Goal: Task Accomplishment & Management: Manage account settings

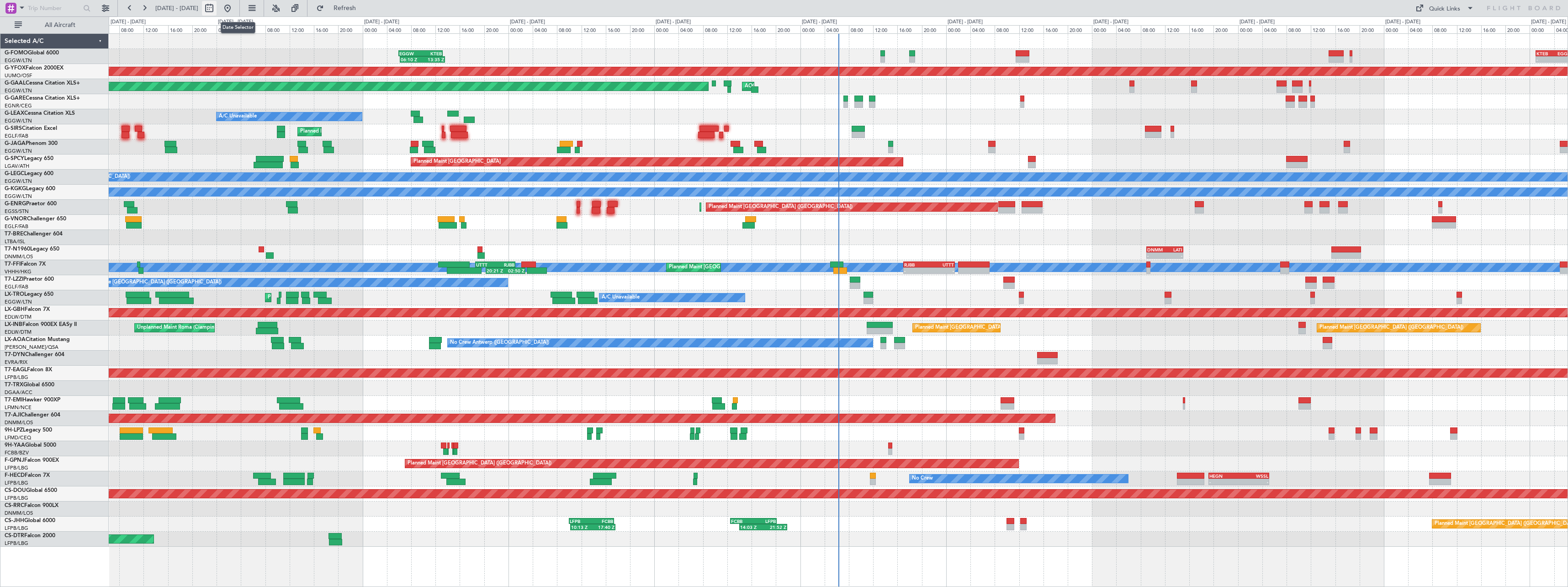
click at [217, 5] on button at bounding box center [209, 9] width 15 height 15
select select "9"
select select "2025"
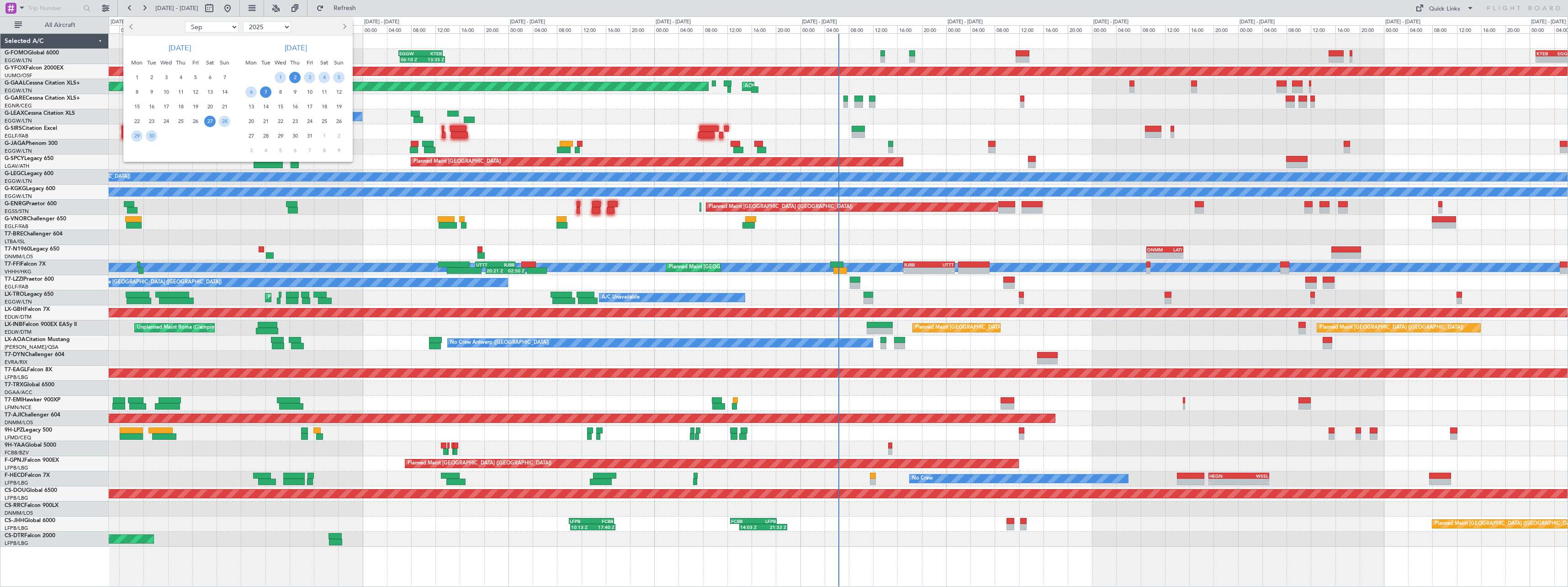
click at [297, 76] on span "2" at bounding box center [295, 77] width 12 height 12
click at [279, 74] on span "1" at bounding box center [280, 77] width 12 height 12
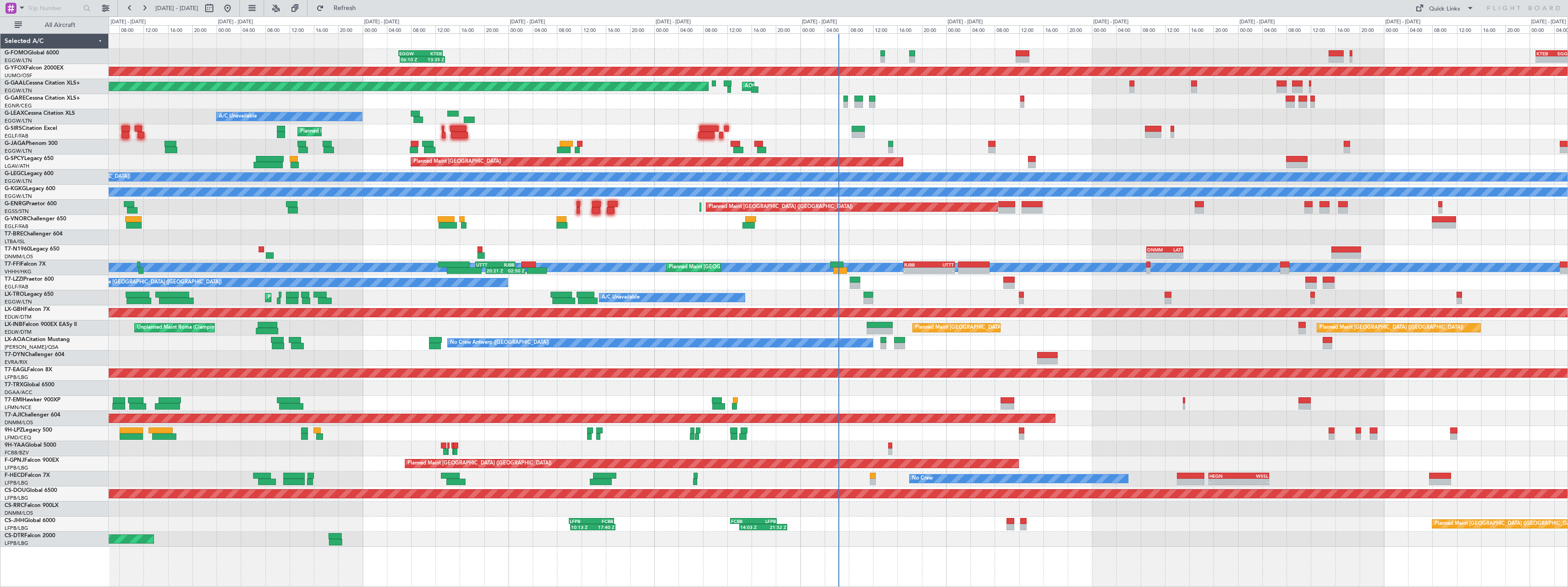
select select "10"
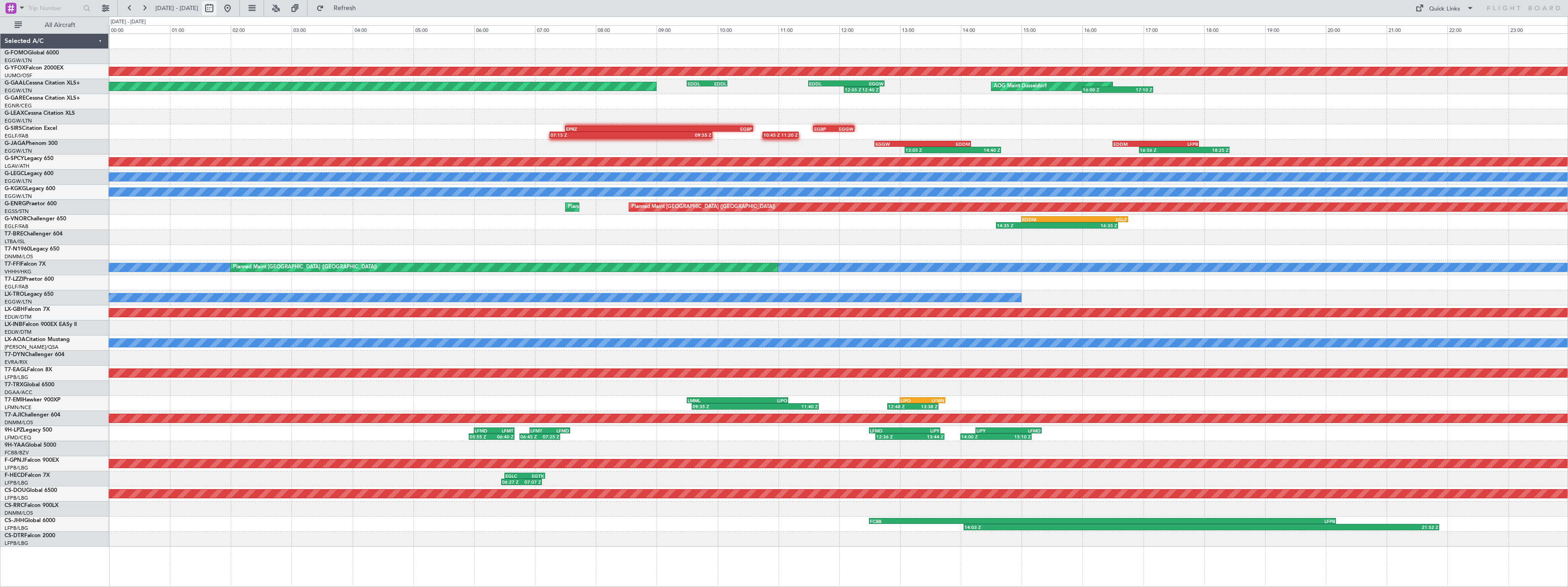
click at [217, 10] on button at bounding box center [209, 9] width 15 height 15
select select "10"
select select "2025"
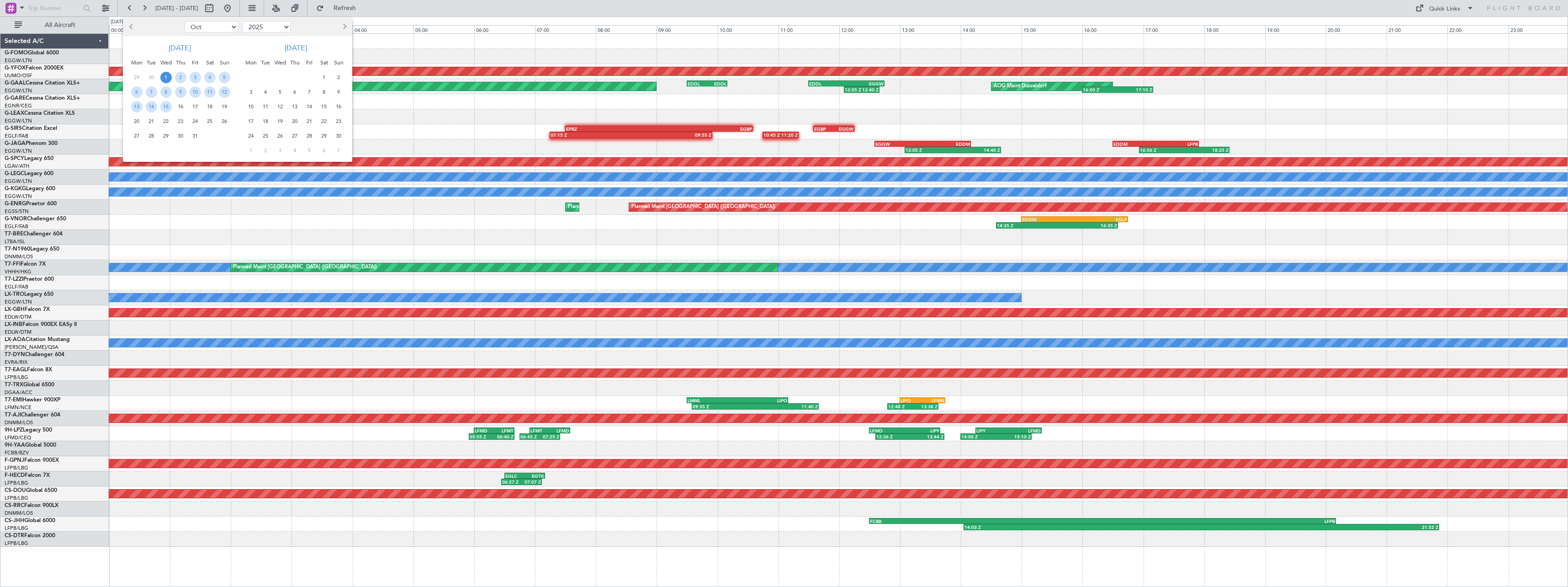
click at [165, 76] on span "1" at bounding box center [166, 77] width 12 height 12
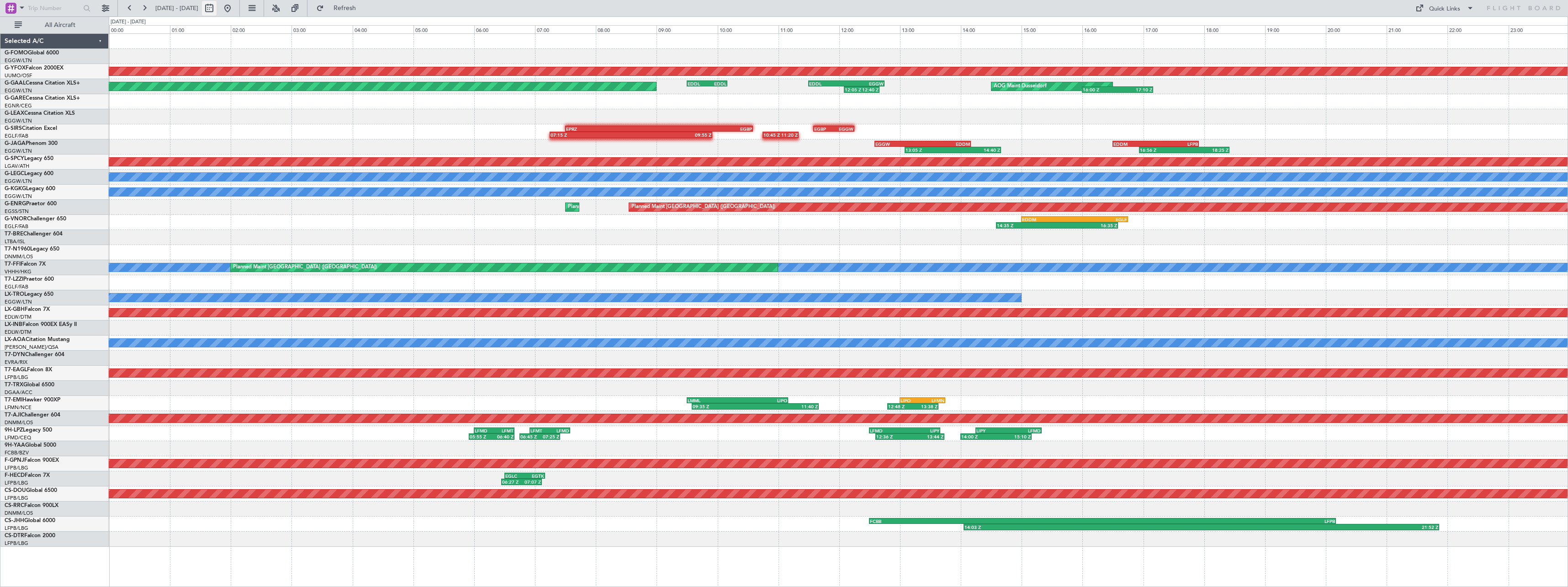
click at [217, 8] on button at bounding box center [209, 9] width 15 height 15
select select "10"
select select "2025"
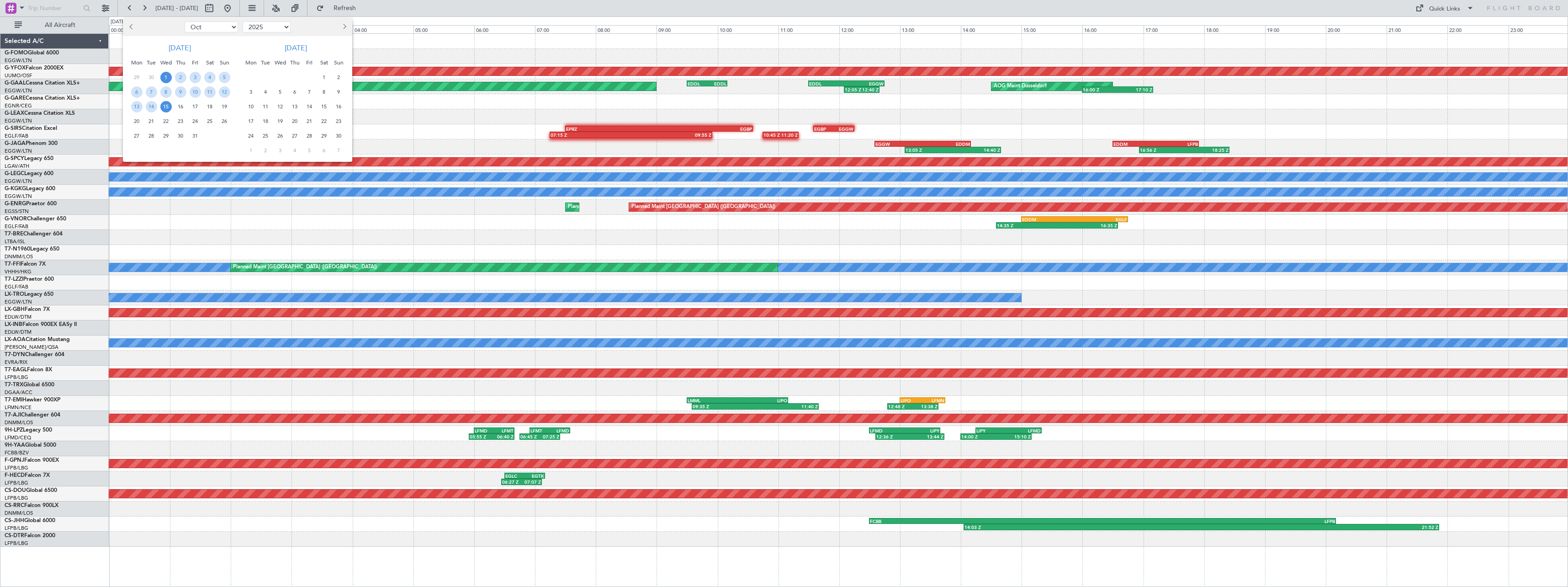
click at [167, 104] on span "15" at bounding box center [166, 107] width 12 height 12
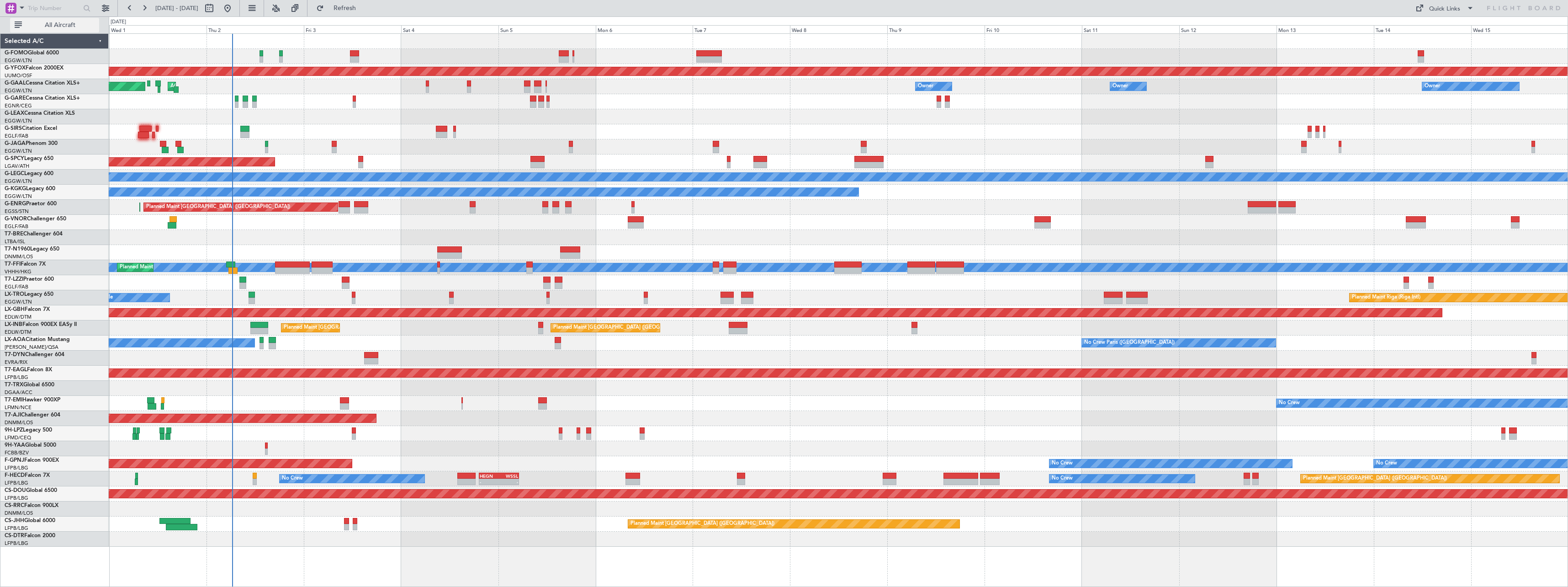
click at [77, 26] on span "All Aircraft" at bounding box center [60, 25] width 72 height 7
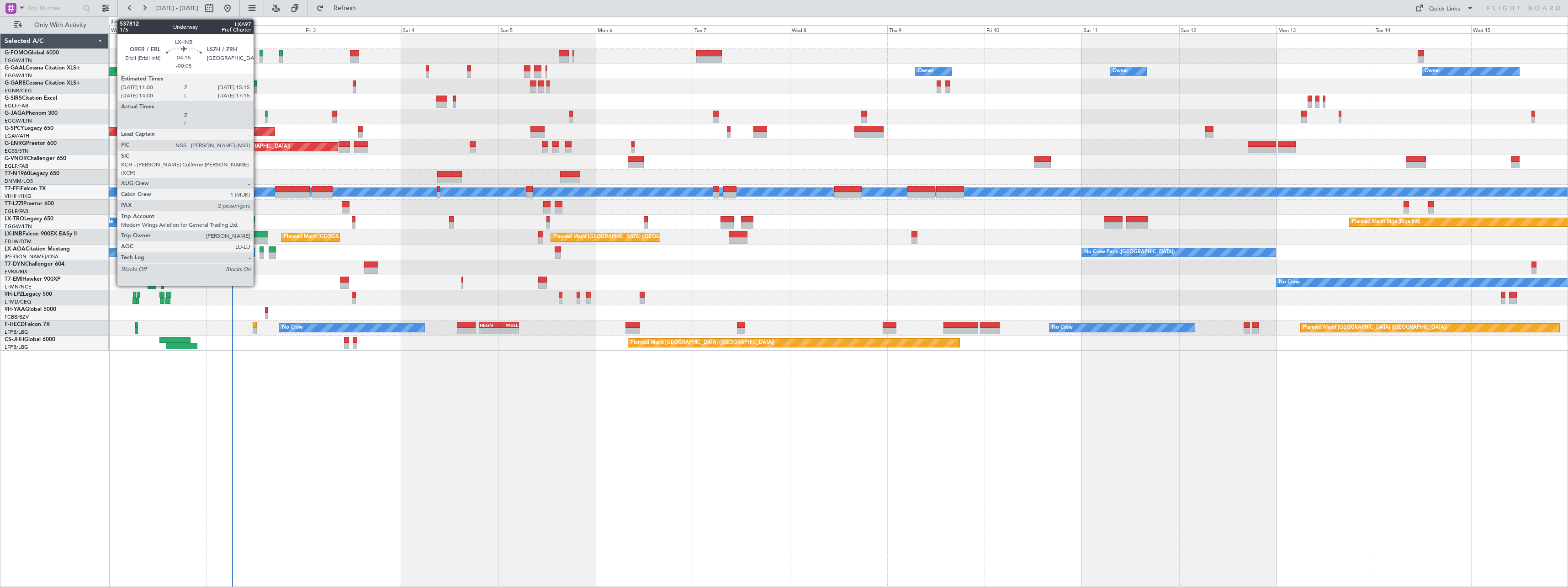
click at [257, 234] on div at bounding box center [259, 234] width 18 height 7
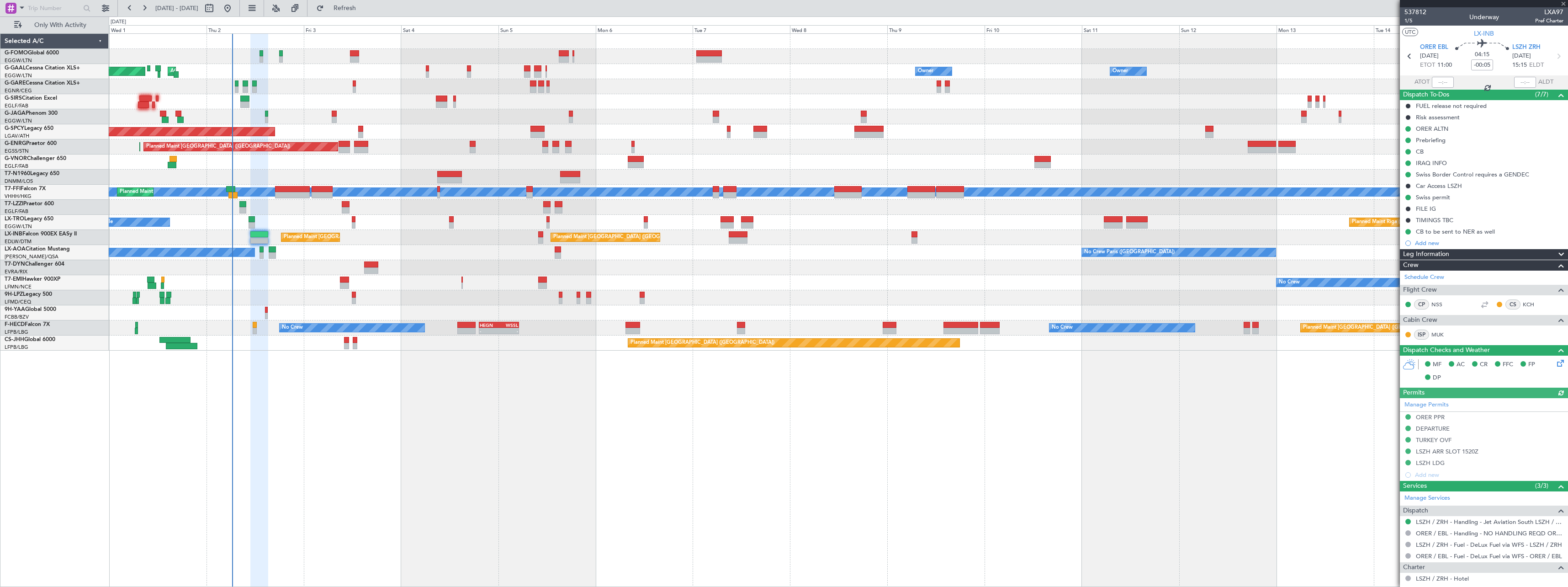
click at [1450, 252] on div "Leg Information" at bounding box center [1484, 254] width 168 height 10
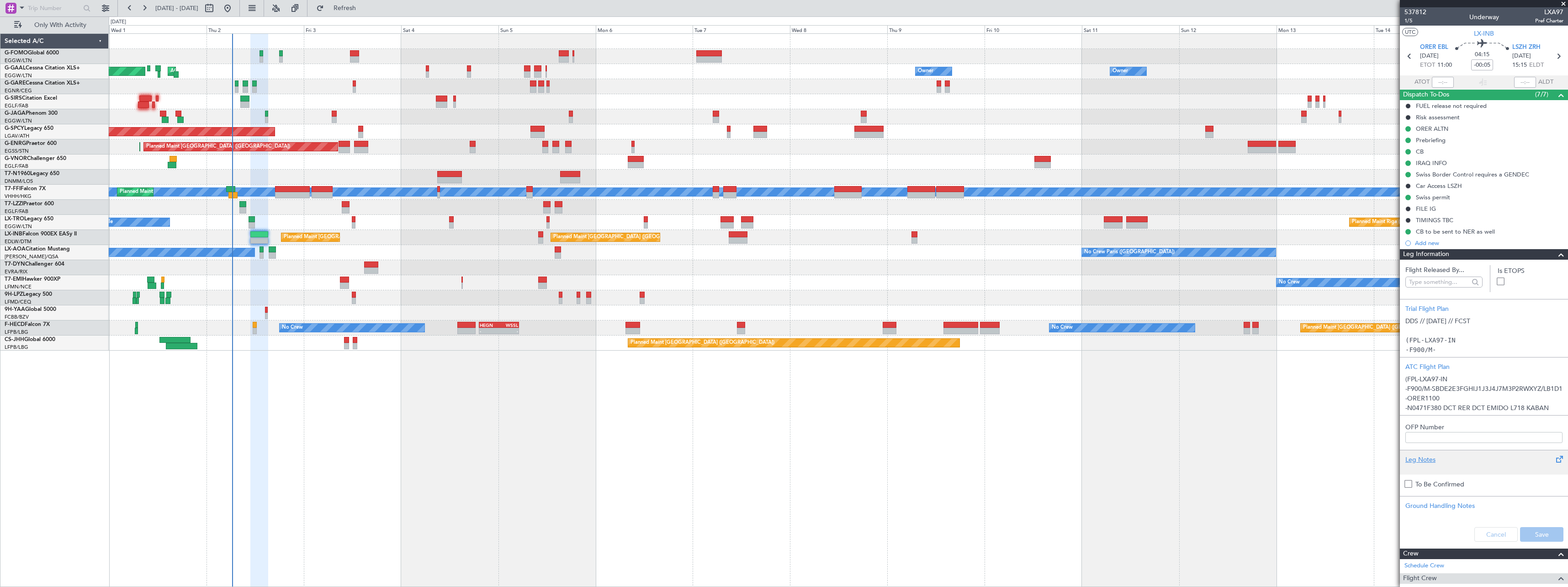
click at [1424, 462] on div "Leg Notes" at bounding box center [1484, 460] width 157 height 10
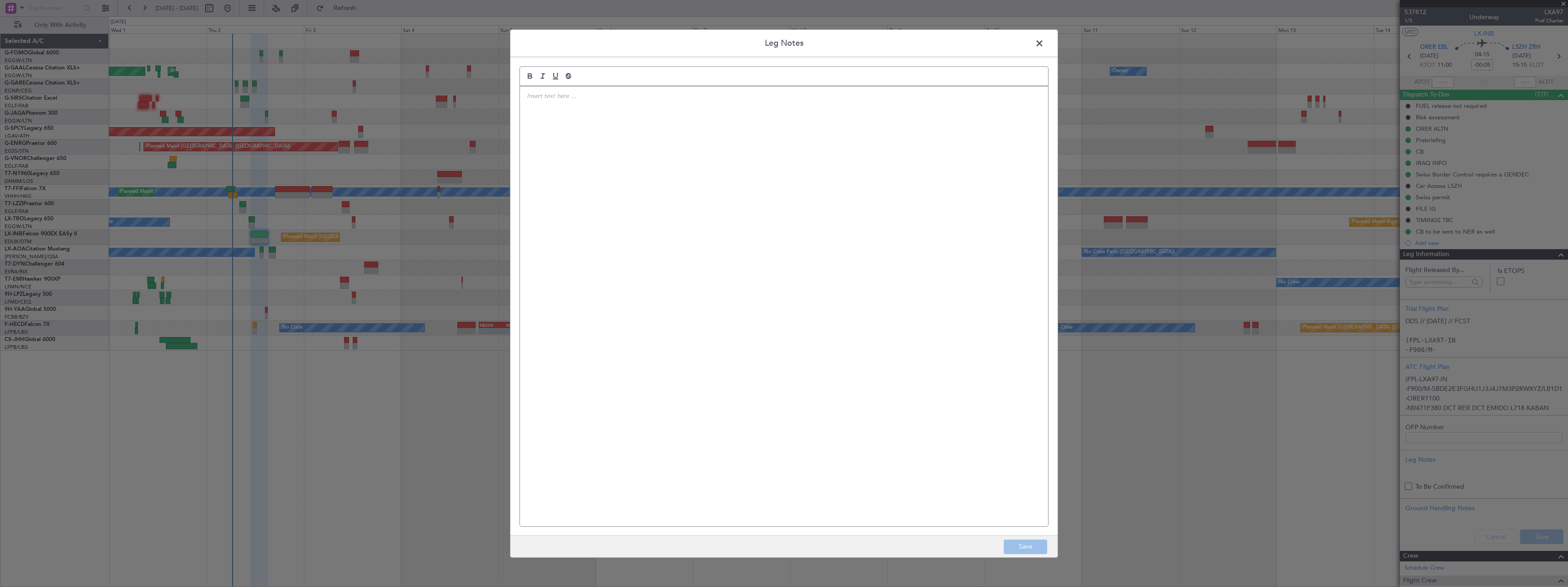
click at [664, 235] on div at bounding box center [784, 306] width 528 height 440
click at [1044, 40] on span at bounding box center [1044, 46] width 0 height 18
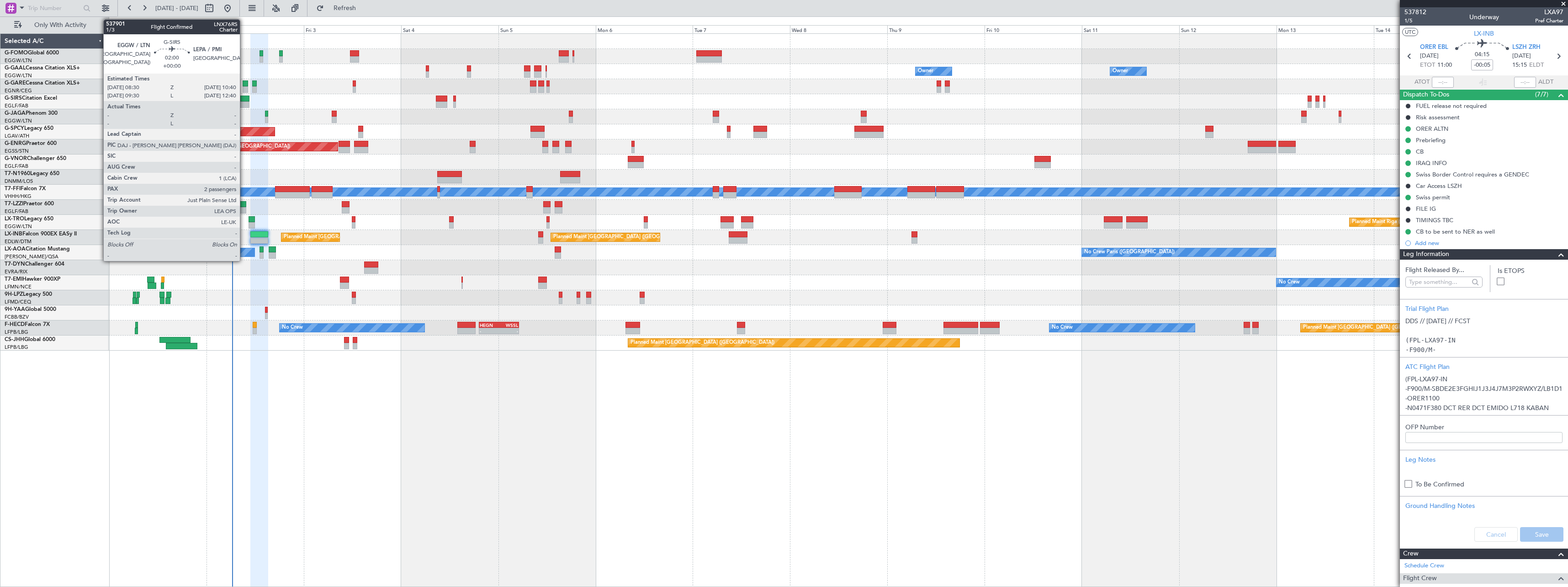
click at [244, 99] on div at bounding box center [245, 99] width 9 height 7
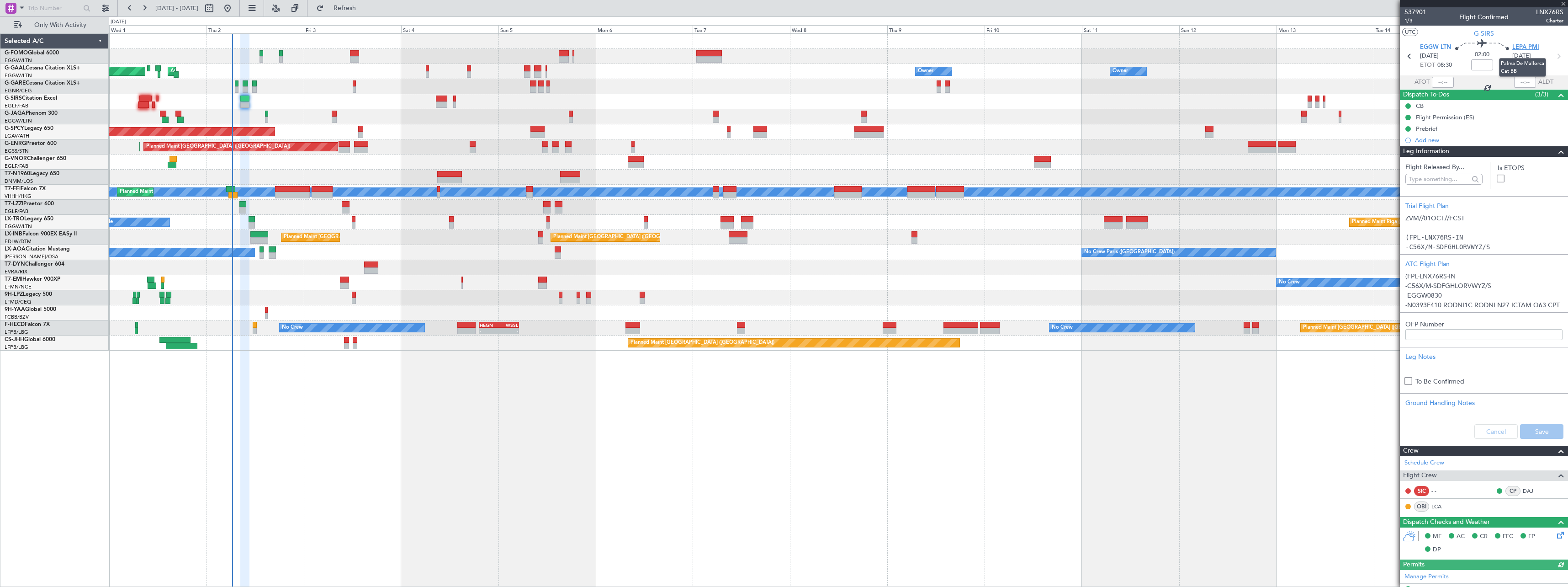
click at [1523, 47] on span "LEPA PMI" at bounding box center [1525, 47] width 27 height 9
click at [1482, 35] on span "G-SIRS" at bounding box center [1483, 33] width 20 height 10
click at [1449, 152] on span "Leg Information" at bounding box center [1426, 151] width 46 height 10
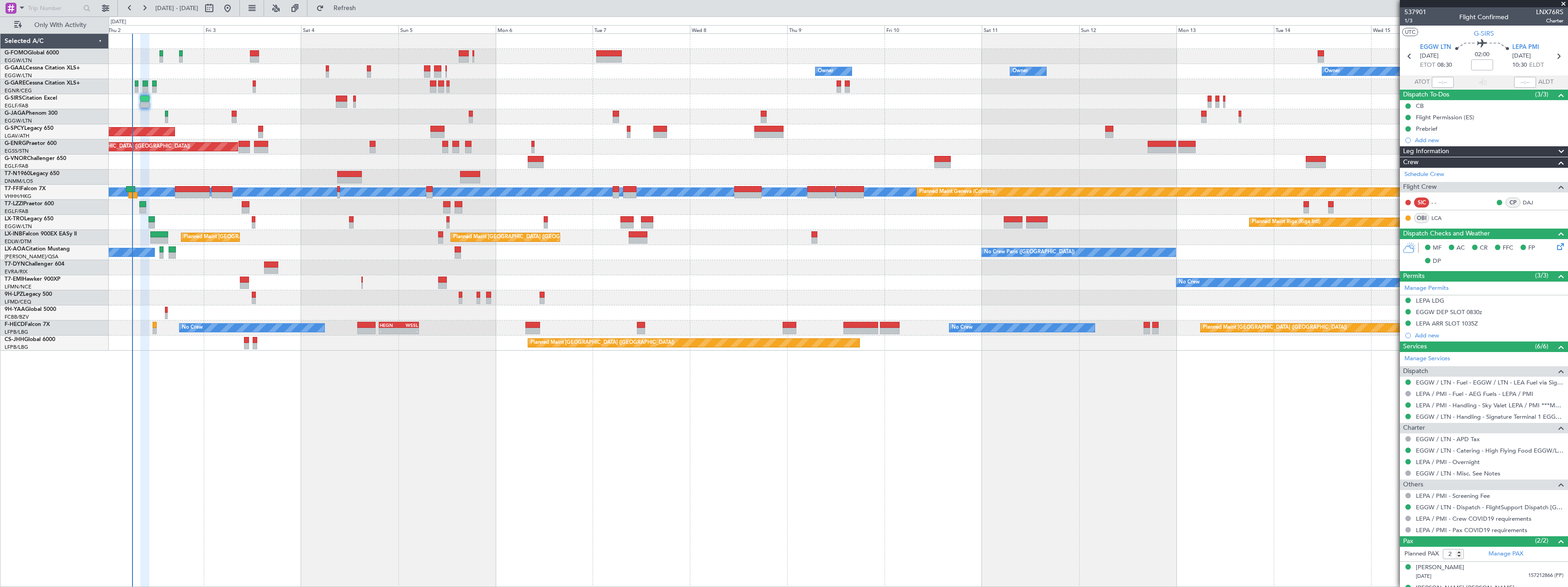
click at [351, 428] on div "Owner Owner Owner Owner No Crew AOG Maint Dusseldorf Owner Planned Maint Dussel…" at bounding box center [838, 310] width 1459 height 554
click at [1444, 148] on span "Leg Information" at bounding box center [1426, 151] width 46 height 10
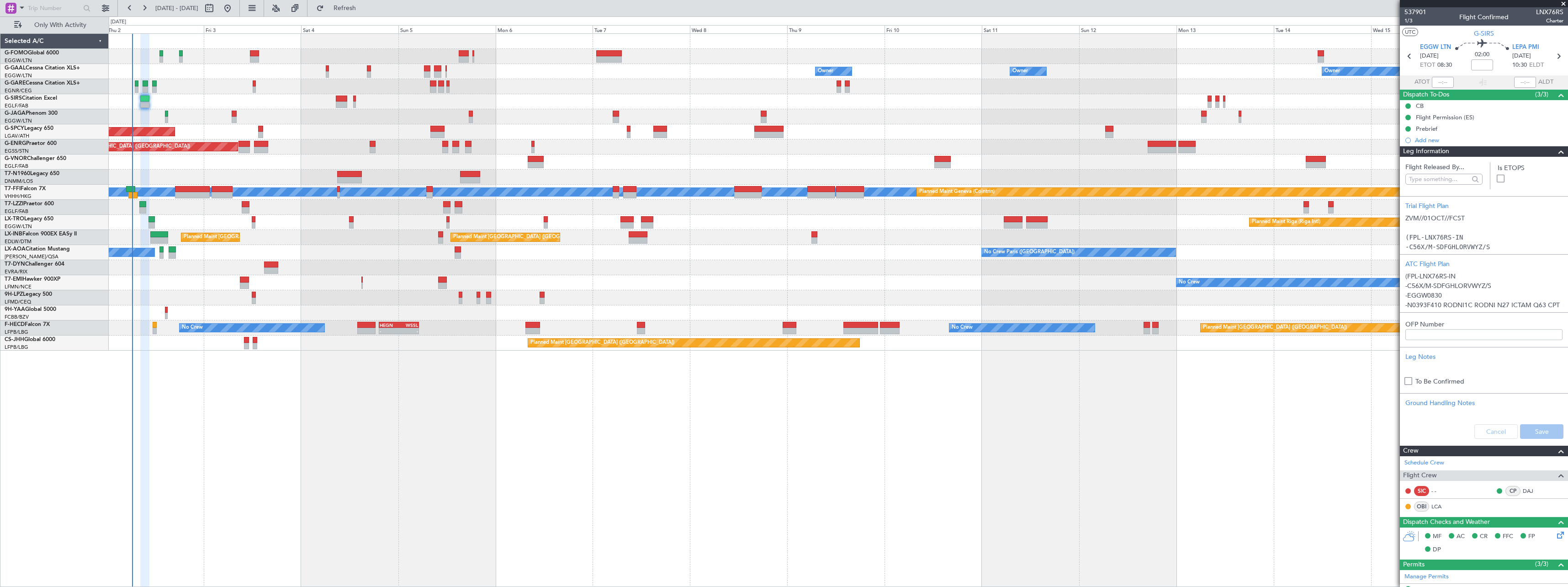
click at [1449, 150] on span "Leg Information" at bounding box center [1426, 151] width 46 height 10
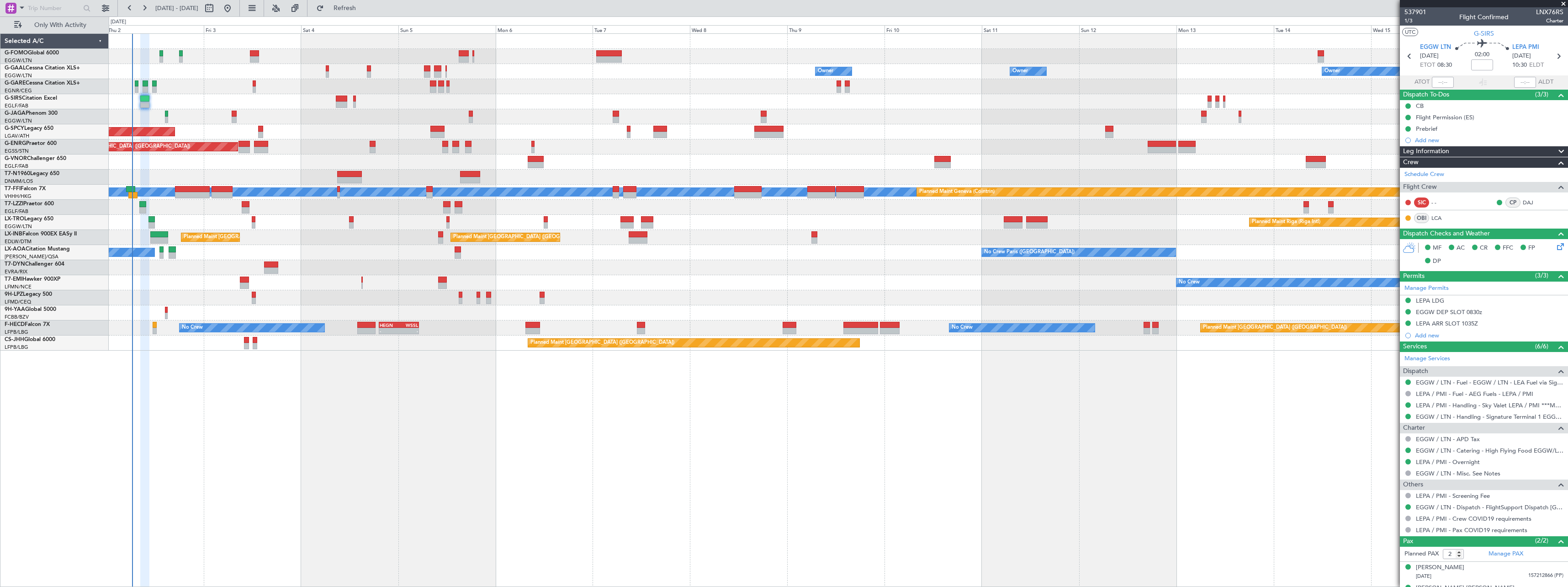
click at [1449, 151] on span "Leg Information" at bounding box center [1426, 151] width 46 height 10
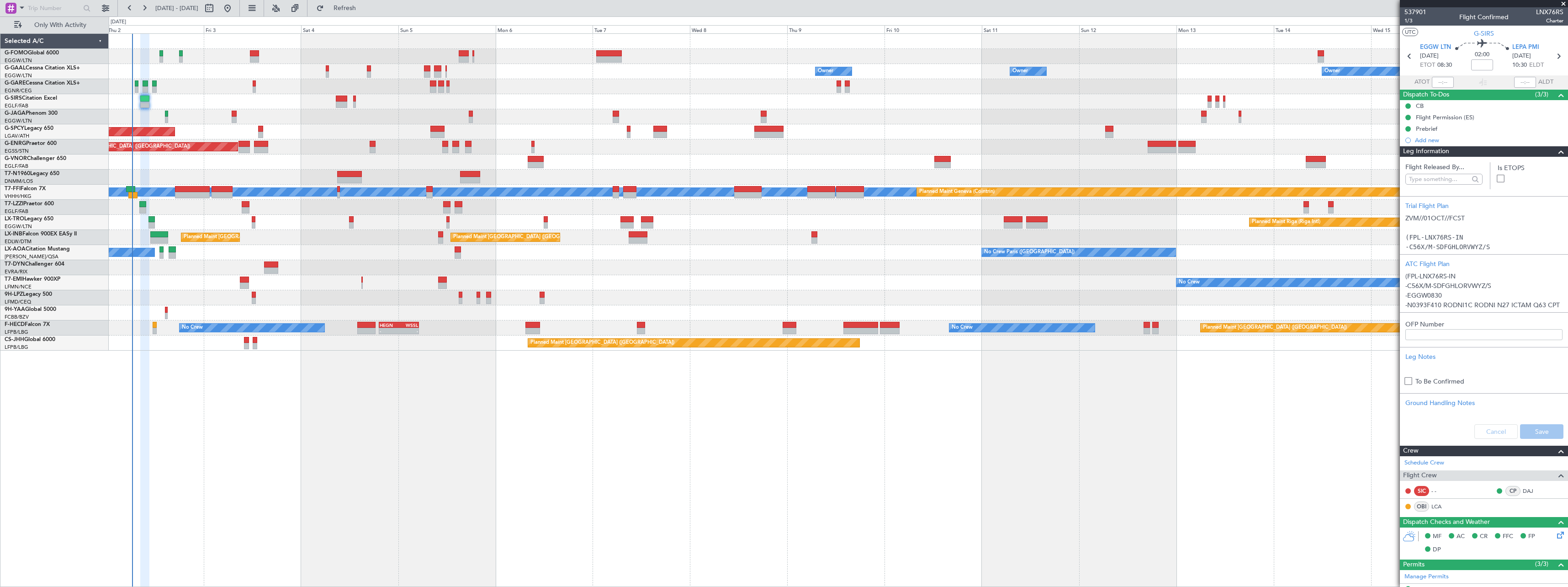
click at [1449, 151] on span "Leg Information" at bounding box center [1426, 151] width 46 height 10
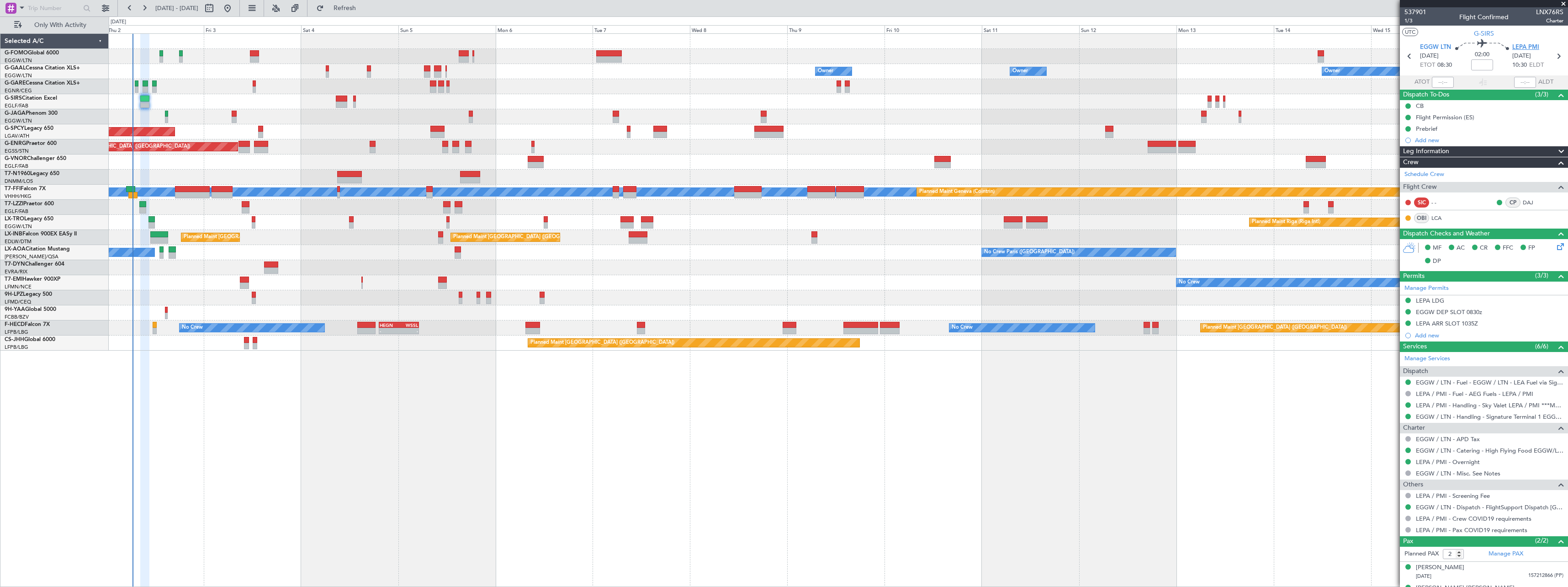
click at [1521, 44] on span "LEPA PMI" at bounding box center [1525, 47] width 27 height 9
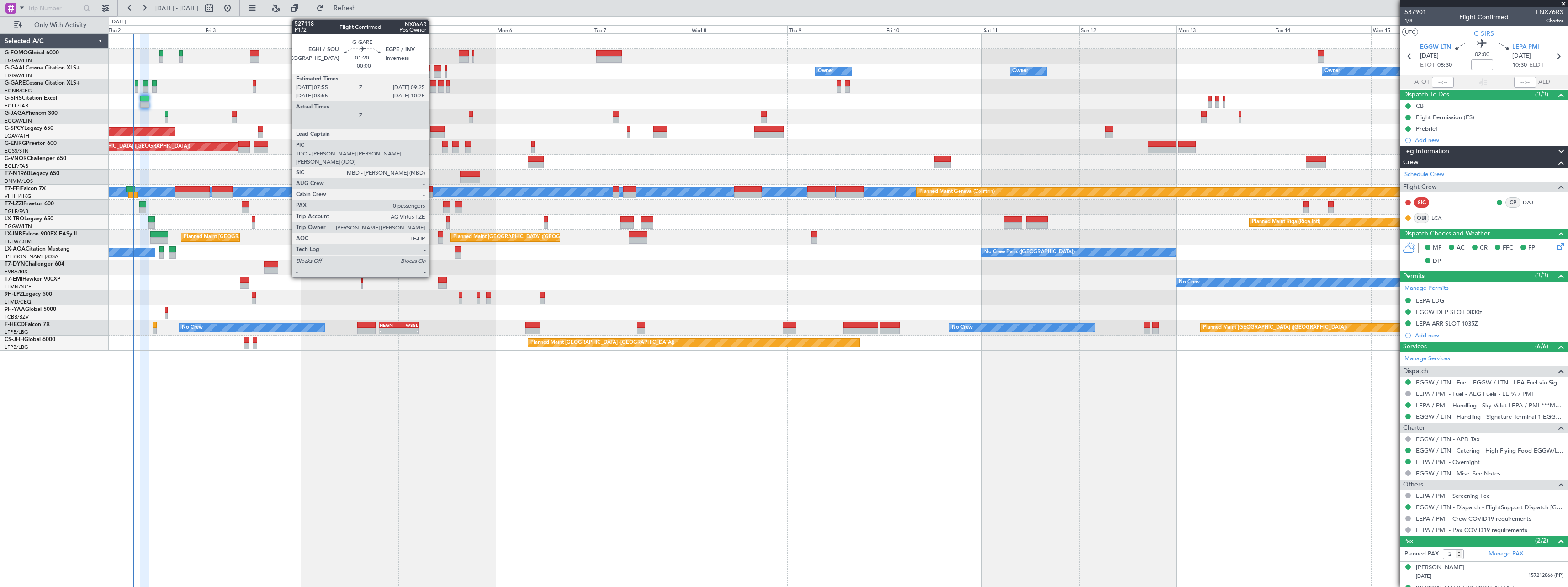
click at [433, 87] on div at bounding box center [433, 90] width 7 height 7
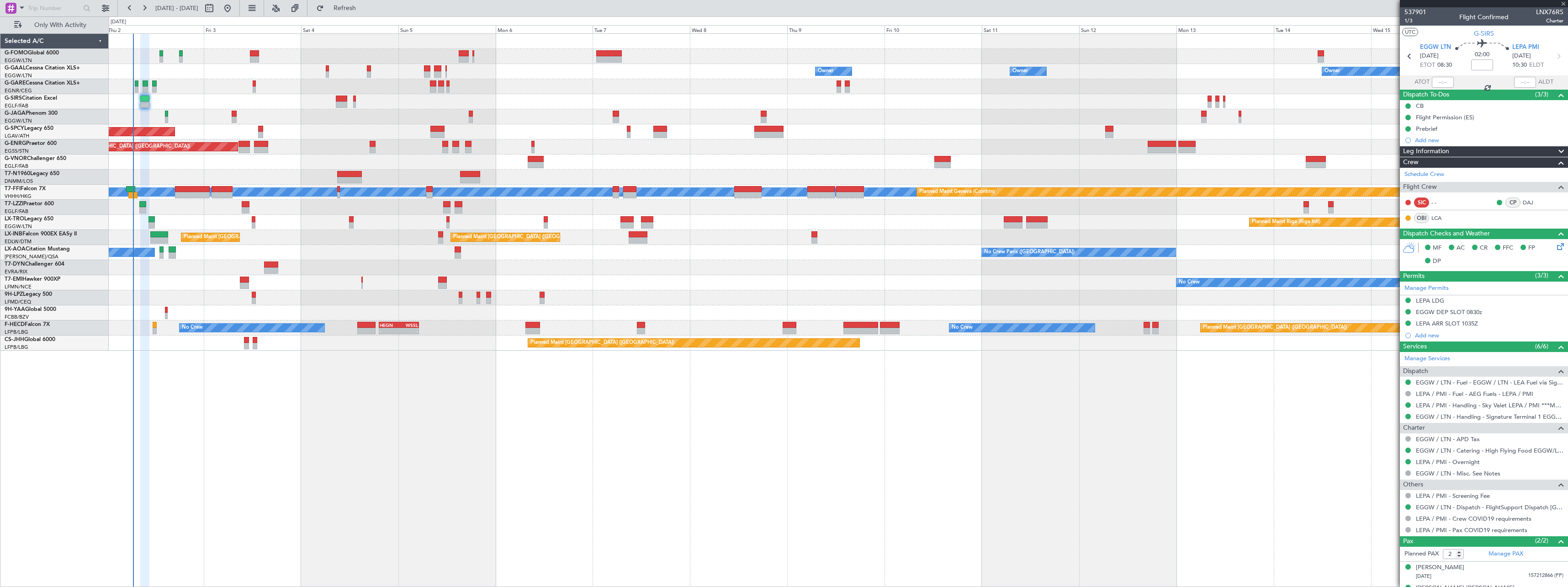
type input "0"
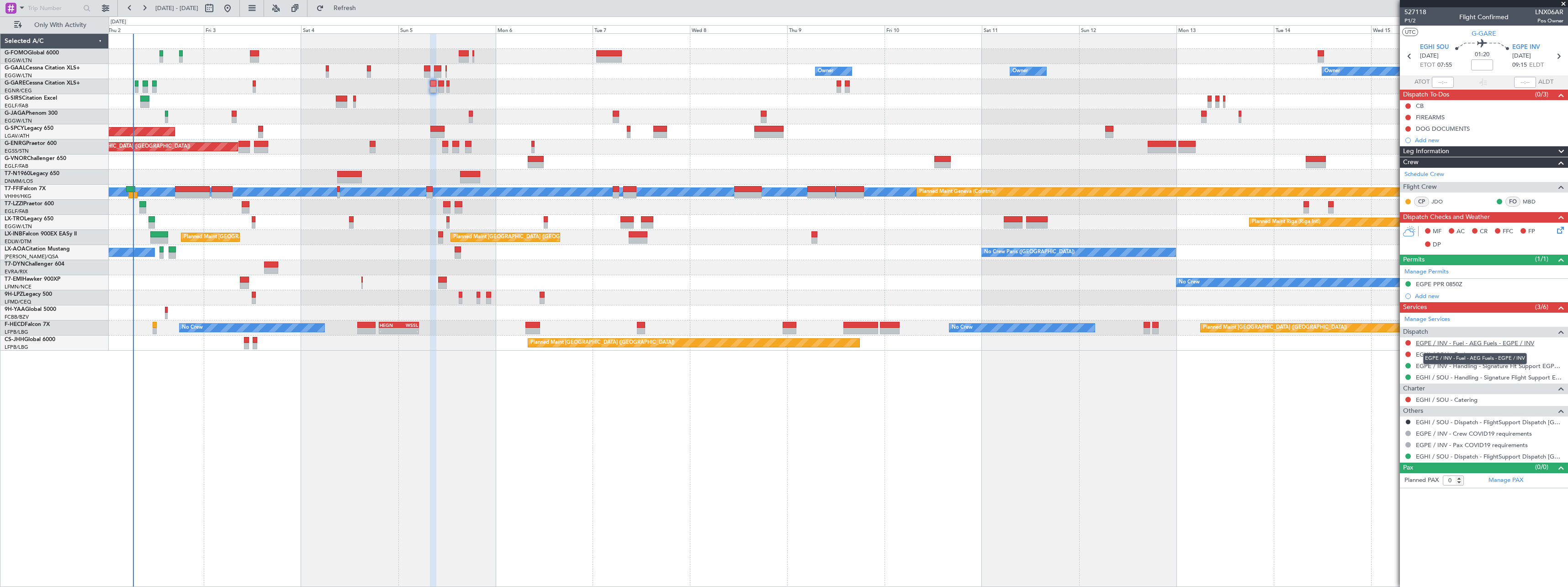
click at [1491, 345] on link "EGPE / INV - Fuel - AEG Fuels - EGPE / INV" at bounding box center [1475, 343] width 118 height 8
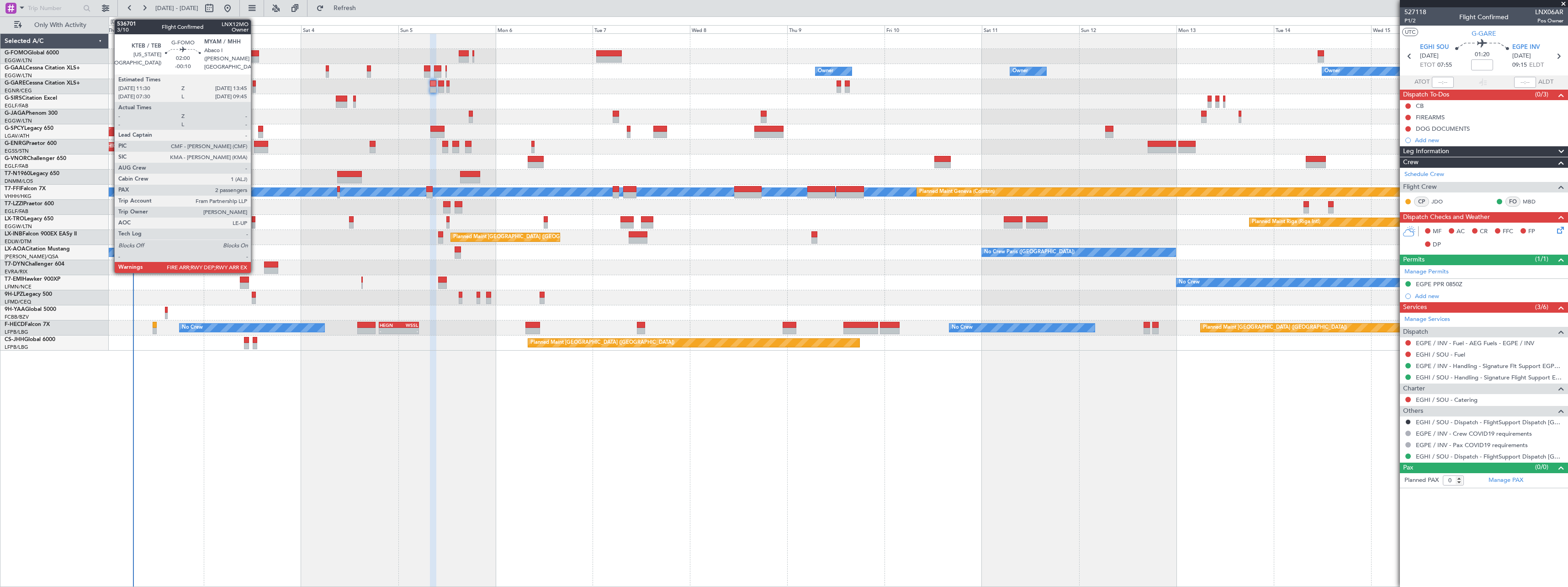
click at [255, 52] on div at bounding box center [254, 54] width 9 height 7
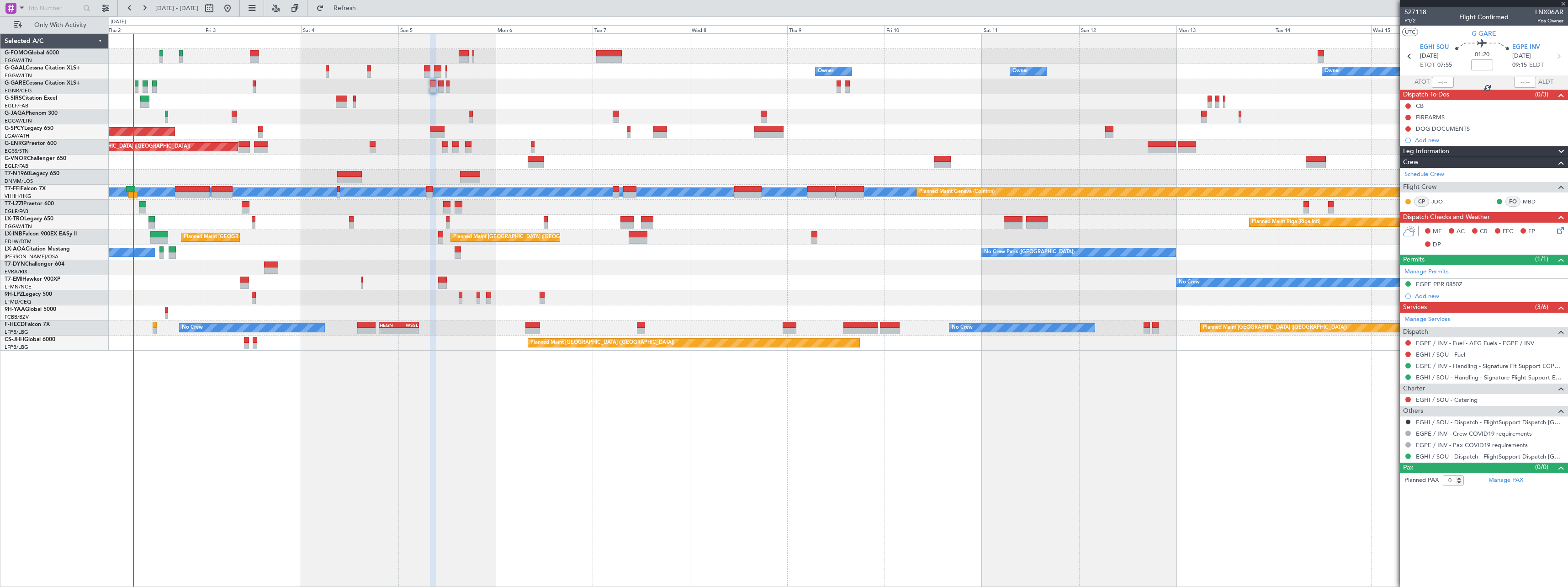
type input "-00:10"
type input "2"
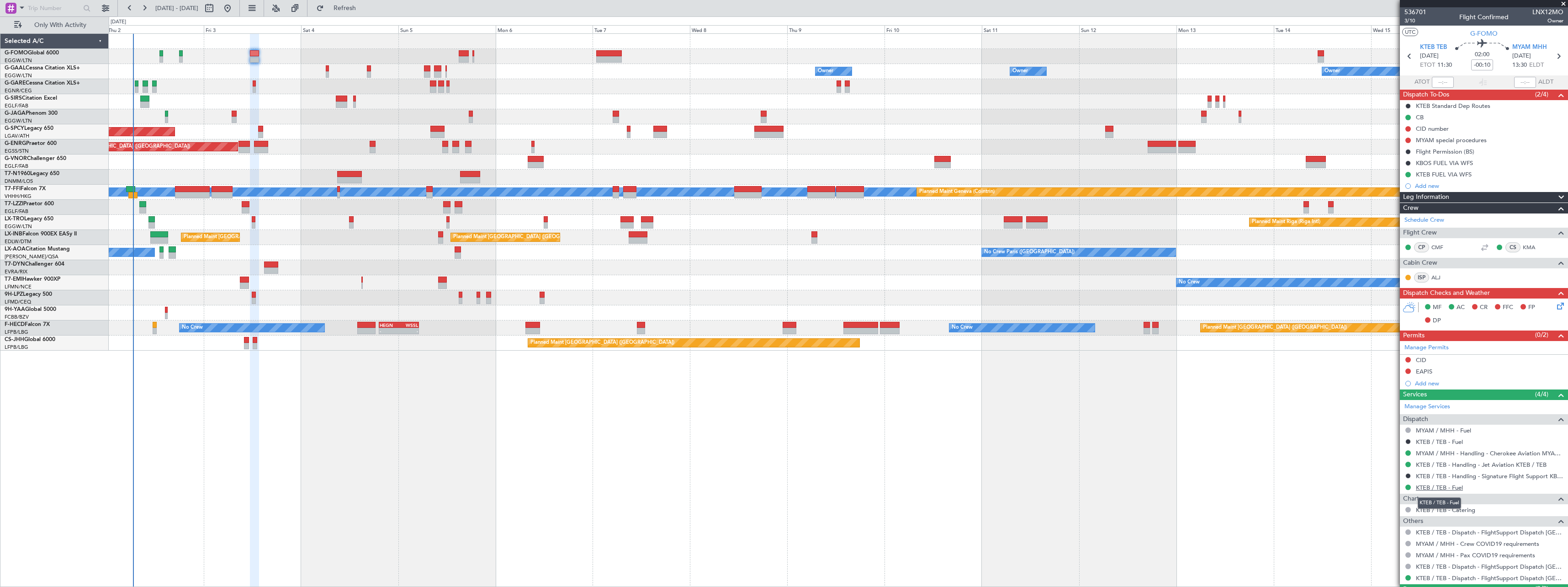
click at [1452, 489] on link "KTEB / TEB - Fuel" at bounding box center [1439, 487] width 47 height 8
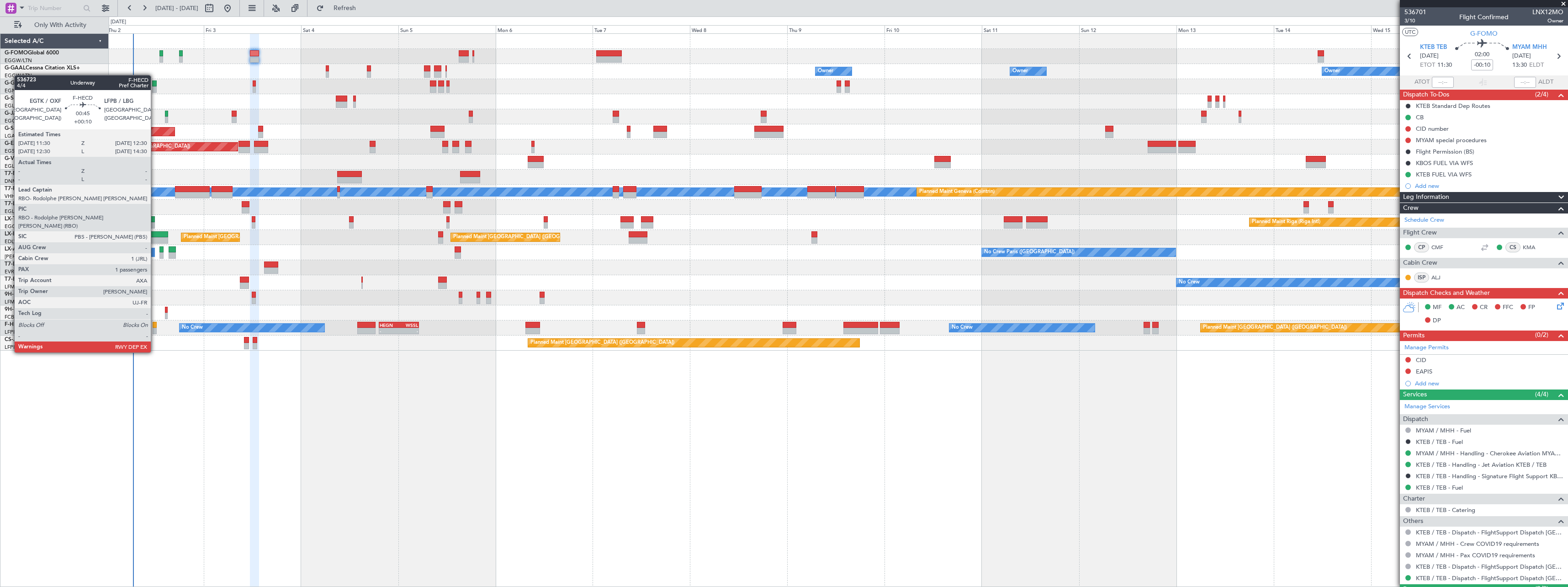
click at [155, 327] on div at bounding box center [155, 325] width 4 height 7
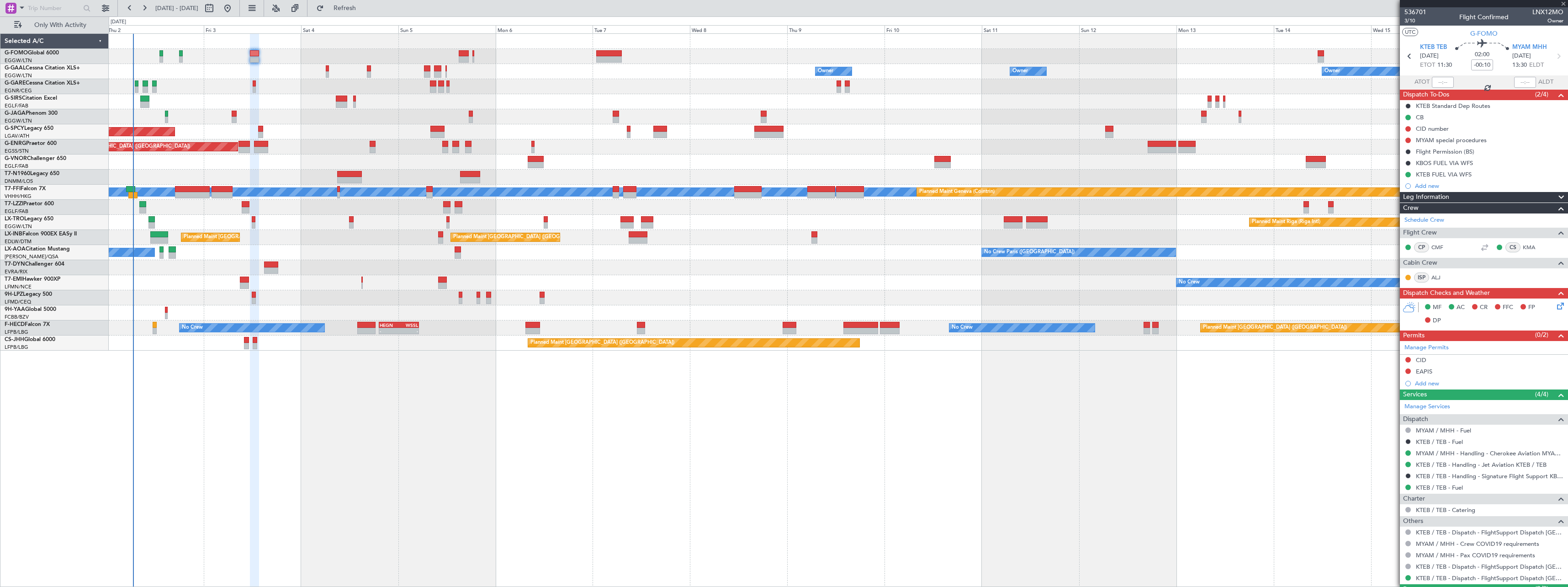
type input "+00:10"
type input "1"
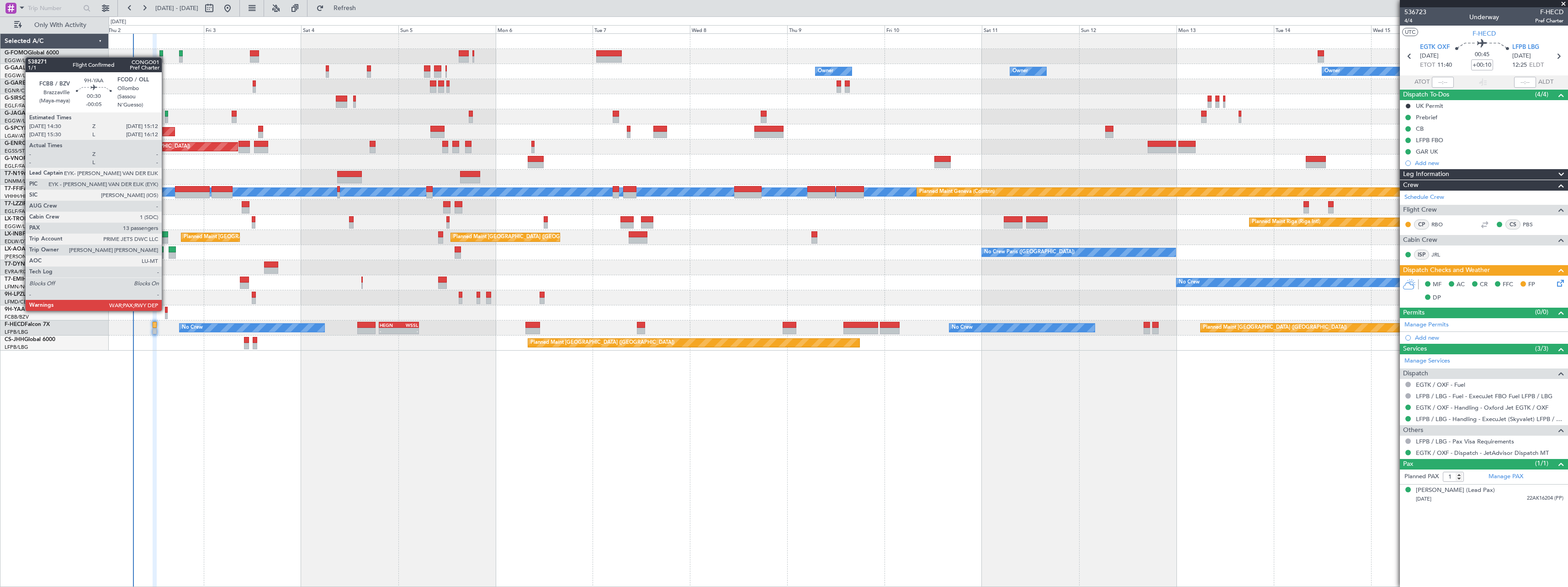
click at [166, 310] on div at bounding box center [166, 310] width 3 height 7
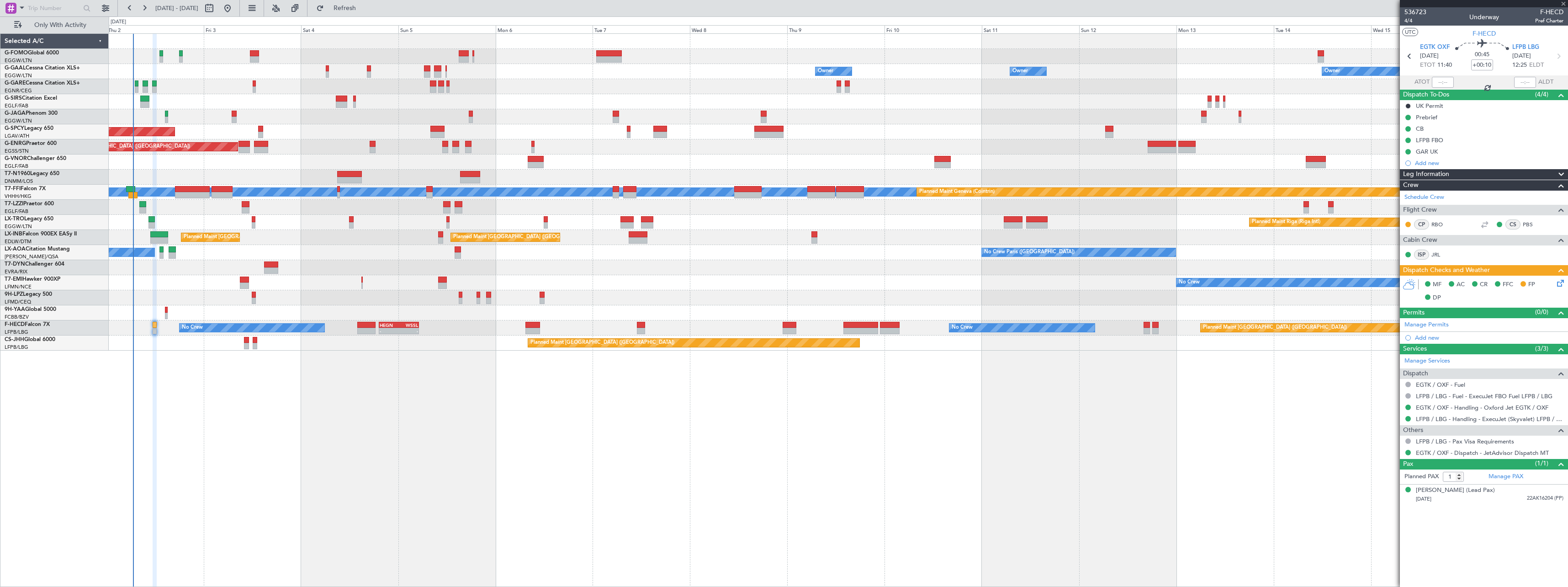
type input "-00:05"
type input "13"
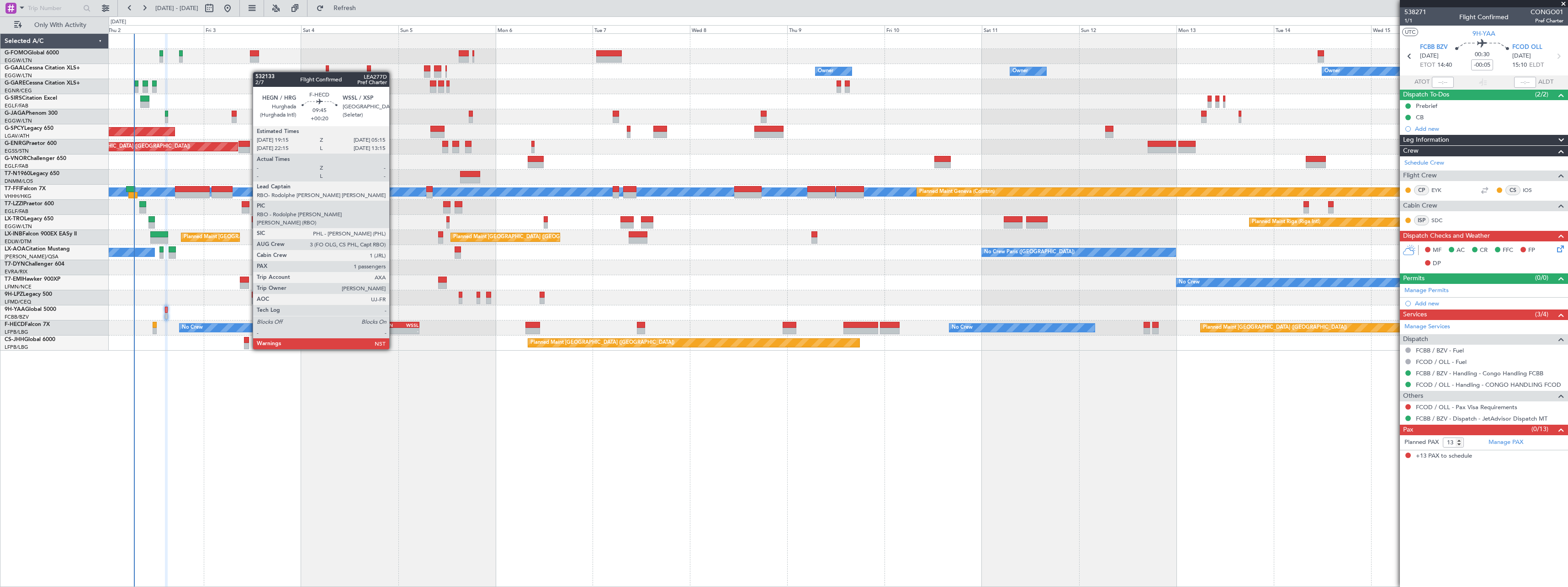
click at [393, 323] on div "HEGN" at bounding box center [390, 325] width 19 height 5
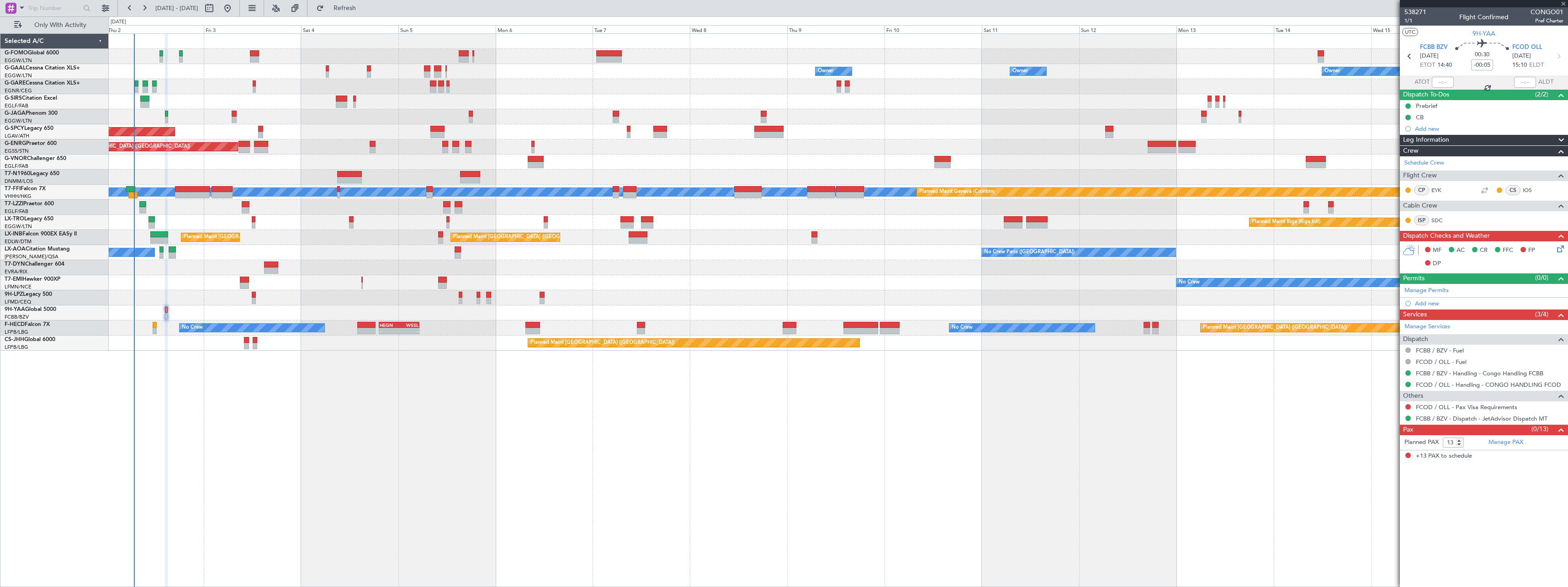
type input "+00:20"
type input "1"
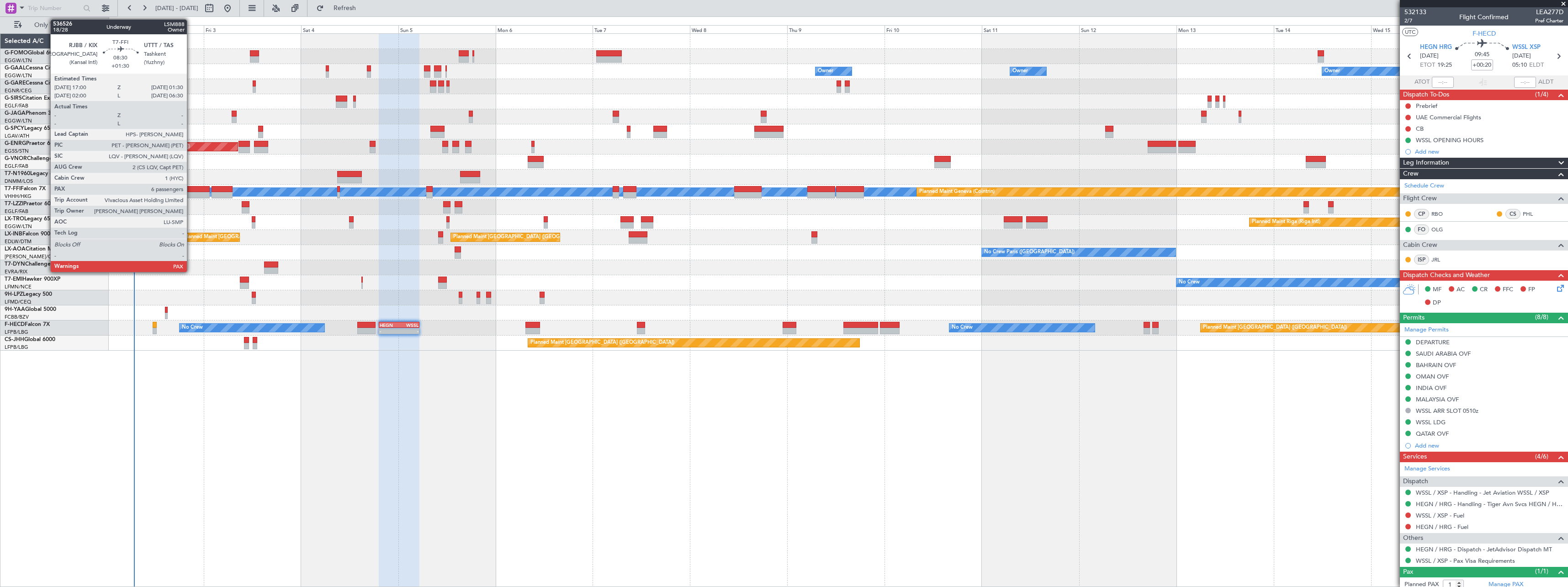
click at [191, 191] on div at bounding box center [192, 189] width 35 height 7
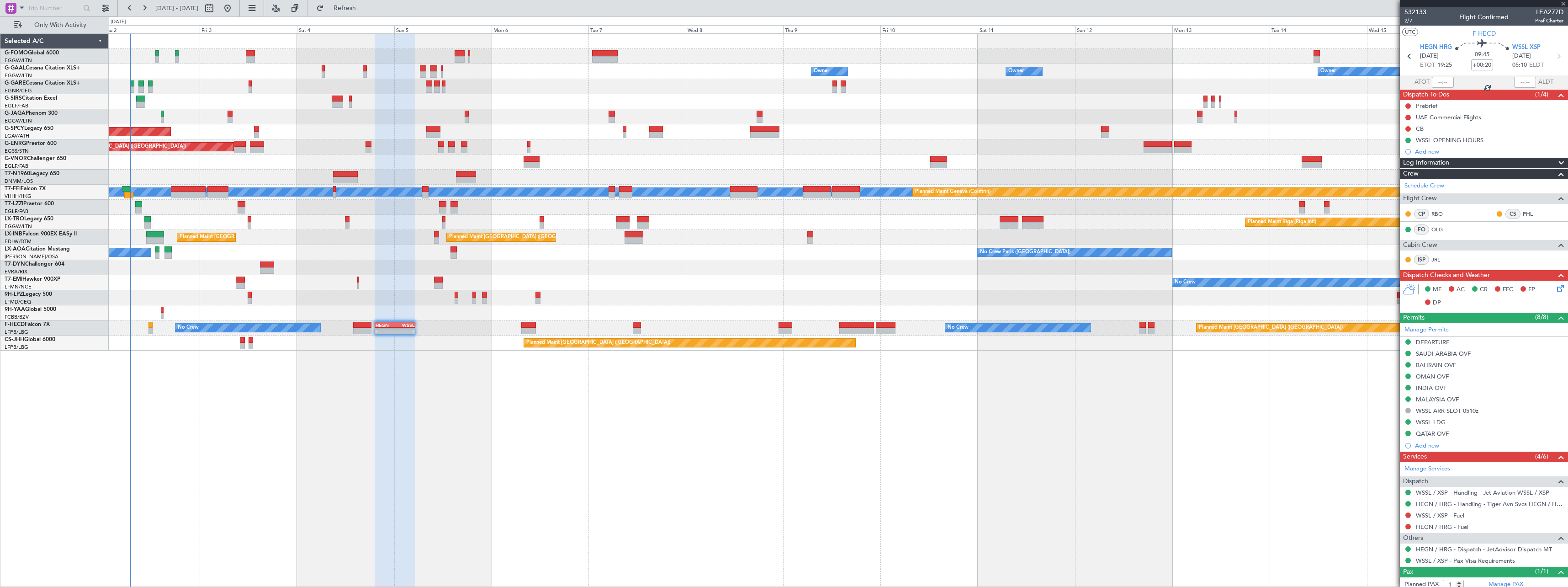
type input "+01:30"
type input "7"
click at [319, 252] on div "No Crew Antwerp (Deurne) No Crew Paris (Le Bourget) Planned Maint Monchengladba…" at bounding box center [838, 252] width 1459 height 15
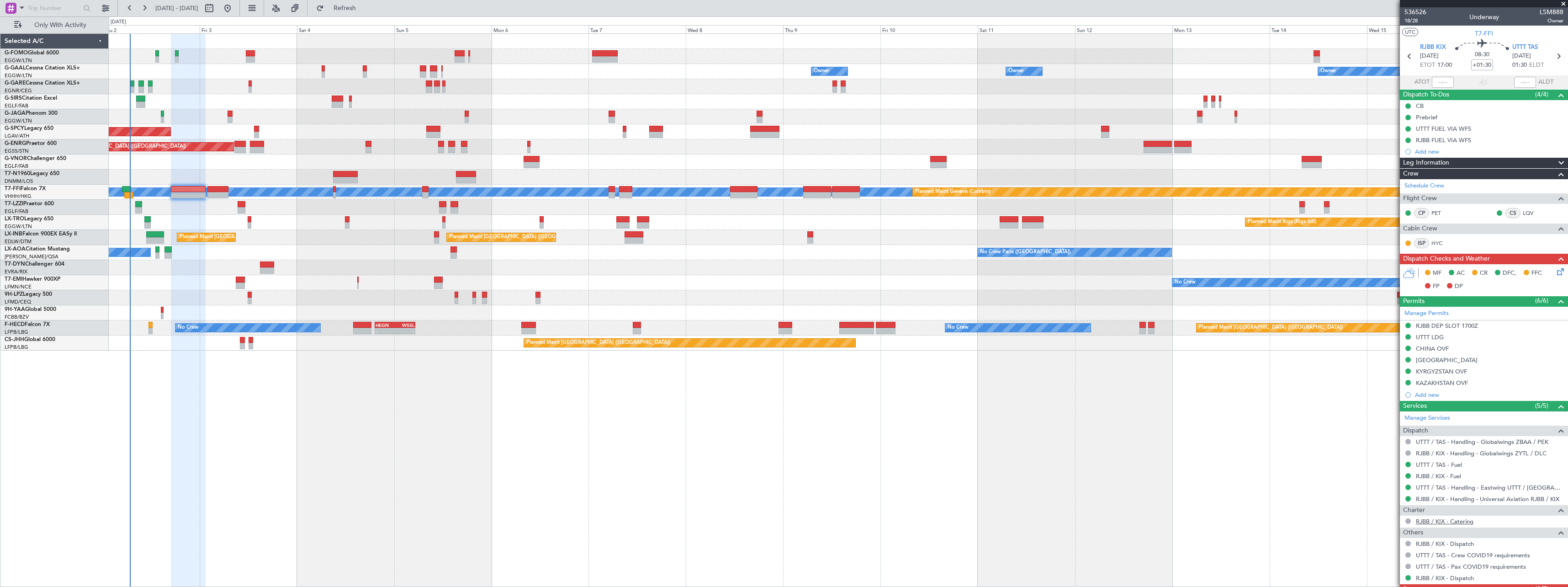
scroll to position [157, 0]
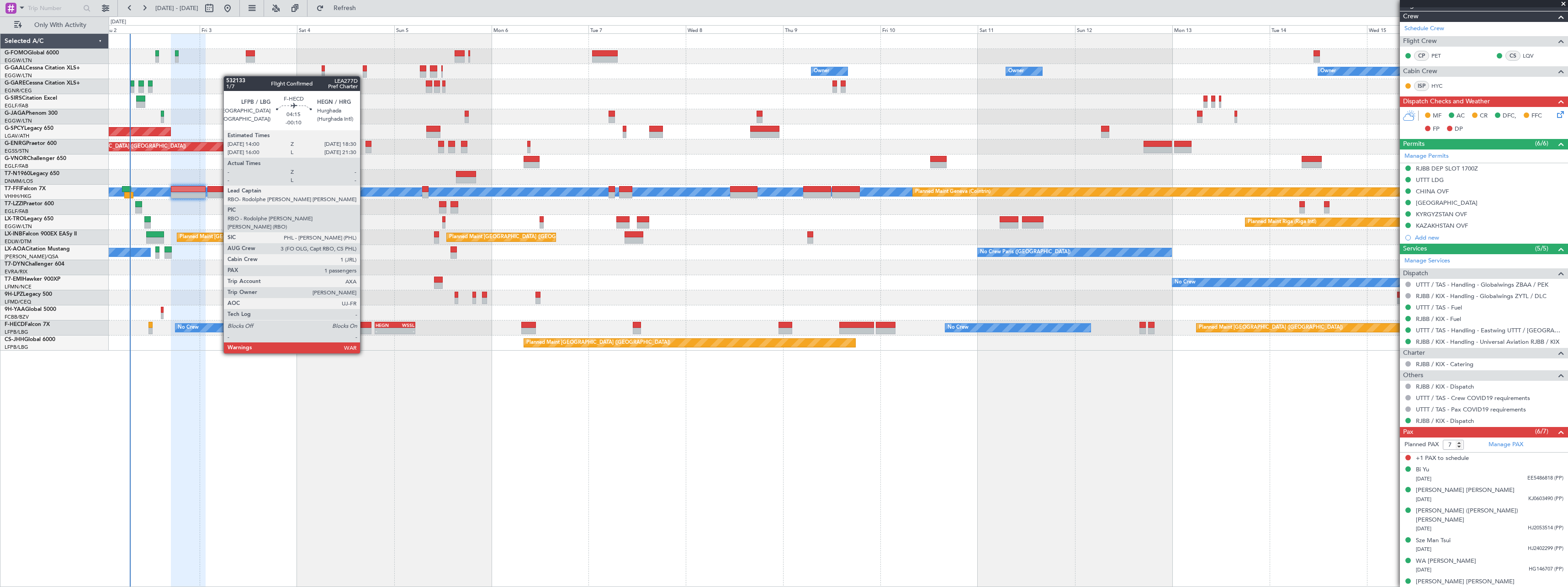
click at [364, 328] on div at bounding box center [362, 331] width 18 height 7
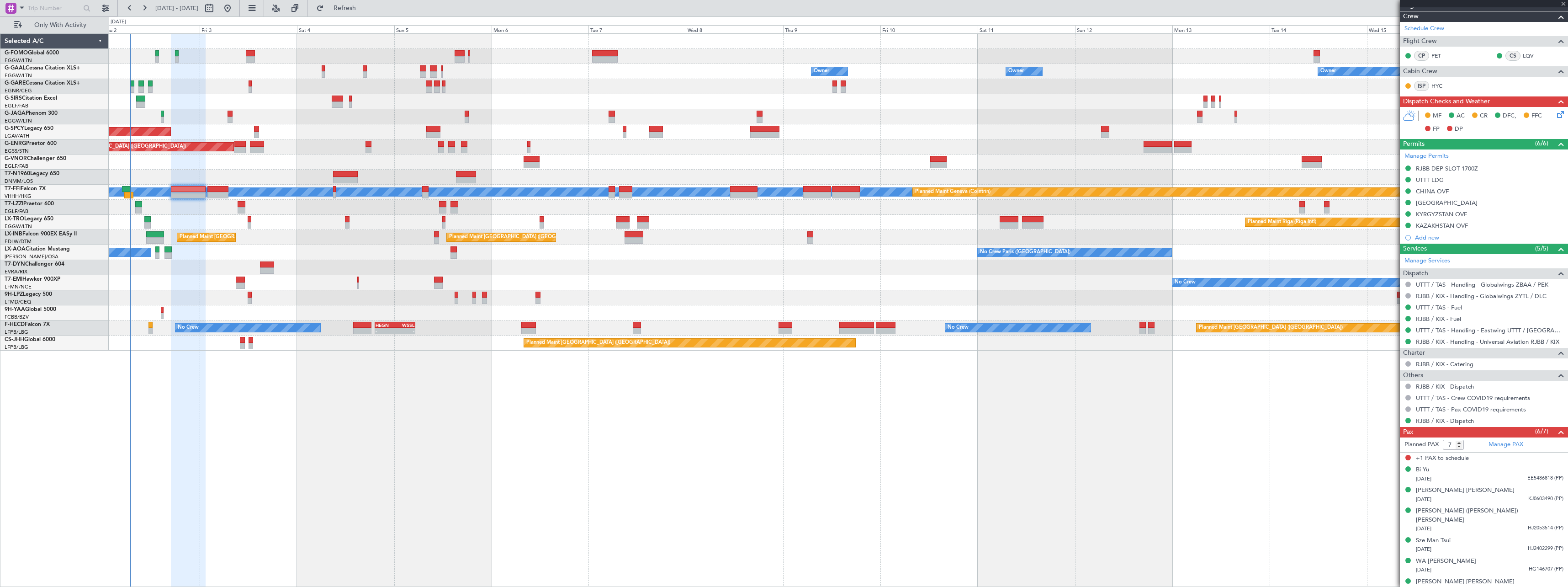
type input "-00:10"
type input "1"
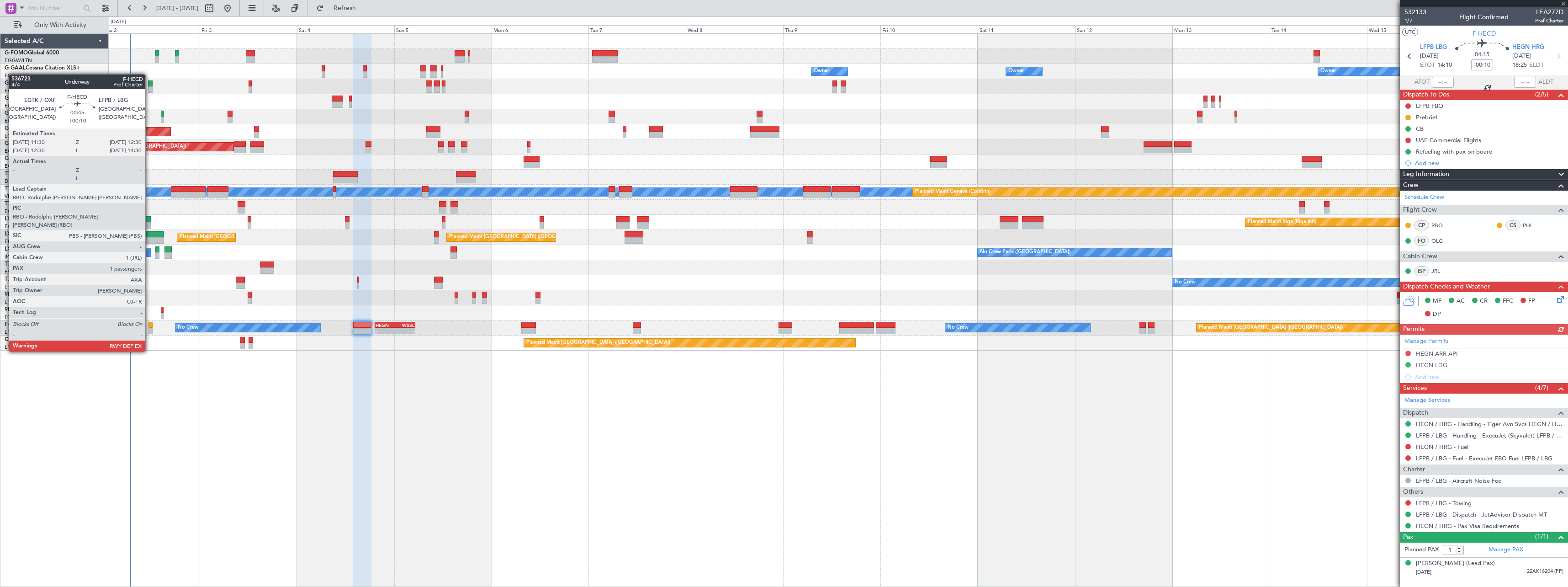
click at [149, 326] on div at bounding box center [150, 325] width 4 height 7
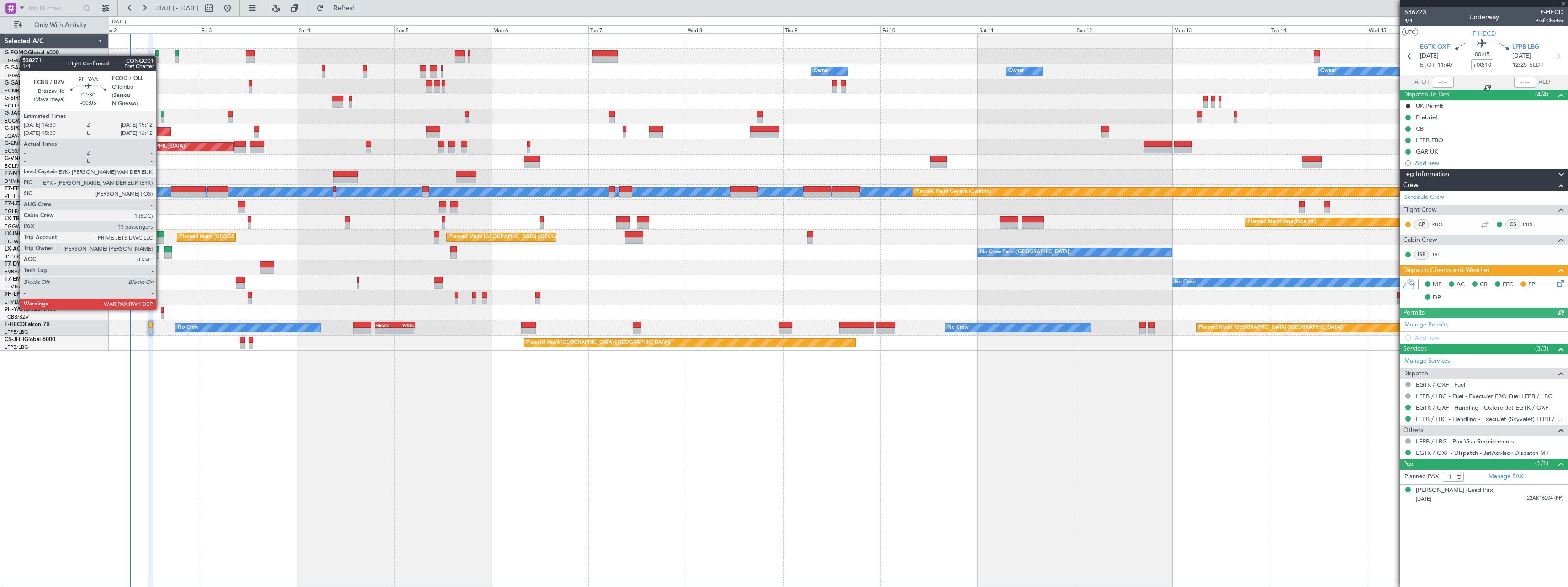
click at [161, 309] on div at bounding box center [162, 310] width 3 height 7
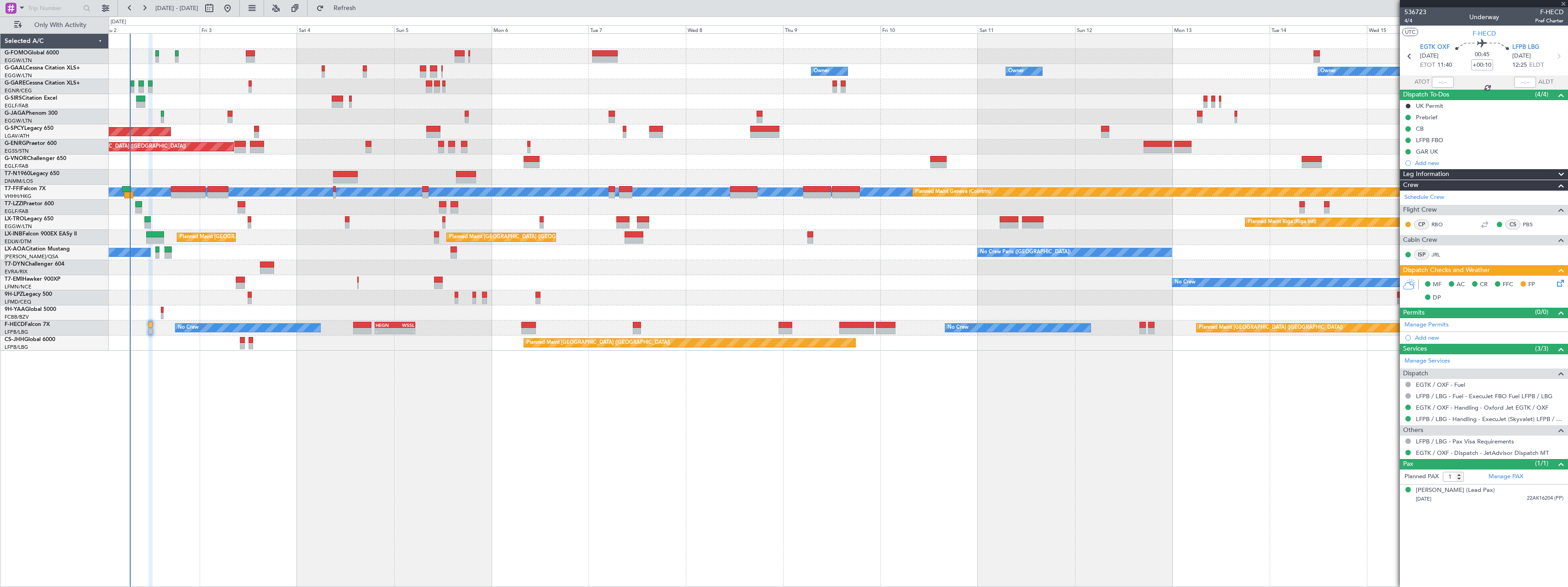
type input "-00:05"
type input "13"
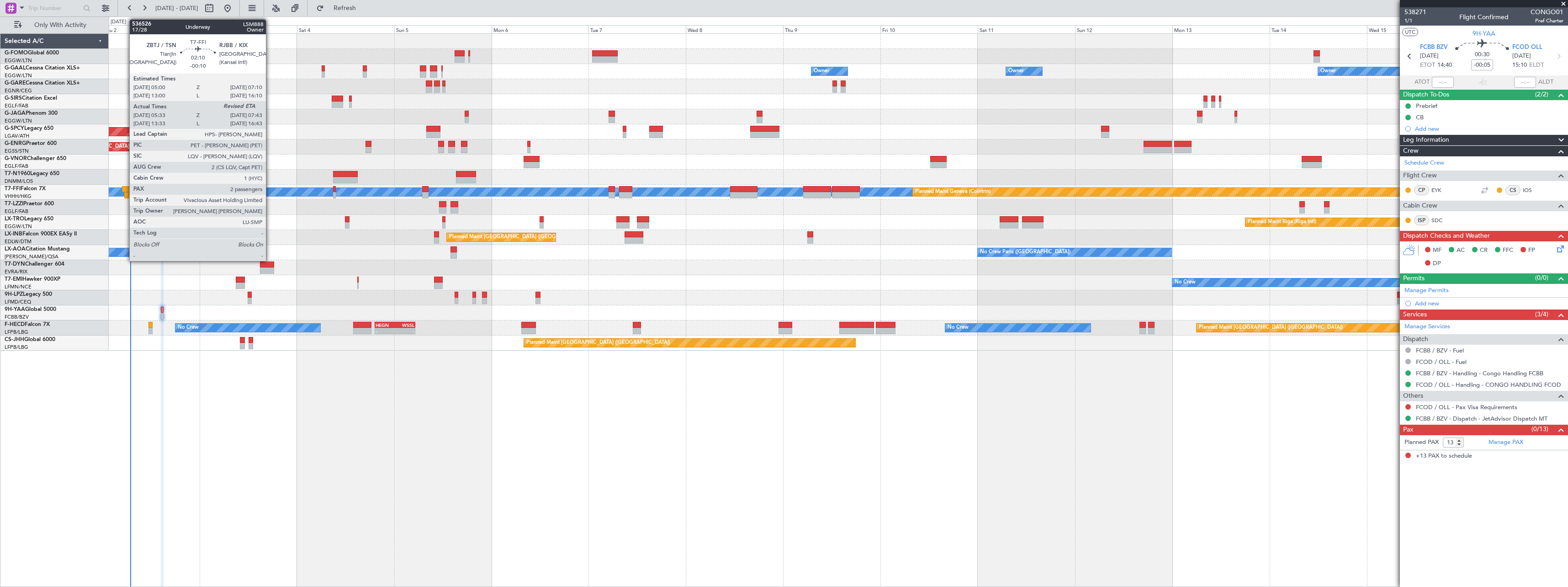
click at [125, 189] on div at bounding box center [126, 189] width 9 height 7
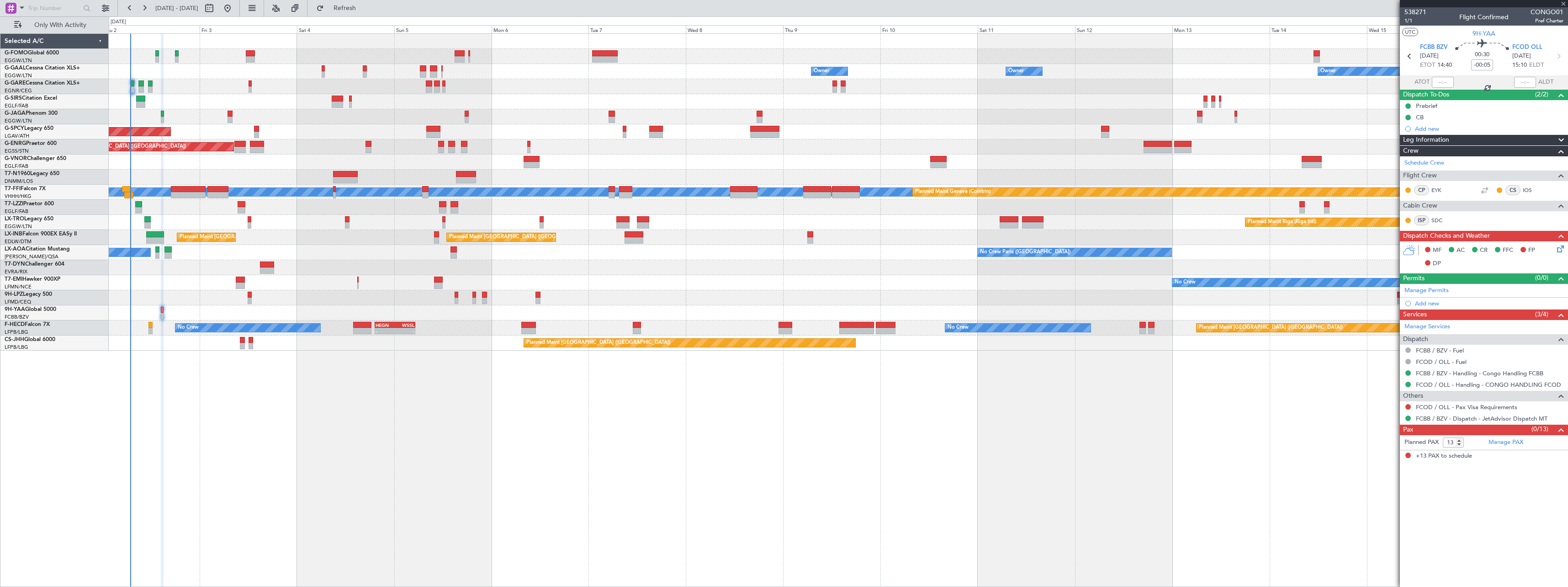
type input "-00:10"
type input "05:33"
type input "2"
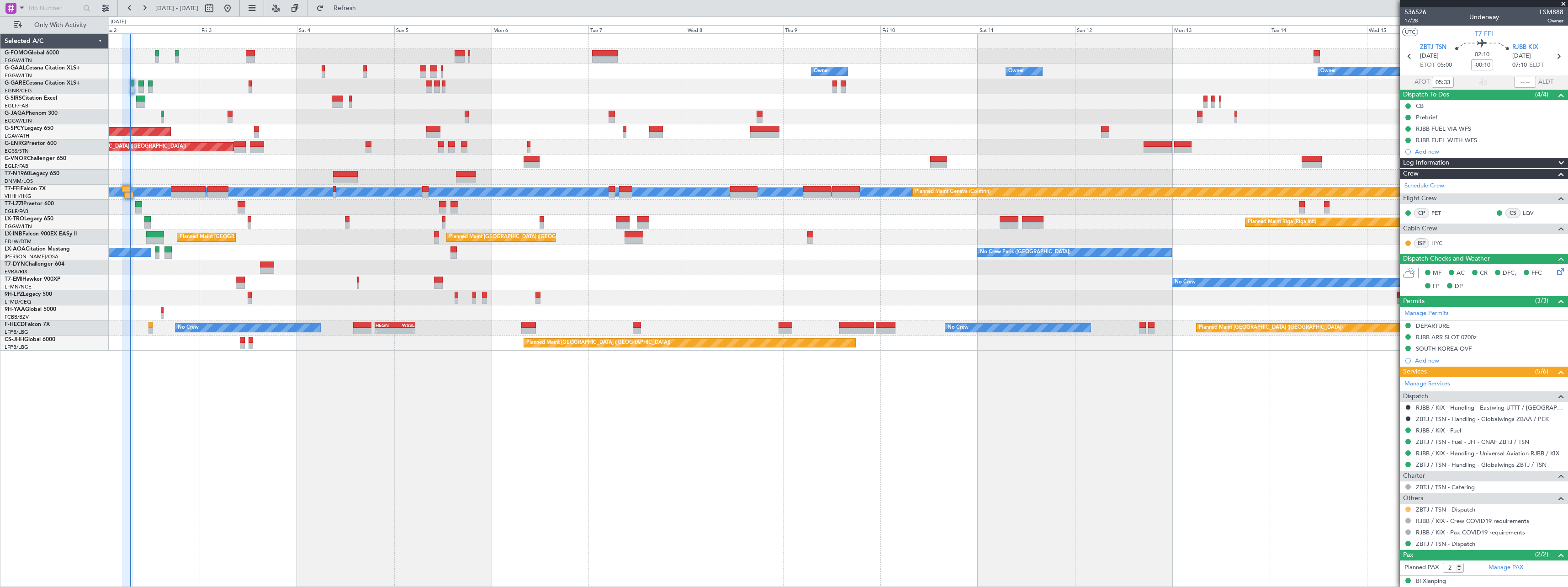
click at [1409, 509] on button at bounding box center [1408, 509] width 5 height 5
click at [1381, 496] on span "Confirmed" at bounding box center [1382, 495] width 29 height 9
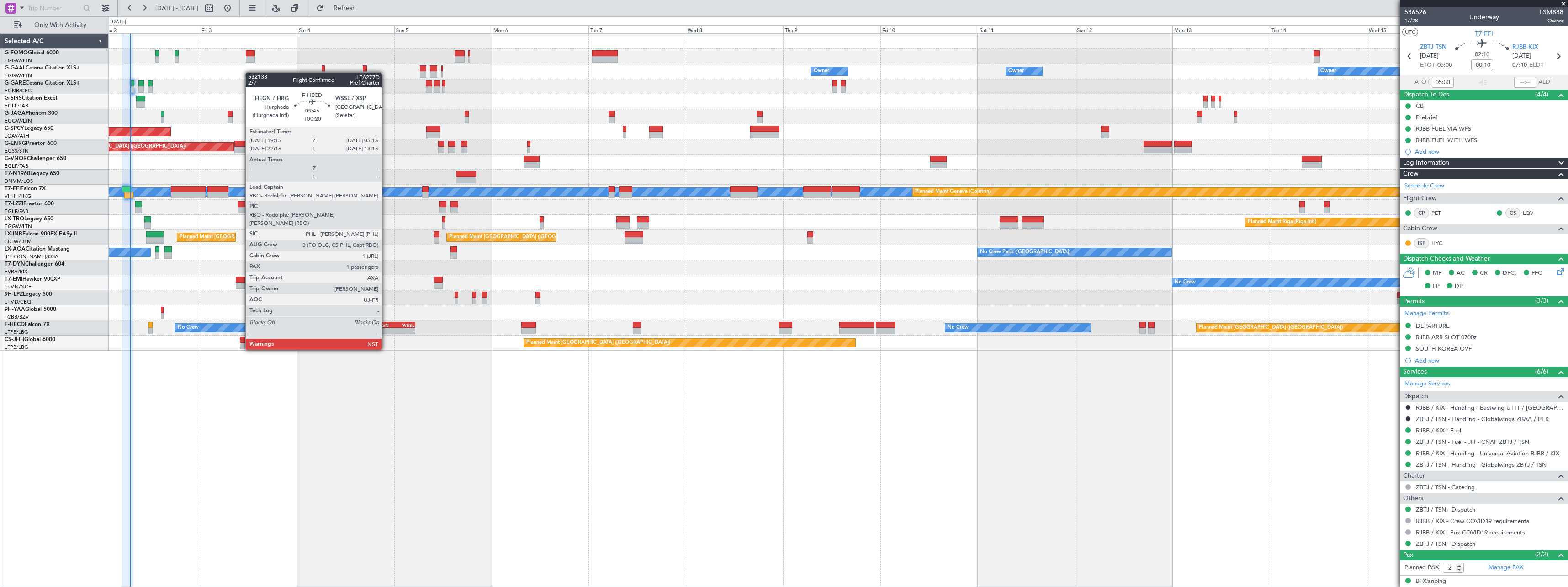
click at [386, 323] on div "HEGN" at bounding box center [385, 325] width 19 height 5
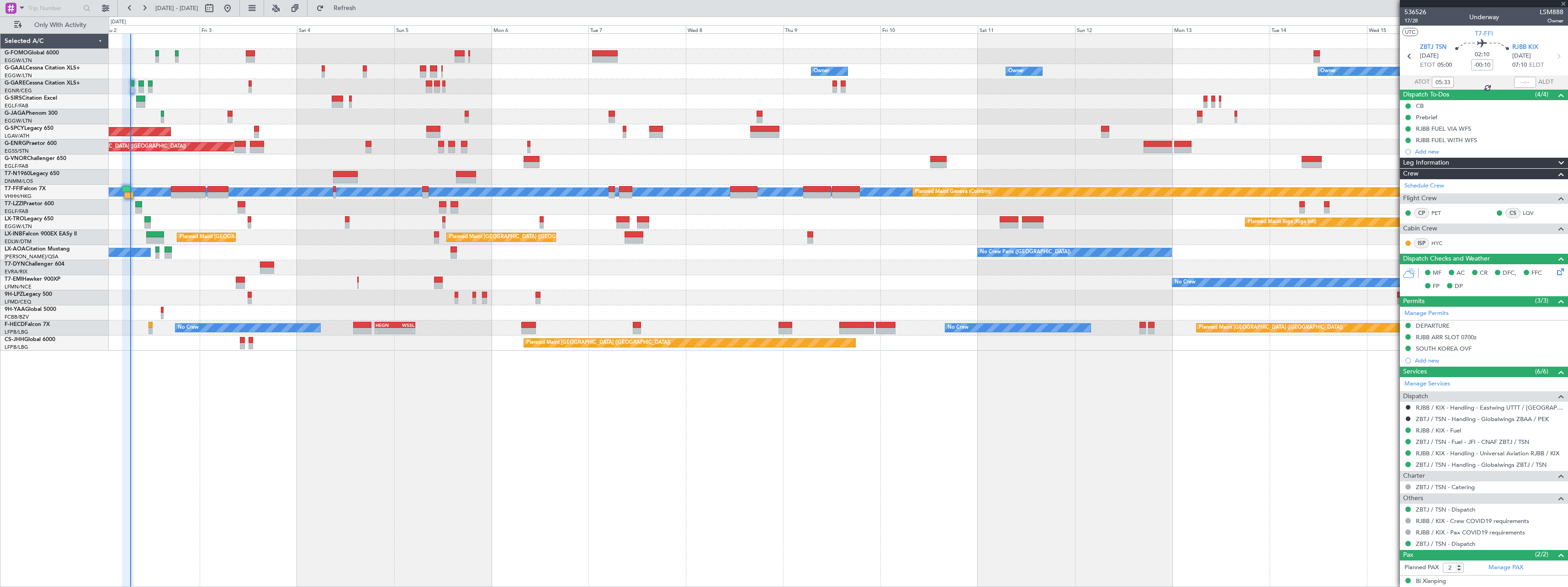
type input "+00:20"
type input "1"
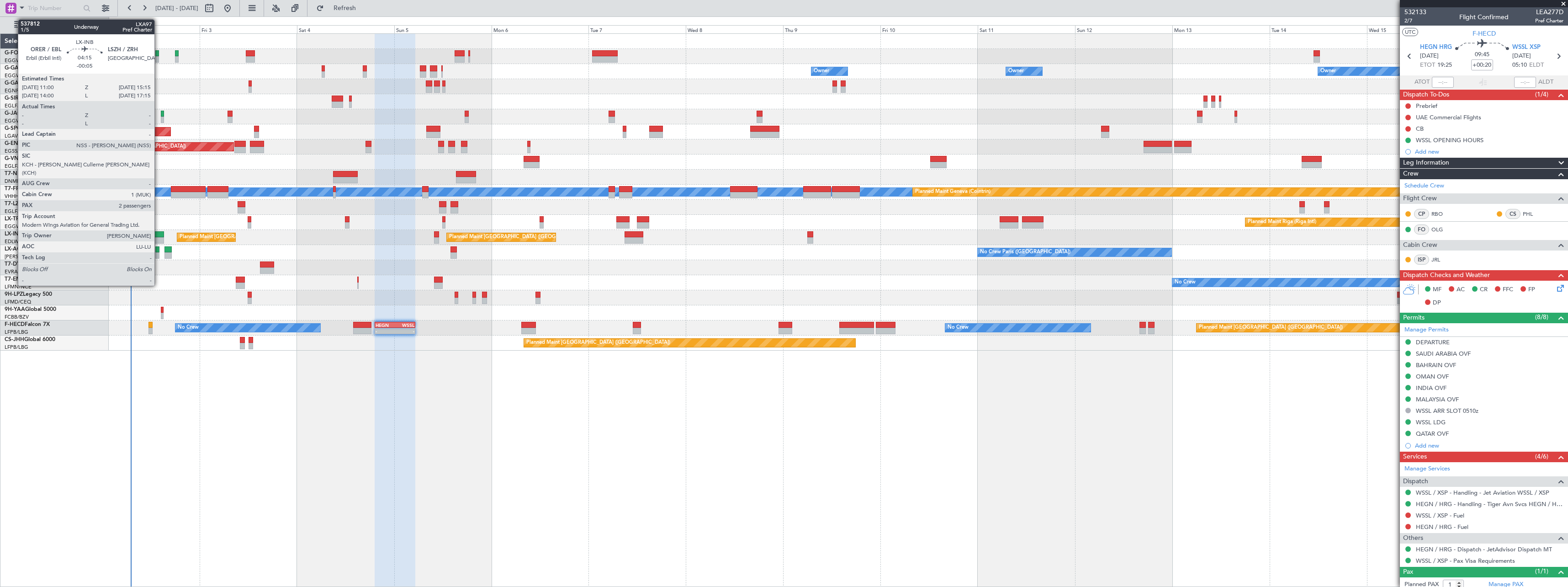
click at [158, 236] on div at bounding box center [155, 234] width 18 height 7
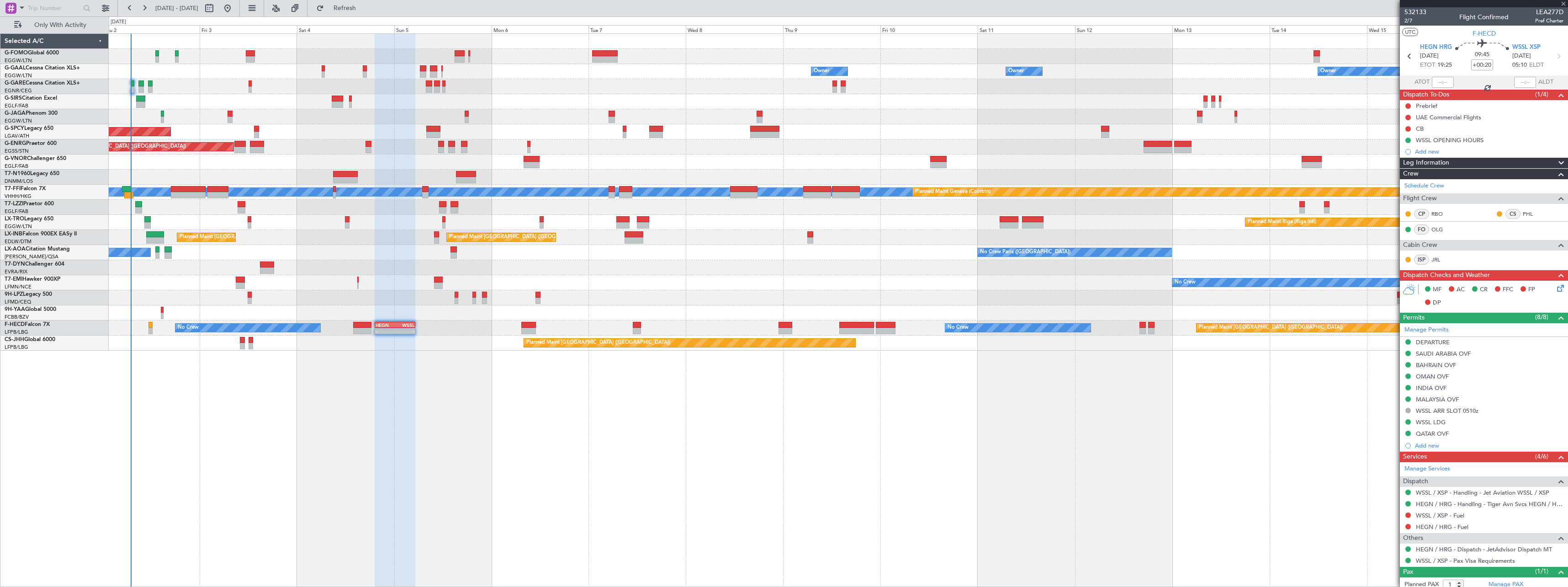
type input "-00:05"
type input "2"
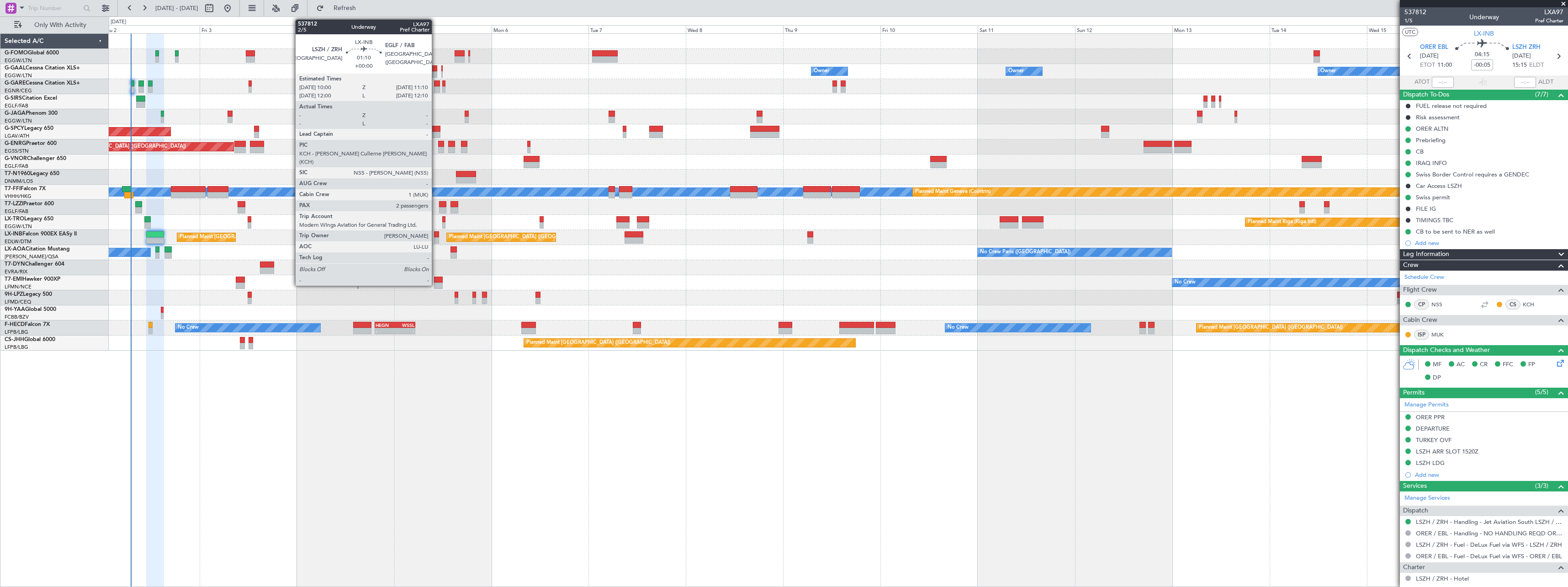
click at [436, 236] on div at bounding box center [436, 234] width 5 height 7
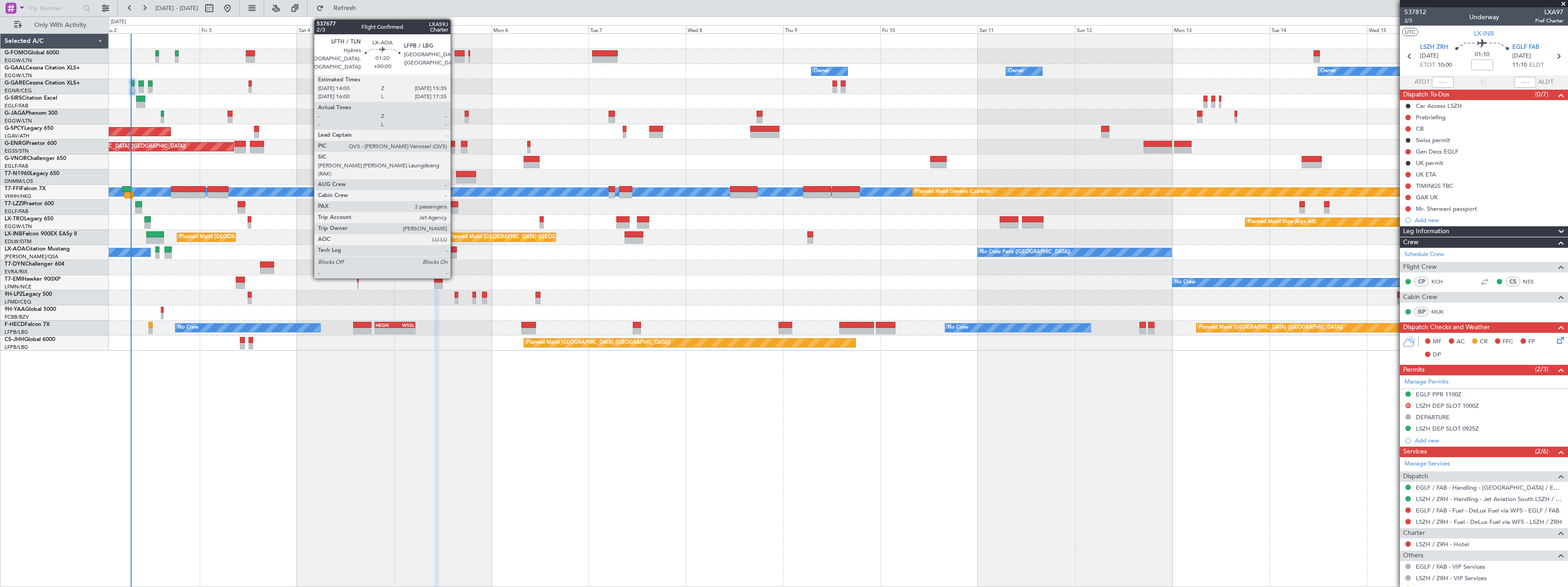
click at [455, 250] on div at bounding box center [453, 250] width 7 height 7
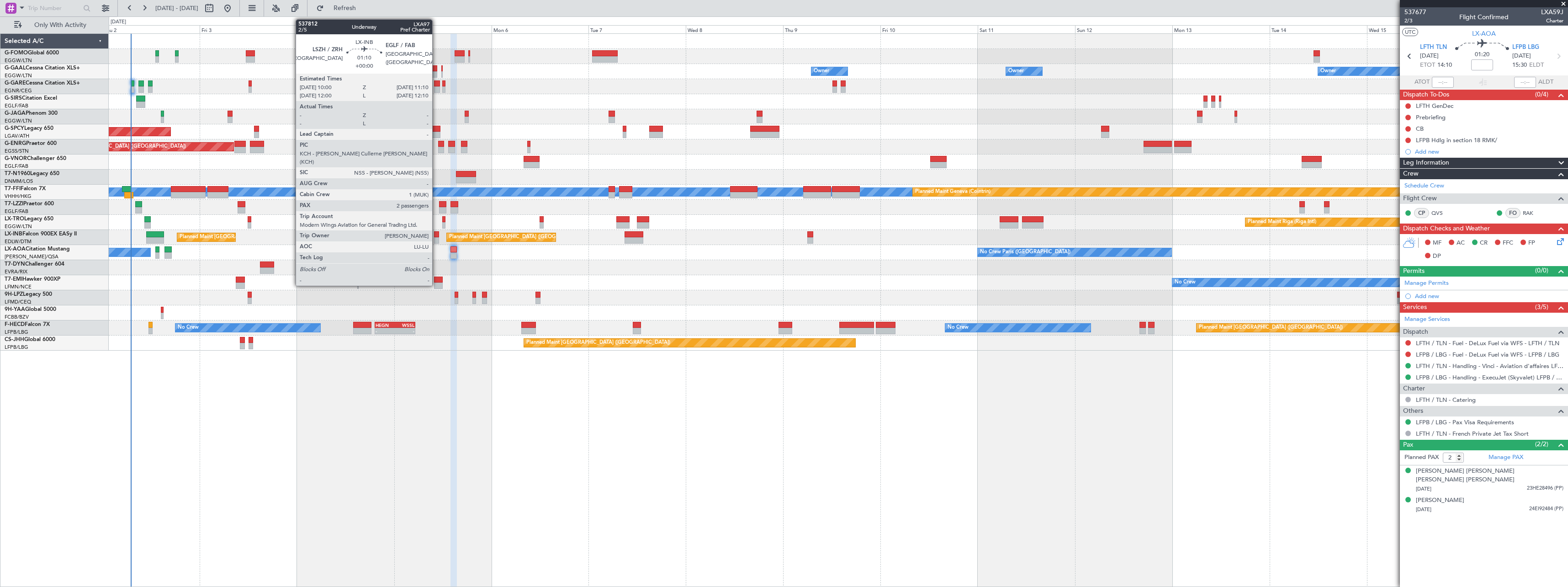
click at [436, 234] on div at bounding box center [436, 234] width 5 height 7
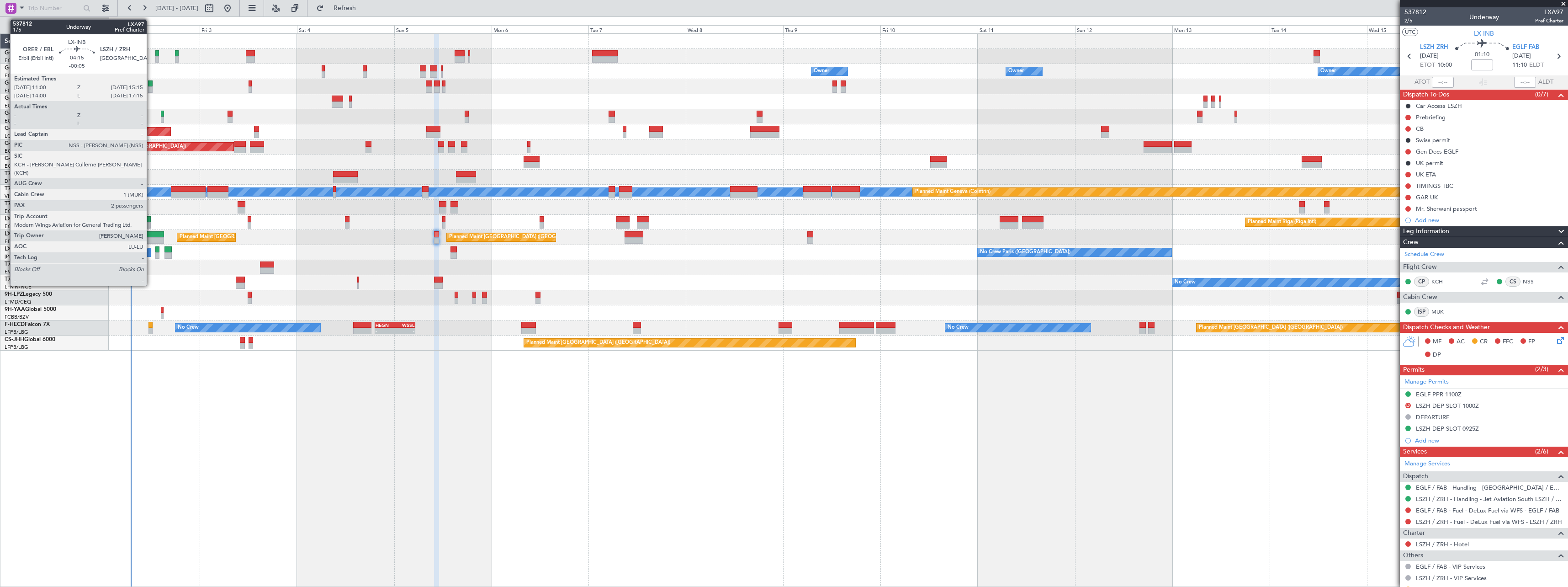
click at [151, 236] on div at bounding box center [155, 234] width 18 height 7
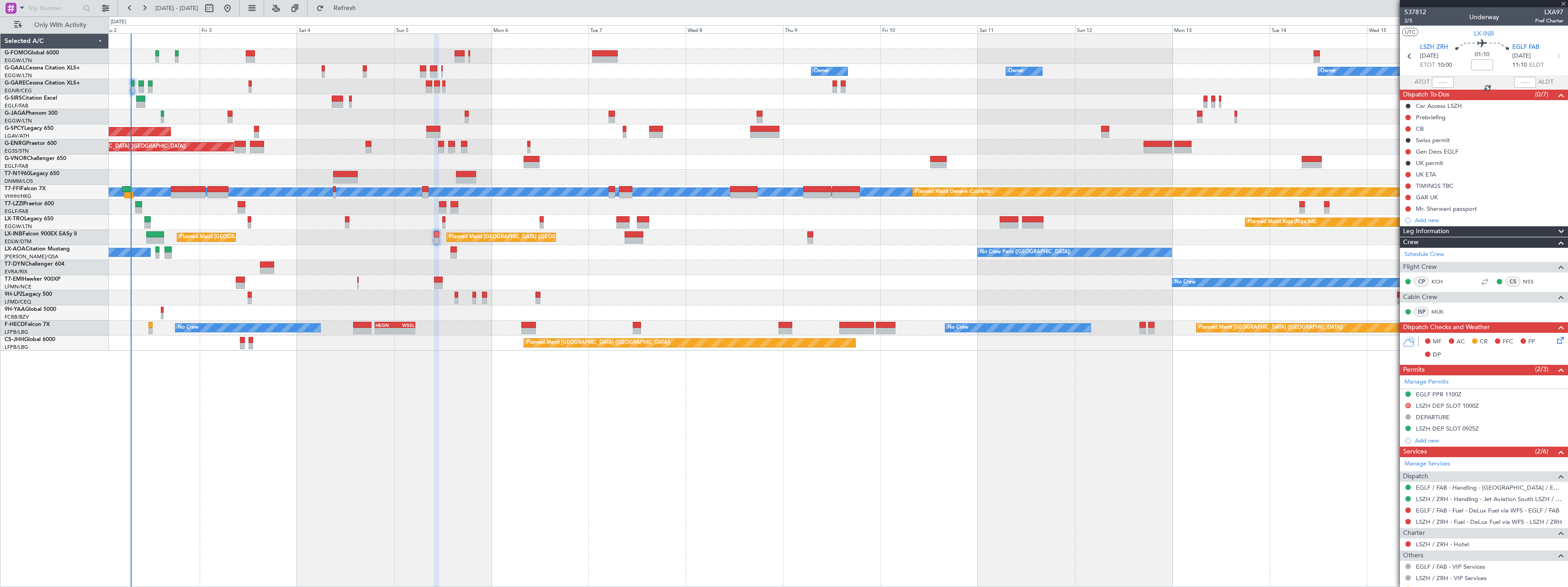
type input "-00:05"
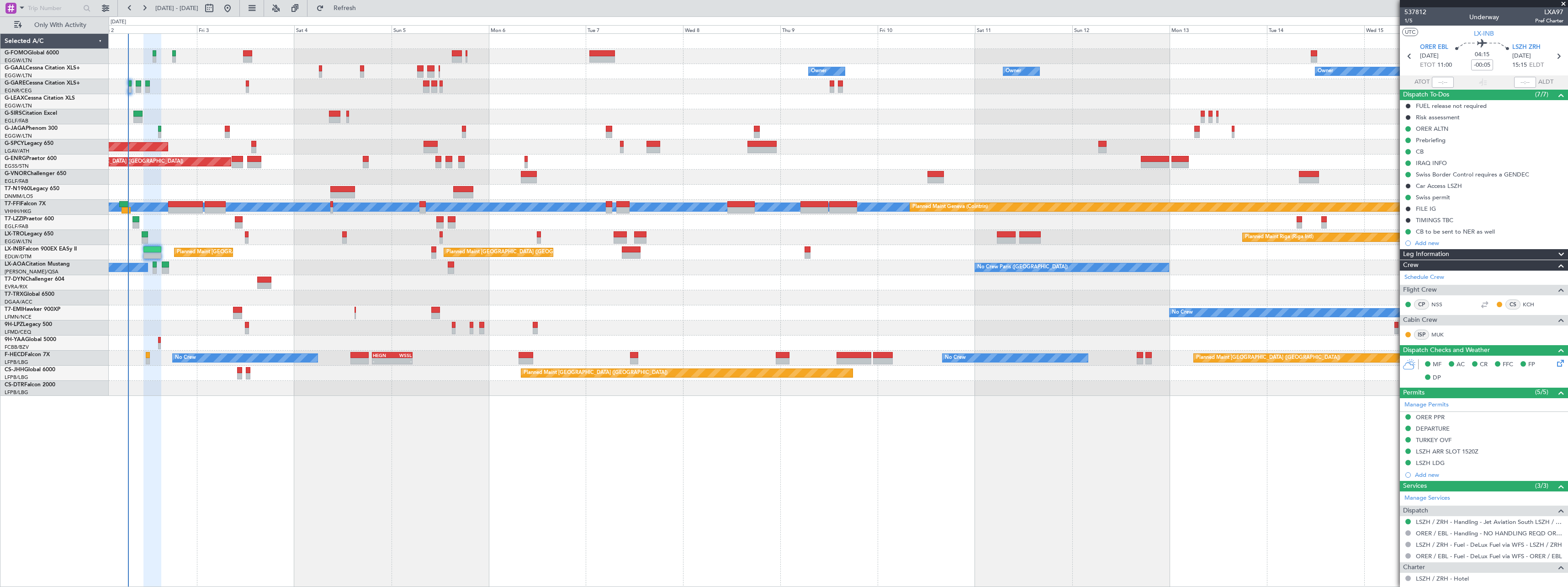
click at [206, 312] on div "Owner Owner Owner Owner No Crew AOG Maint Dusseldorf Owner Planned Maint Dussel…" at bounding box center [838, 215] width 1459 height 362
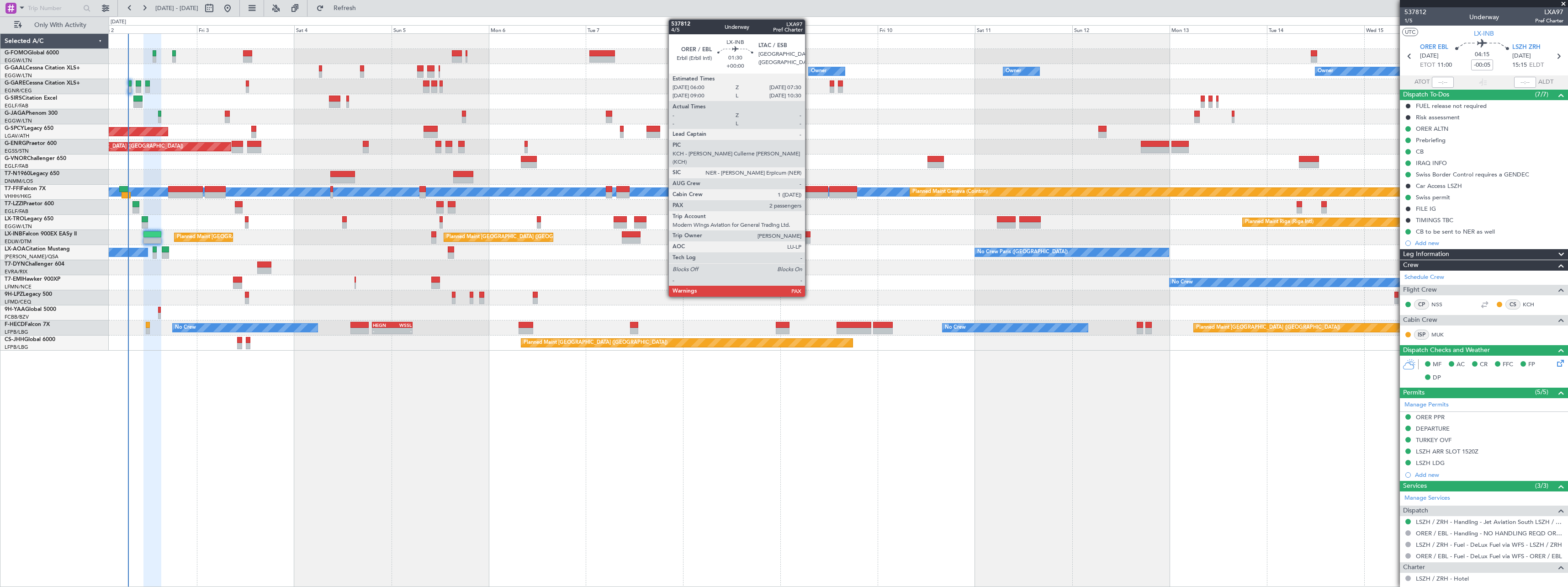
click at [809, 237] on div at bounding box center [808, 241] width 7 height 7
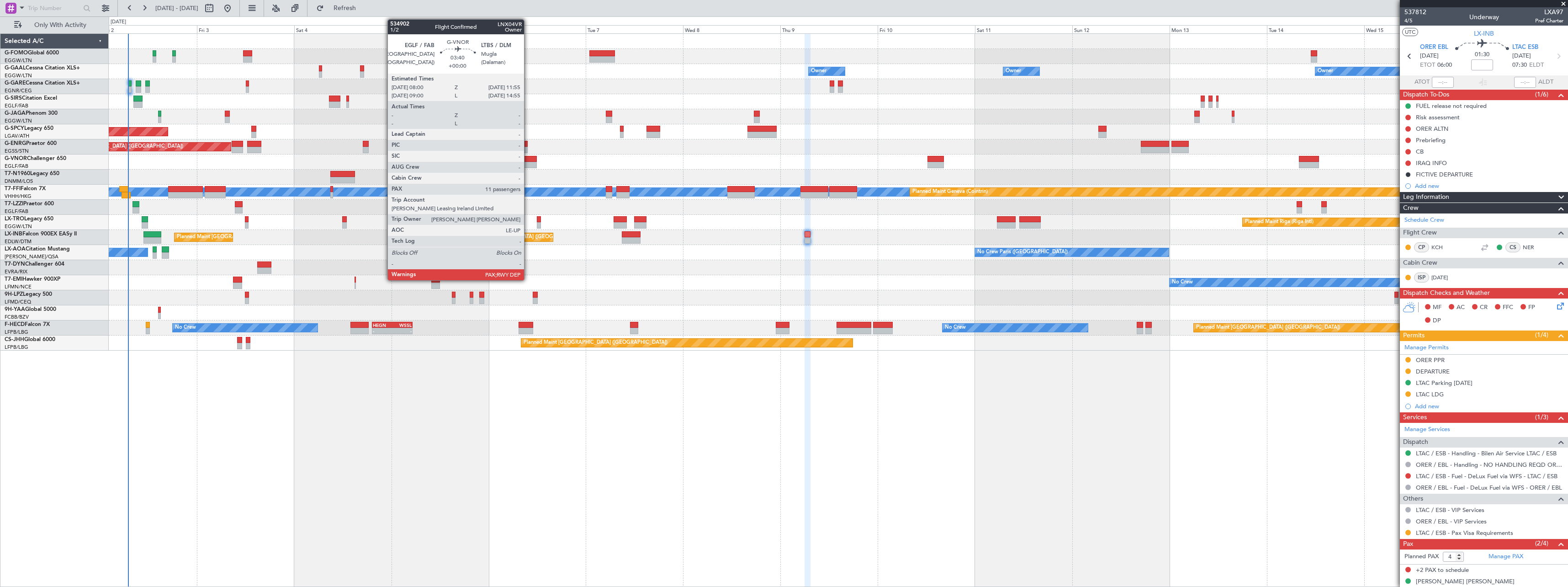
click at [528, 162] on div at bounding box center [529, 165] width 16 height 7
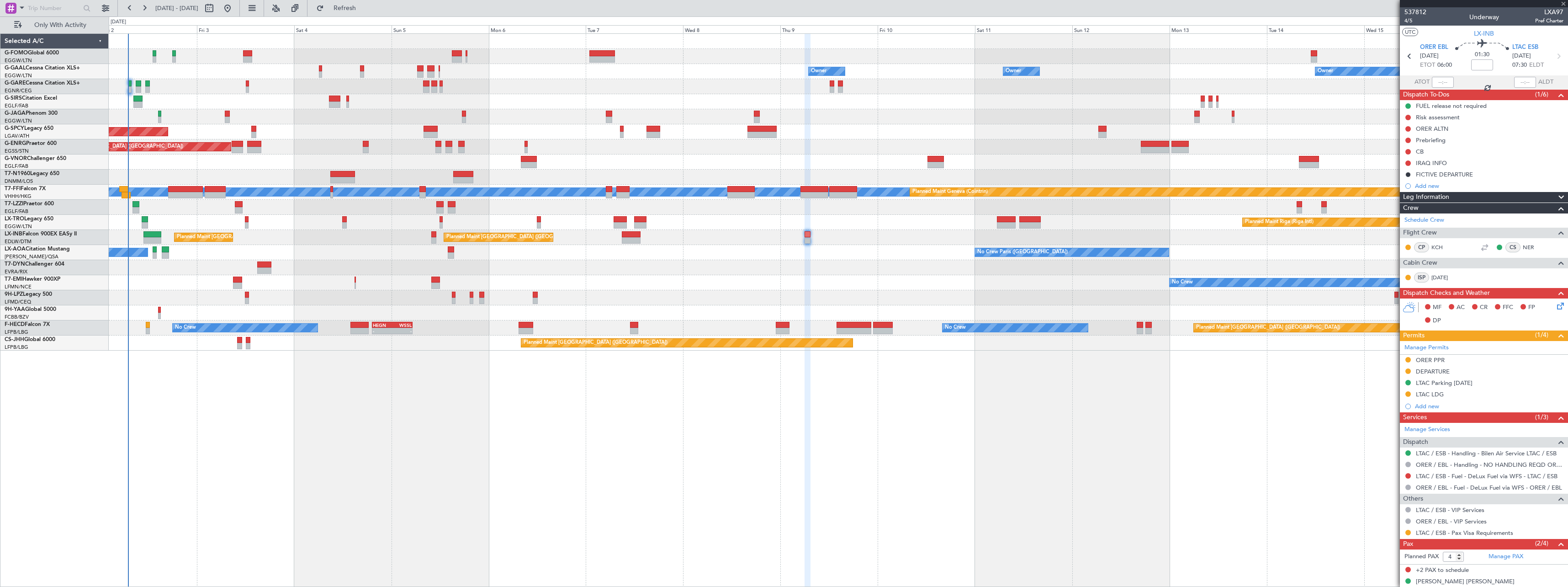
type input "11"
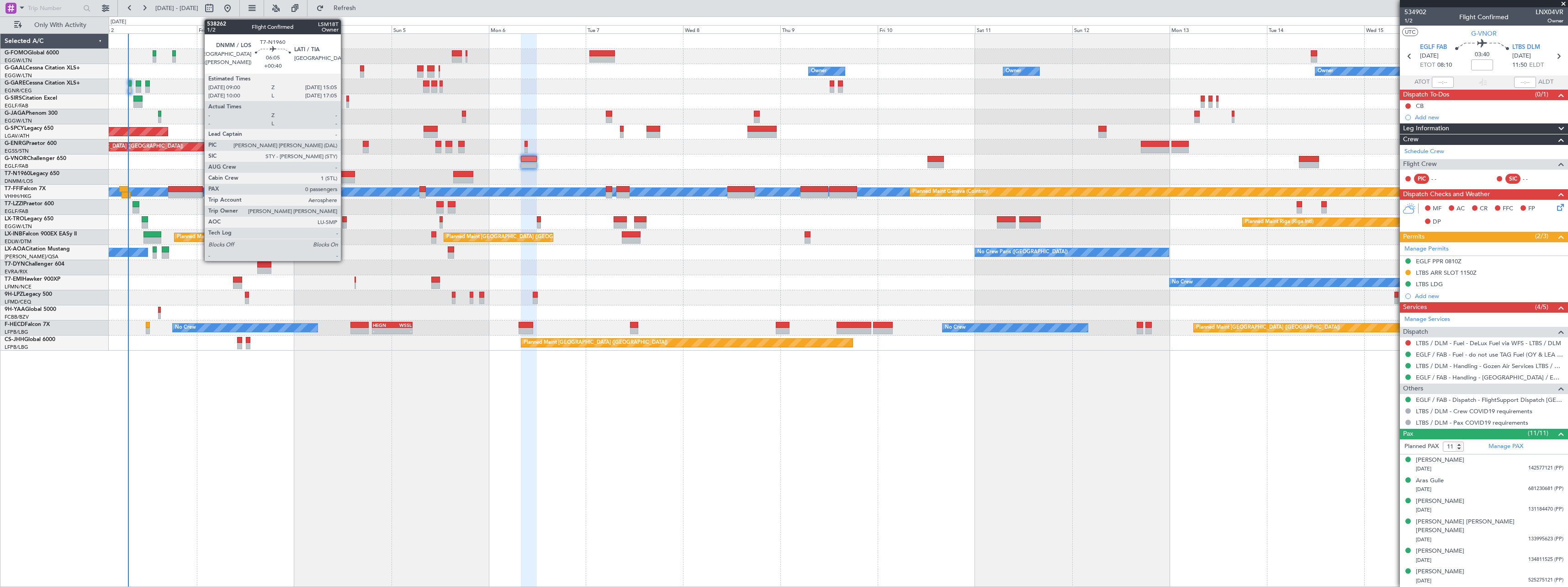
click at [345, 175] on div at bounding box center [343, 174] width 25 height 7
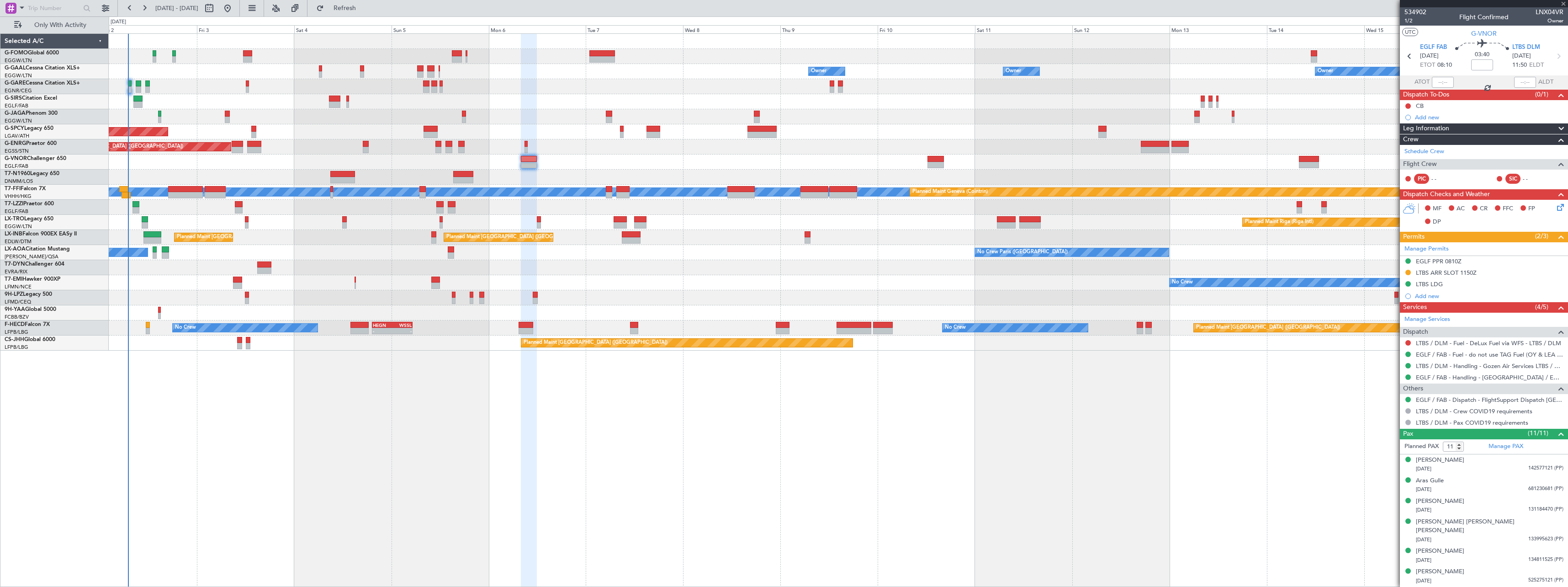
type input "+00:40"
type input "0"
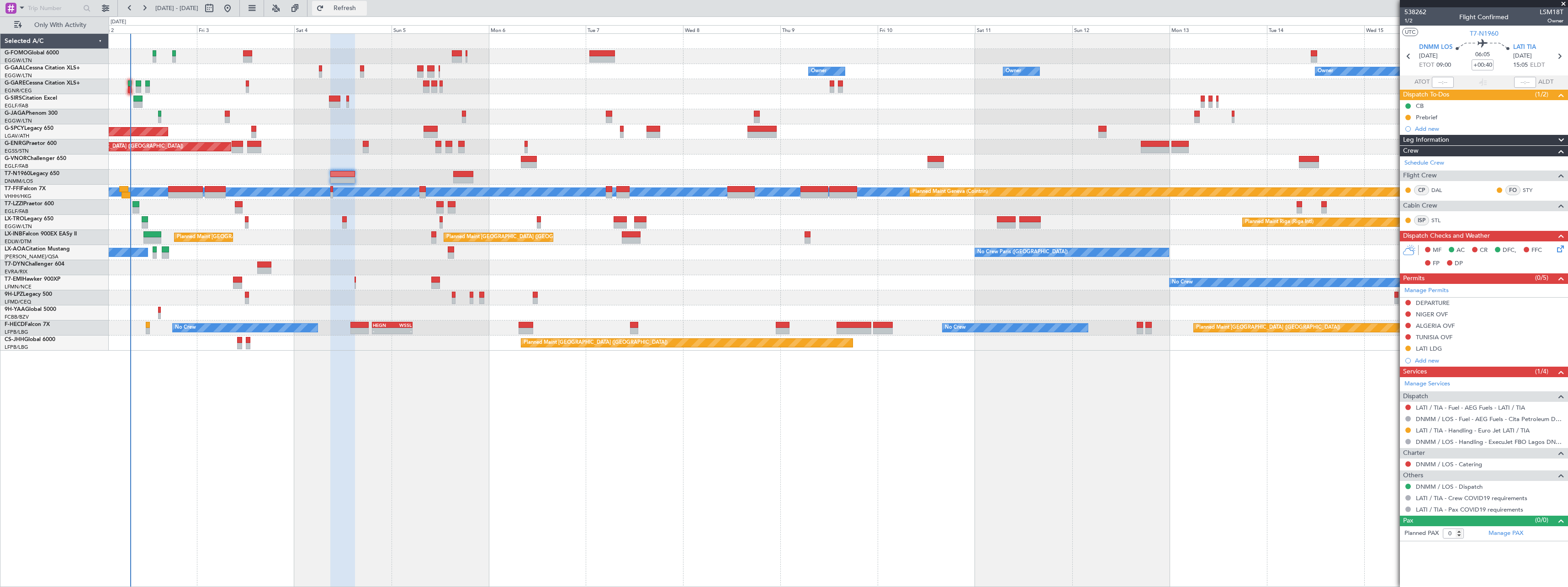
click at [364, 5] on span "Refresh" at bounding box center [345, 8] width 38 height 7
click at [364, 8] on span "Refresh" at bounding box center [345, 8] width 38 height 7
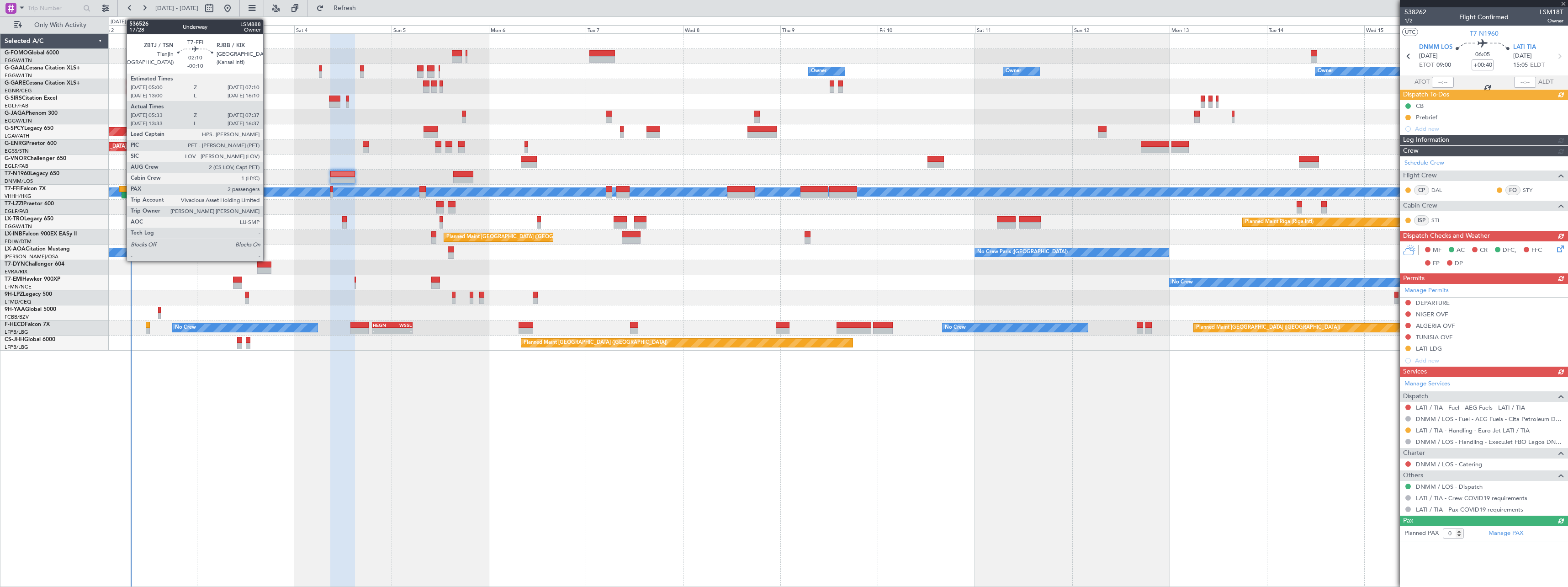
click at [122, 188] on div at bounding box center [124, 189] width 9 height 7
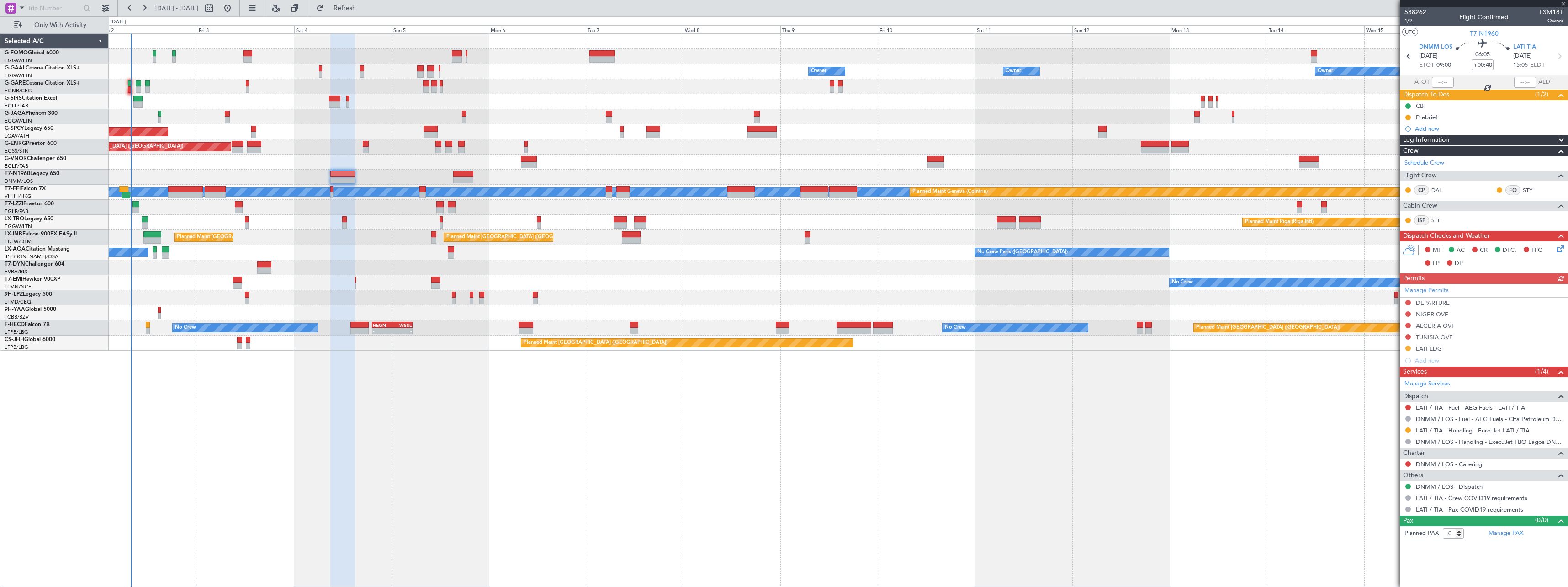
type input "-00:10"
type input "05:33"
type input "07:37"
type input "2"
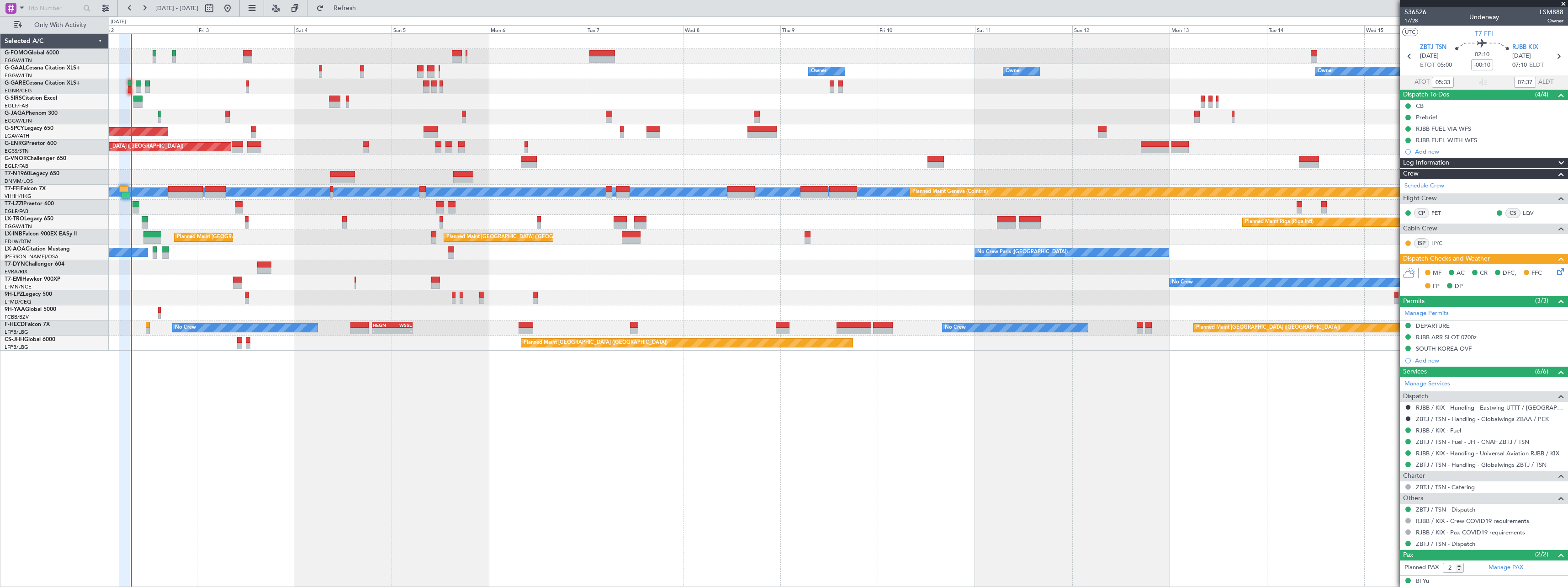
click at [306, 140] on div "Planned Maint [GEOGRAPHIC_DATA] ([GEOGRAPHIC_DATA]) Planned Maint [GEOGRAPHIC_D…" at bounding box center [838, 147] width 1459 height 15
click at [364, 7] on span "Refresh" at bounding box center [345, 8] width 38 height 7
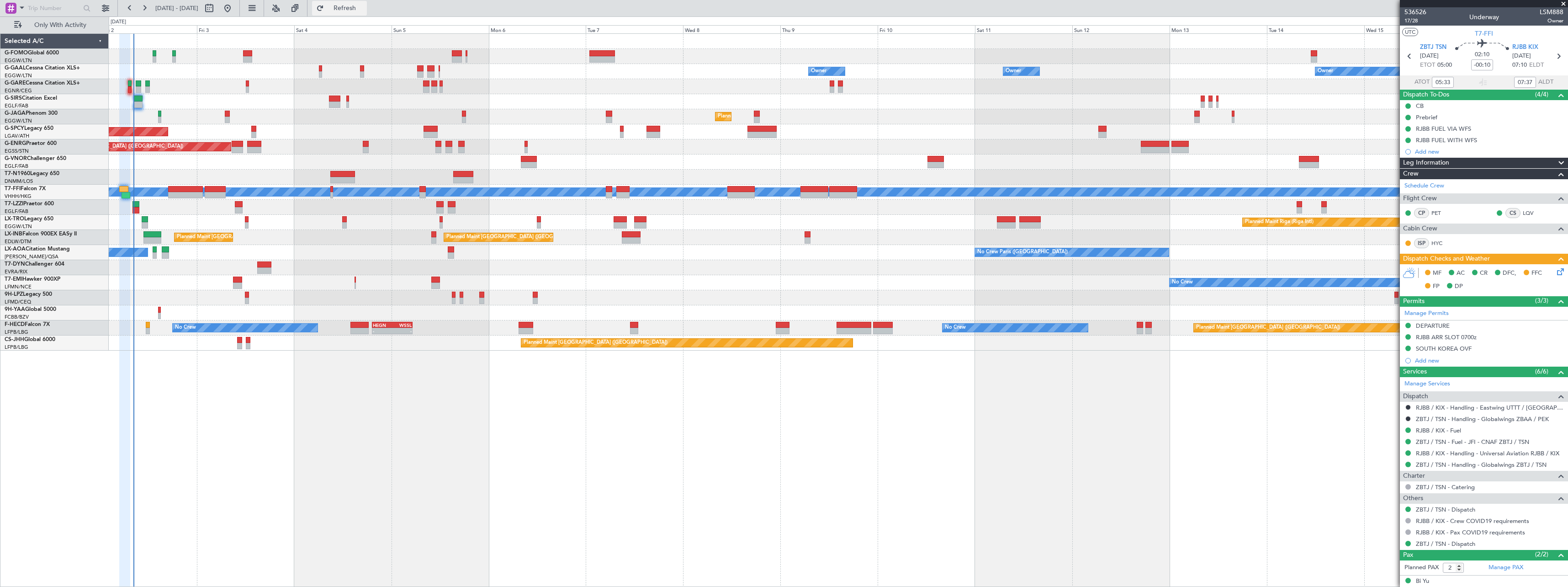
click at [364, 10] on span "Refresh" at bounding box center [345, 8] width 38 height 7
click at [364, 8] on span "Refresh" at bounding box center [345, 8] width 38 height 7
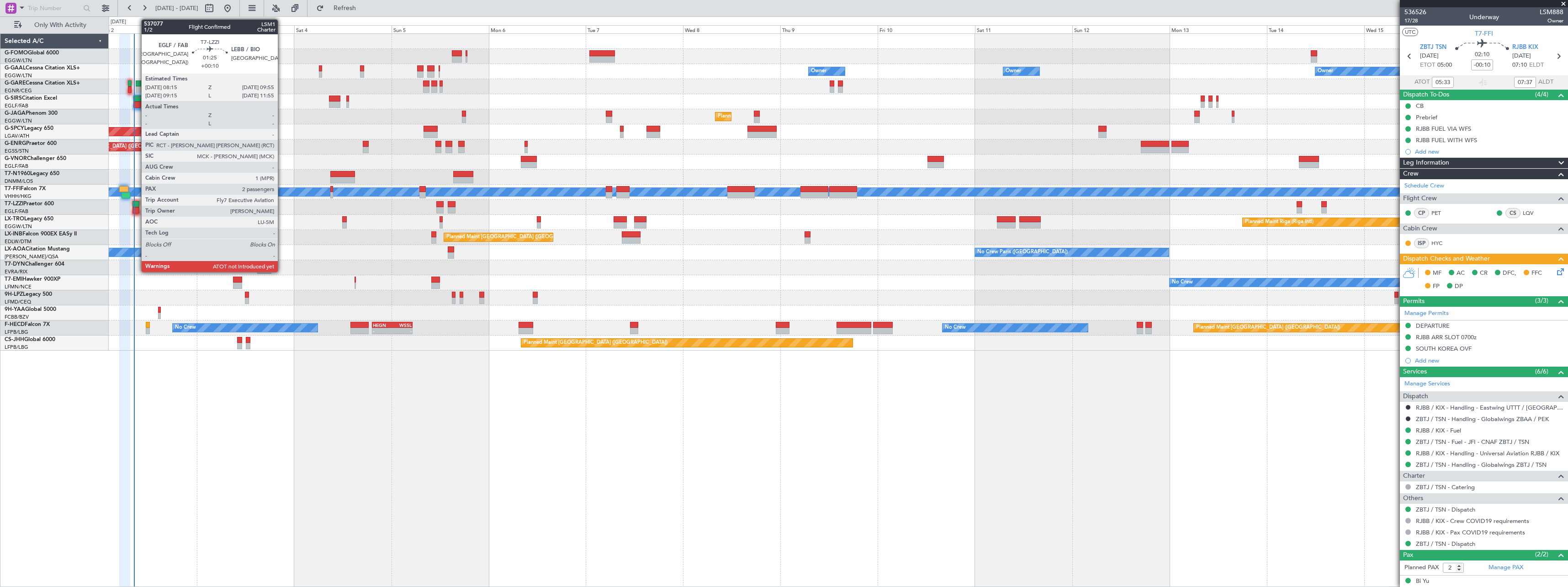
click at [136, 205] on div at bounding box center [136, 204] width 7 height 7
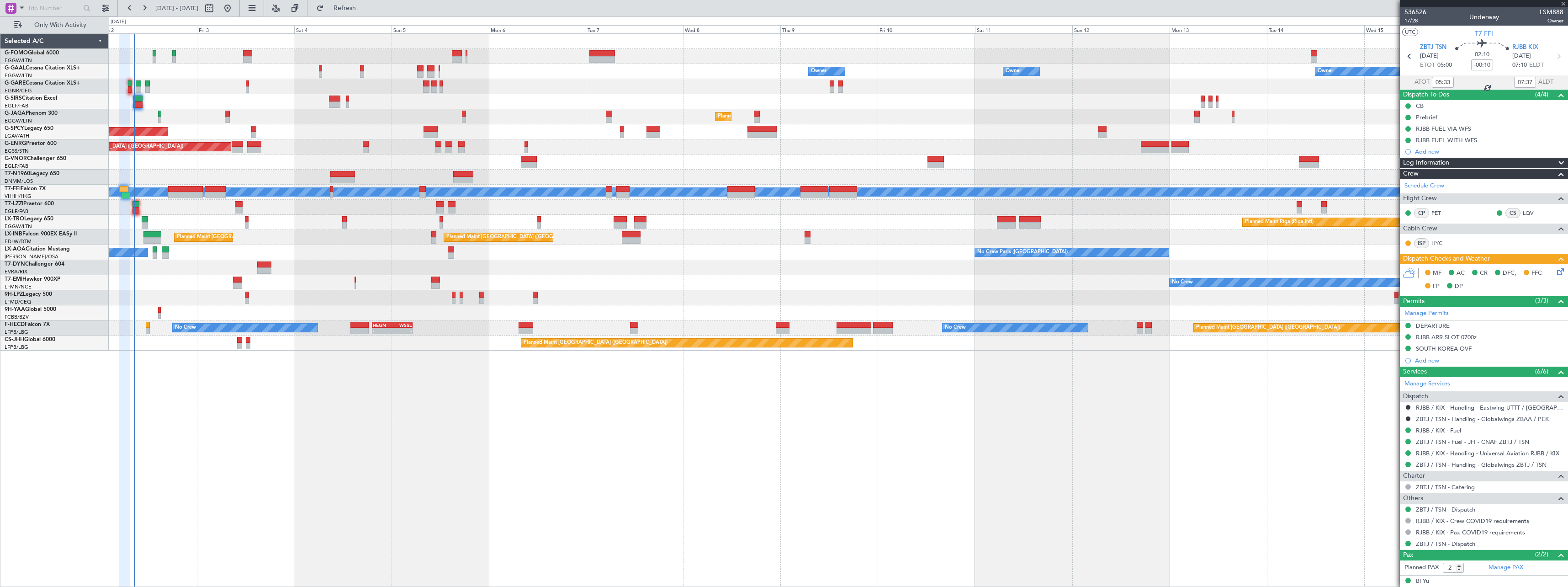
type input "+00:10"
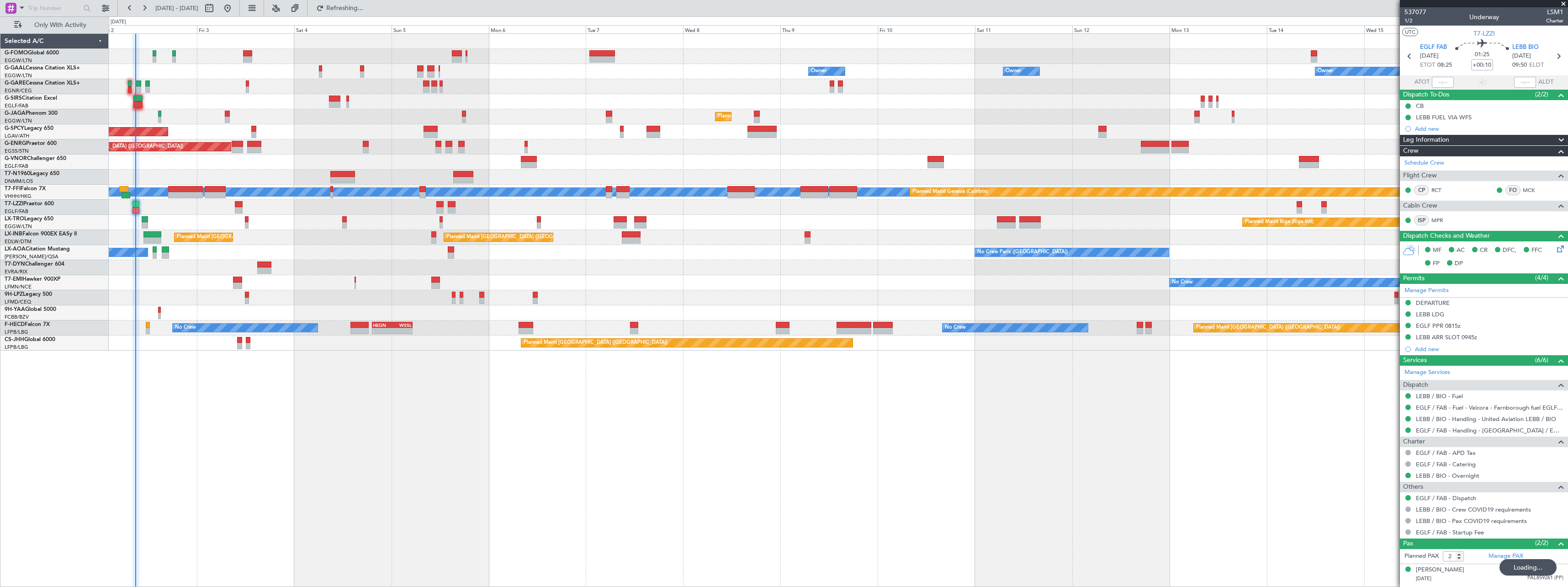
type input "08:45"
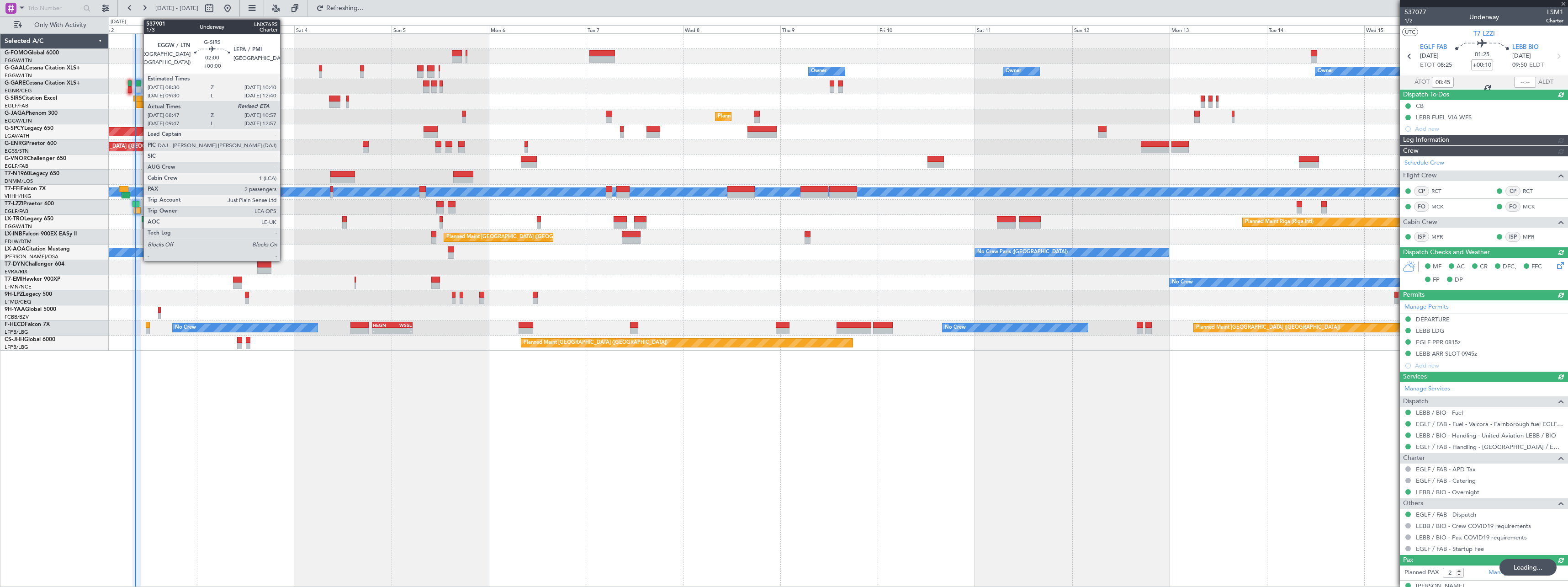
click at [140, 102] on div at bounding box center [139, 105] width 9 height 7
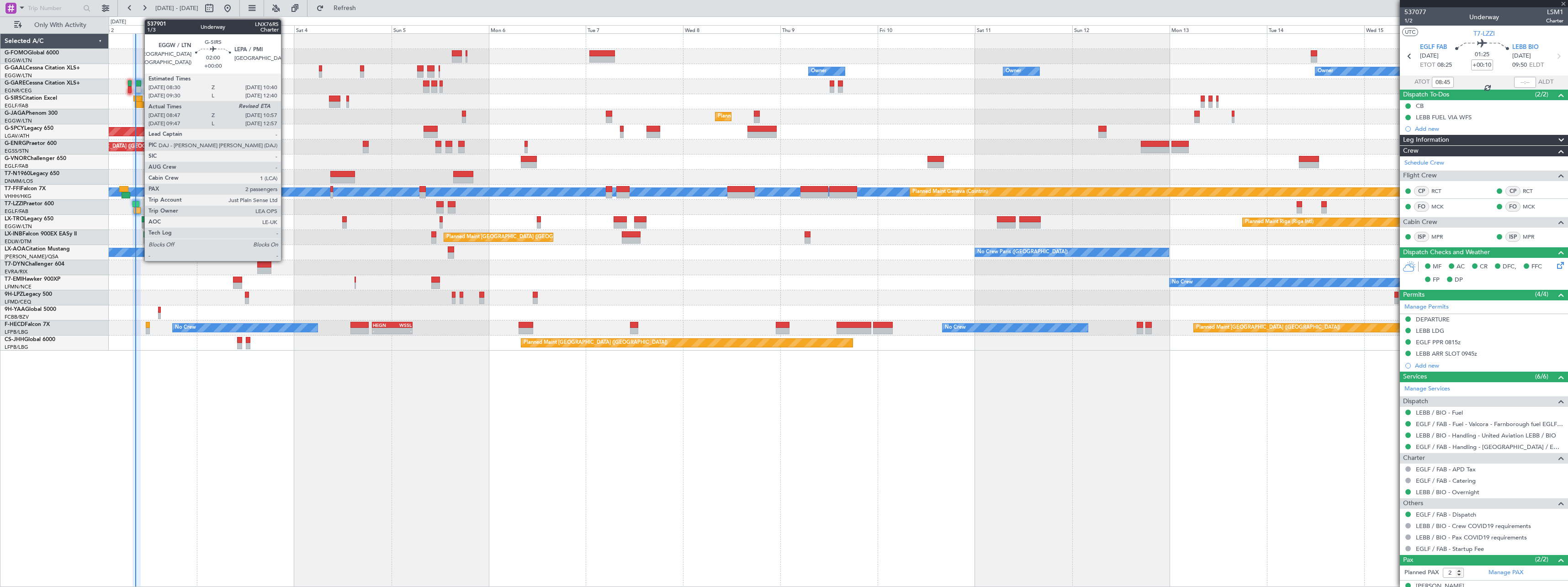
type input "08:47"
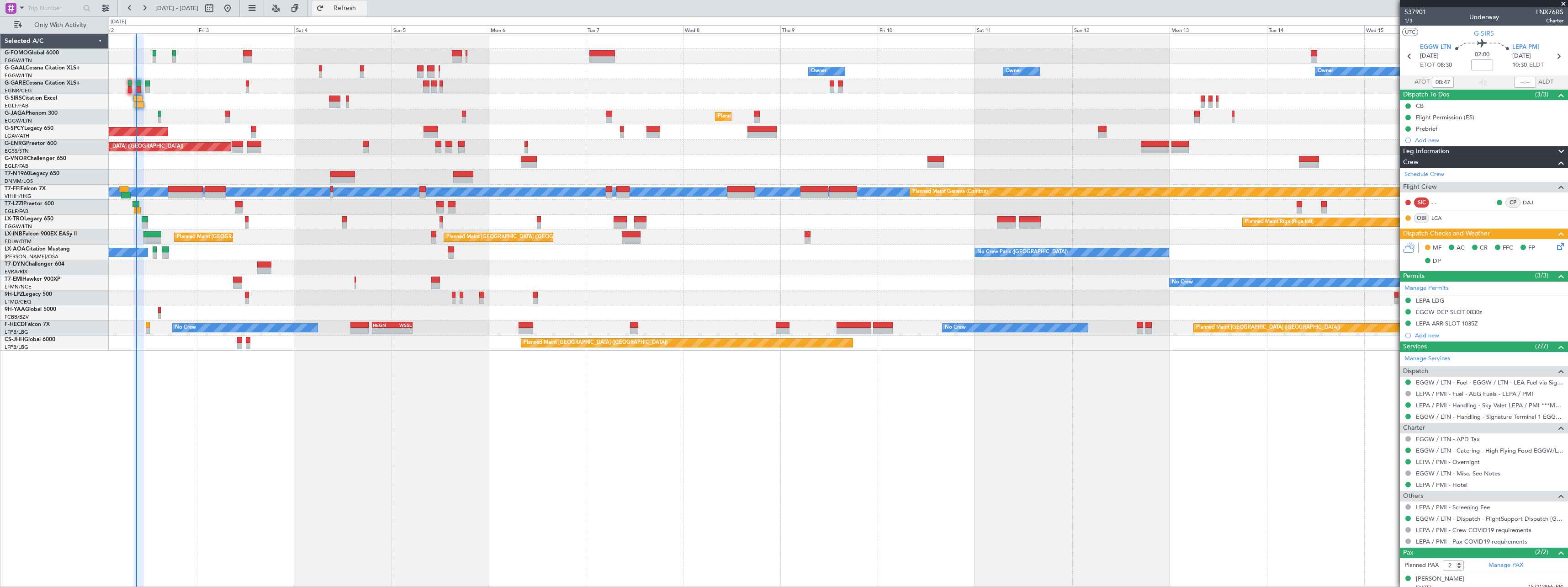
click at [364, 7] on span "Refresh" at bounding box center [345, 8] width 38 height 7
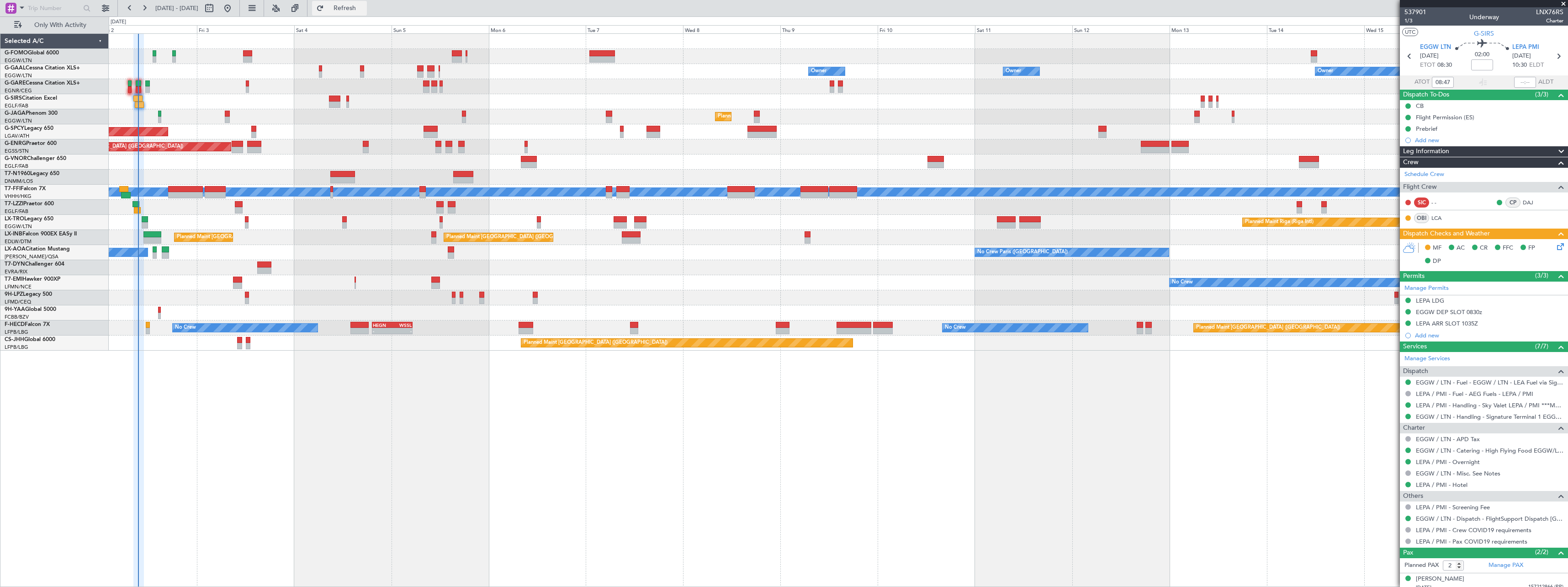
click at [364, 5] on span "Refresh" at bounding box center [345, 8] width 38 height 7
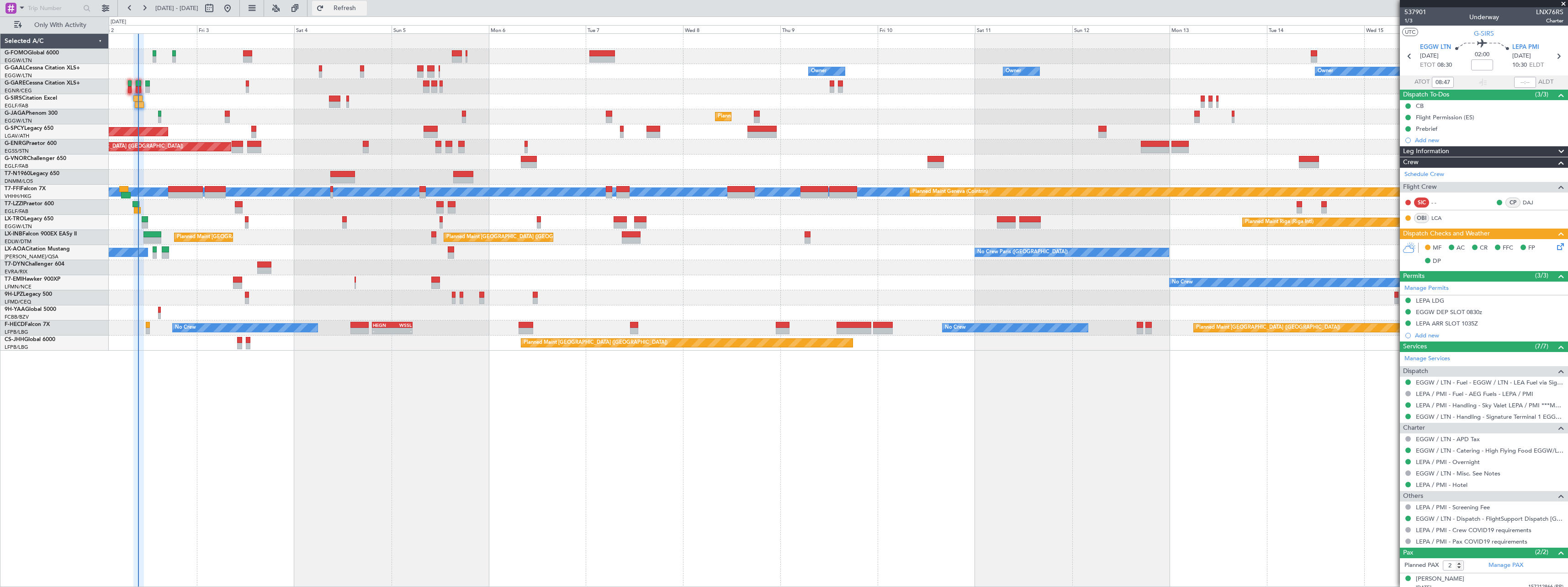
click at [364, 7] on span "Refresh" at bounding box center [345, 8] width 38 height 7
click at [364, 10] on span "Refresh" at bounding box center [345, 8] width 38 height 7
click at [364, 6] on span "Refresh" at bounding box center [345, 8] width 38 height 7
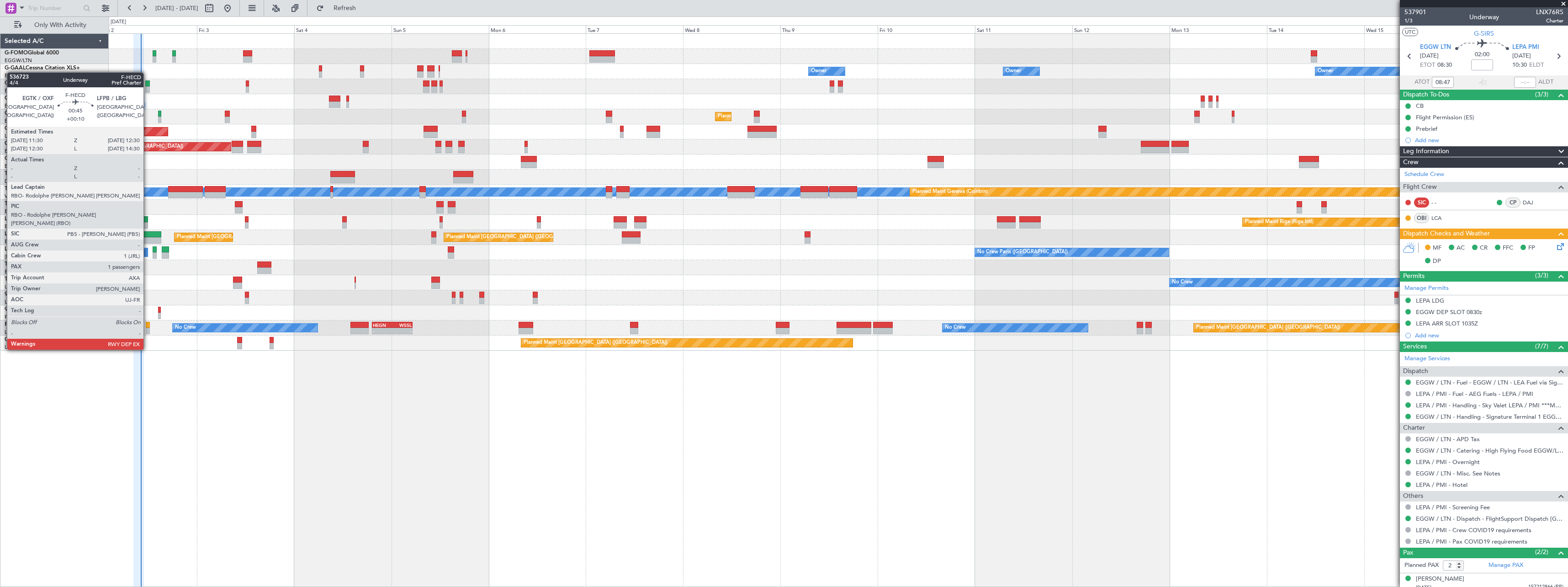
click at [147, 324] on div at bounding box center [147, 325] width 4 height 7
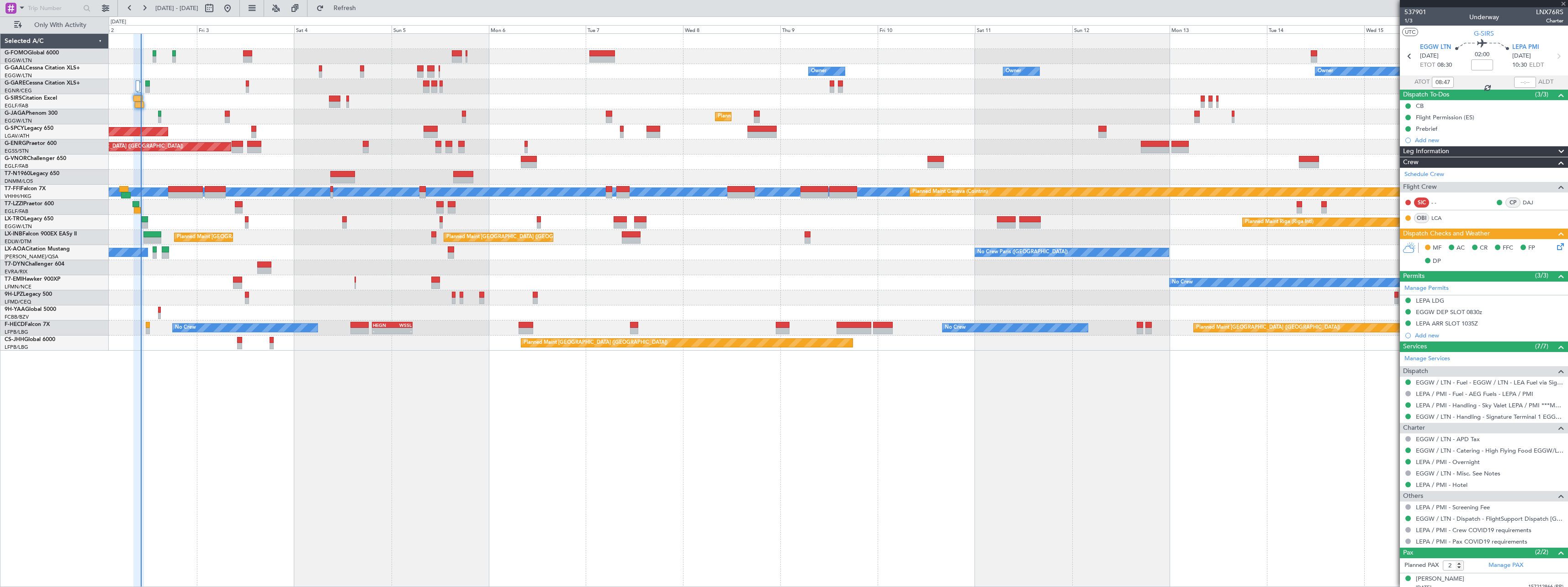
type input "+00:10"
type input "1"
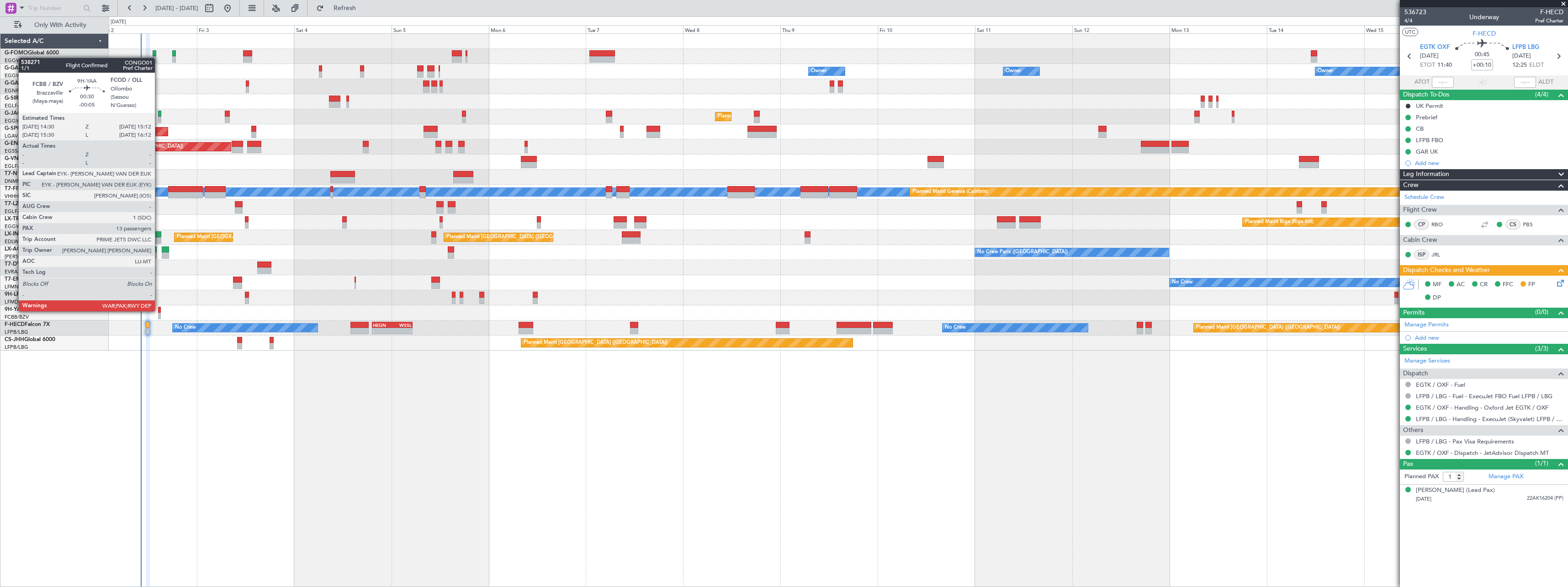
click at [159, 311] on div at bounding box center [159, 310] width 3 height 7
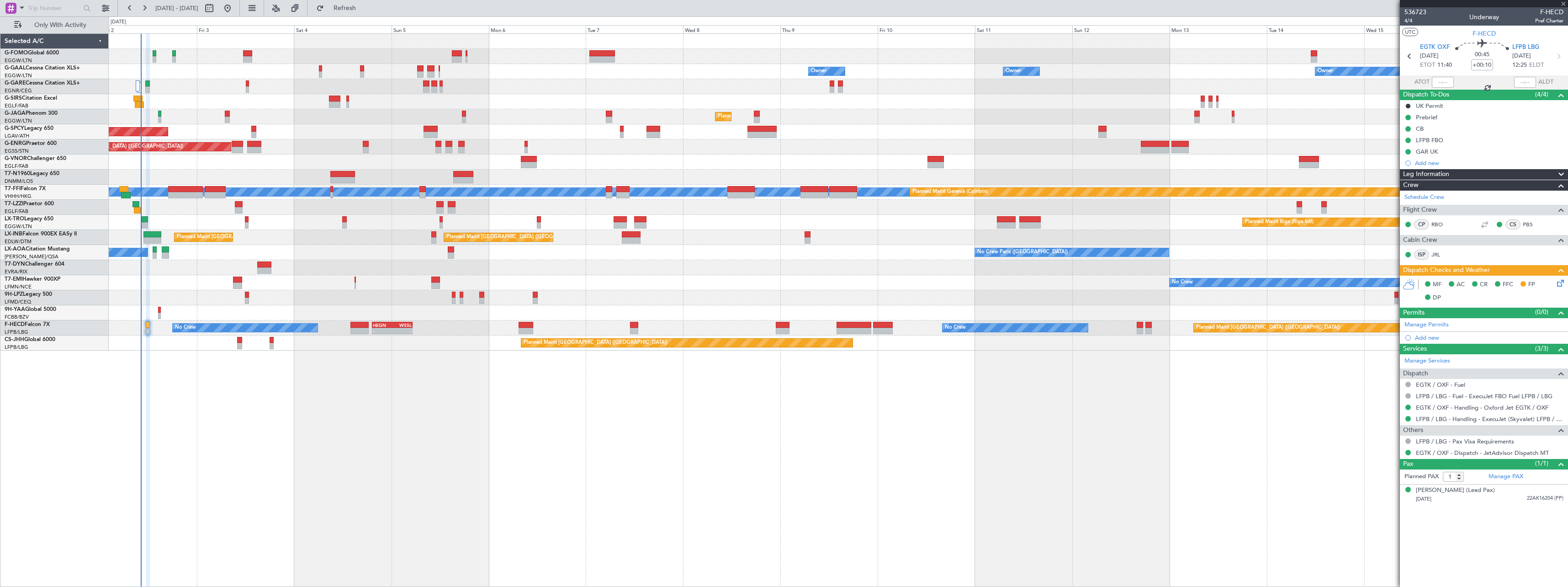
type input "-00:05"
type input "13"
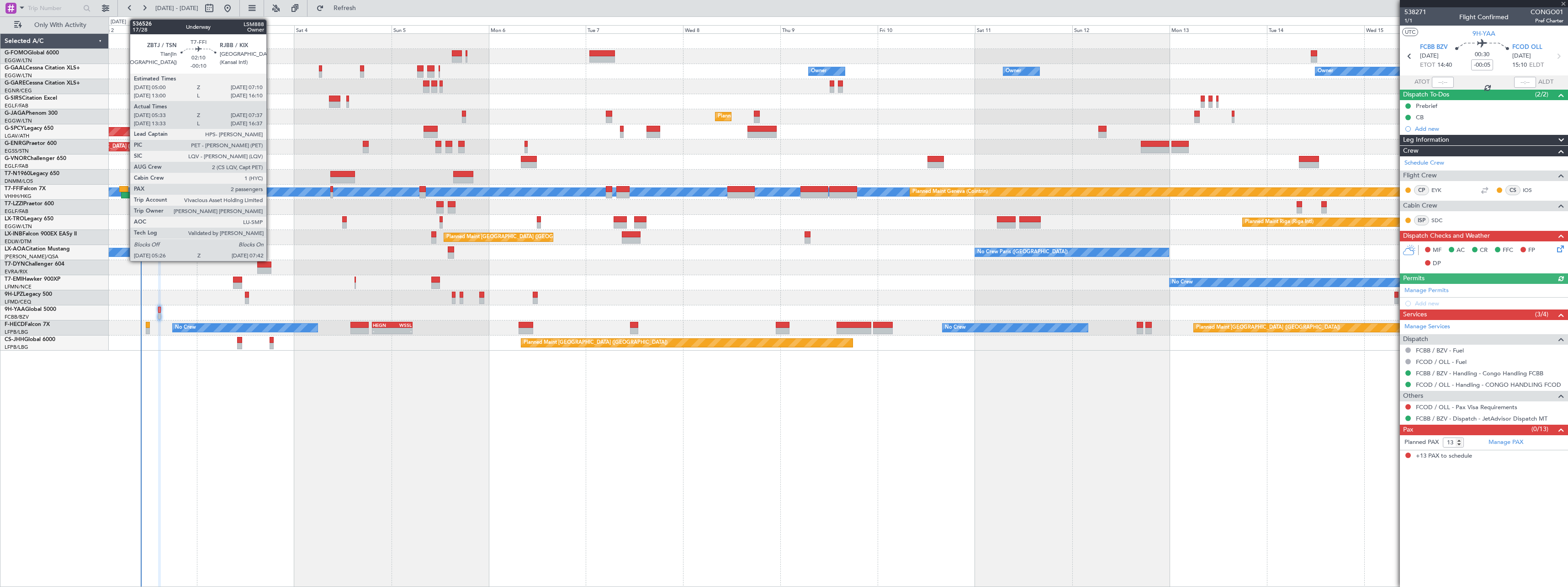
click at [125, 189] on div at bounding box center [124, 189] width 9 height 7
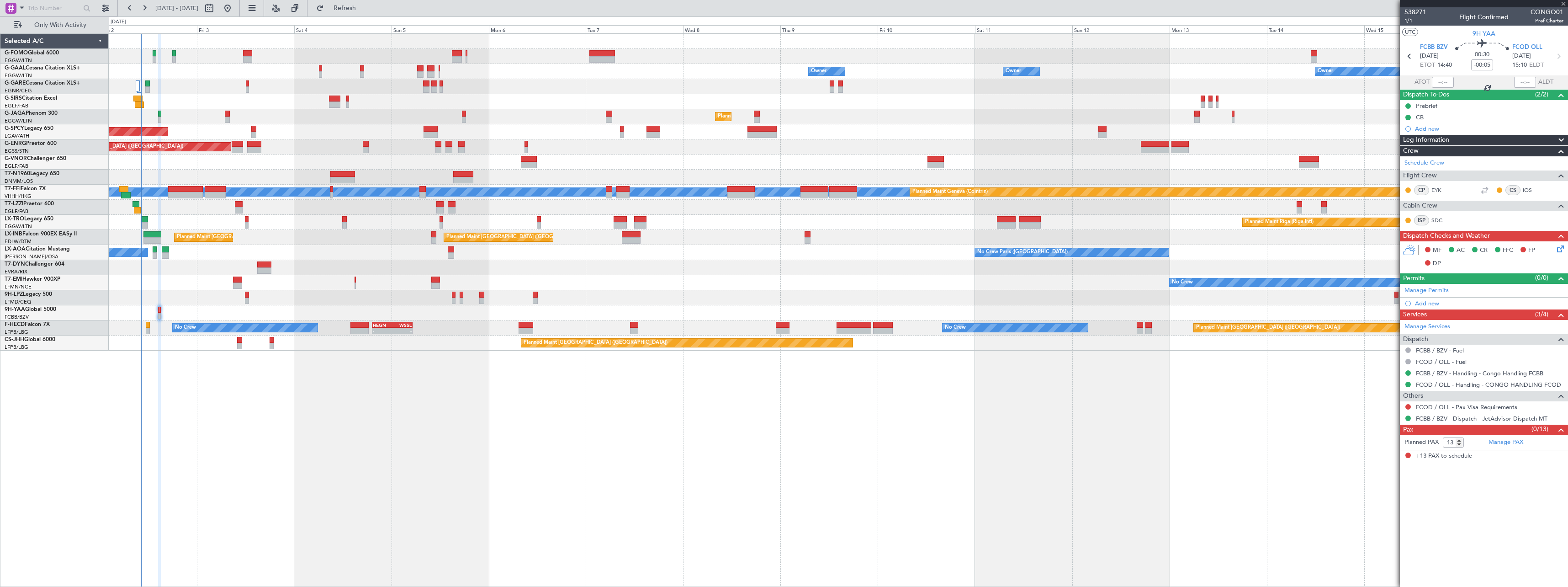
type input "-00:10"
type input "05:33"
type input "07:37"
type input "2"
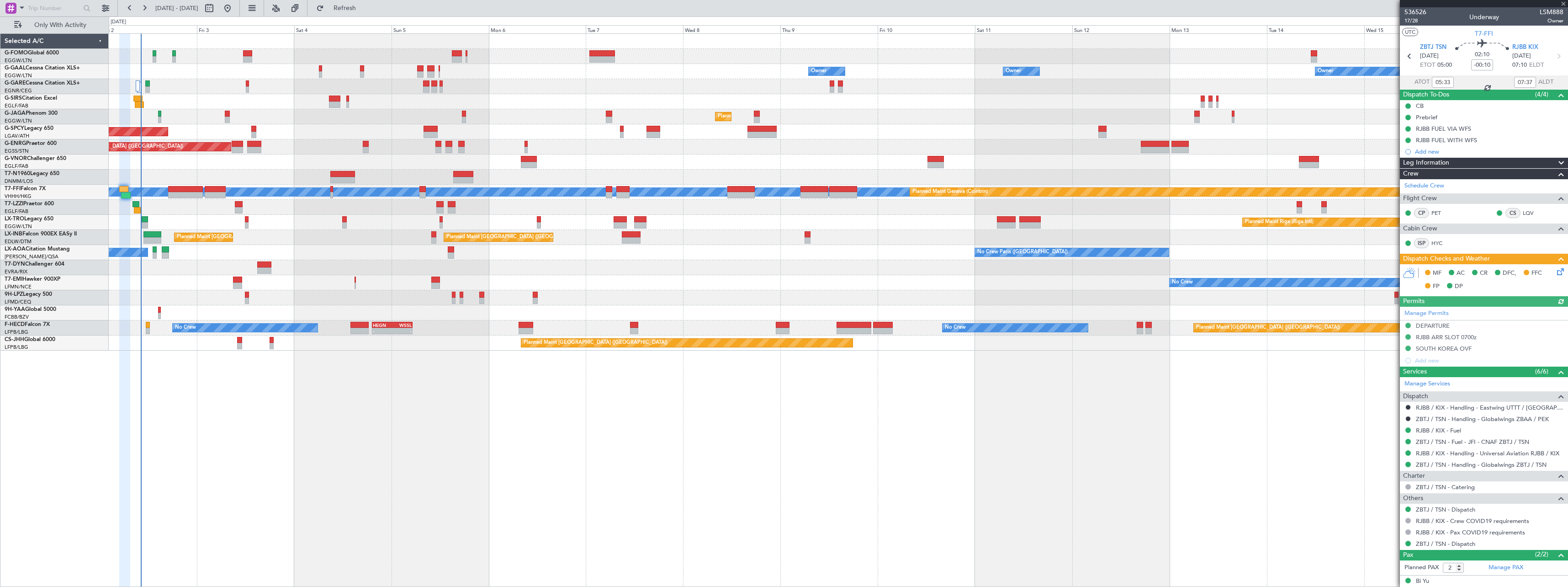
click at [1555, 269] on icon at bounding box center [1559, 270] width 7 height 7
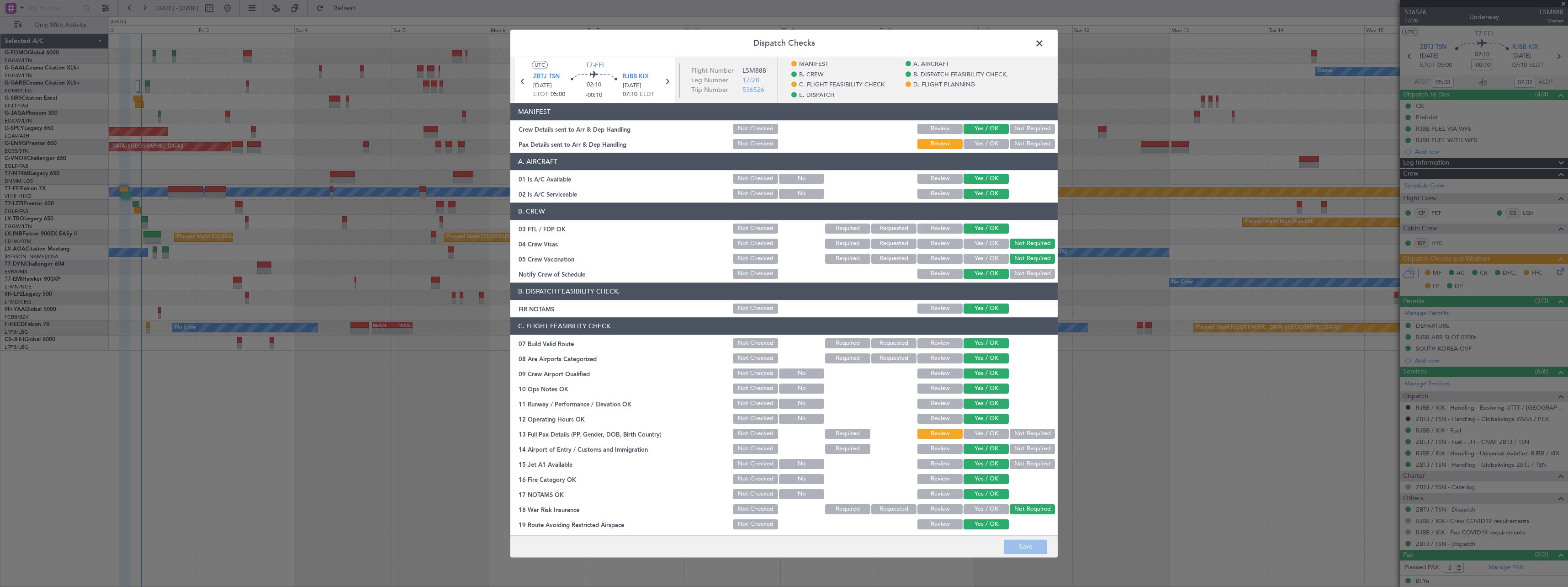
click at [982, 144] on button "Yes / OK" at bounding box center [986, 144] width 45 height 10
click at [970, 434] on button "Yes / OK" at bounding box center [986, 434] width 45 height 10
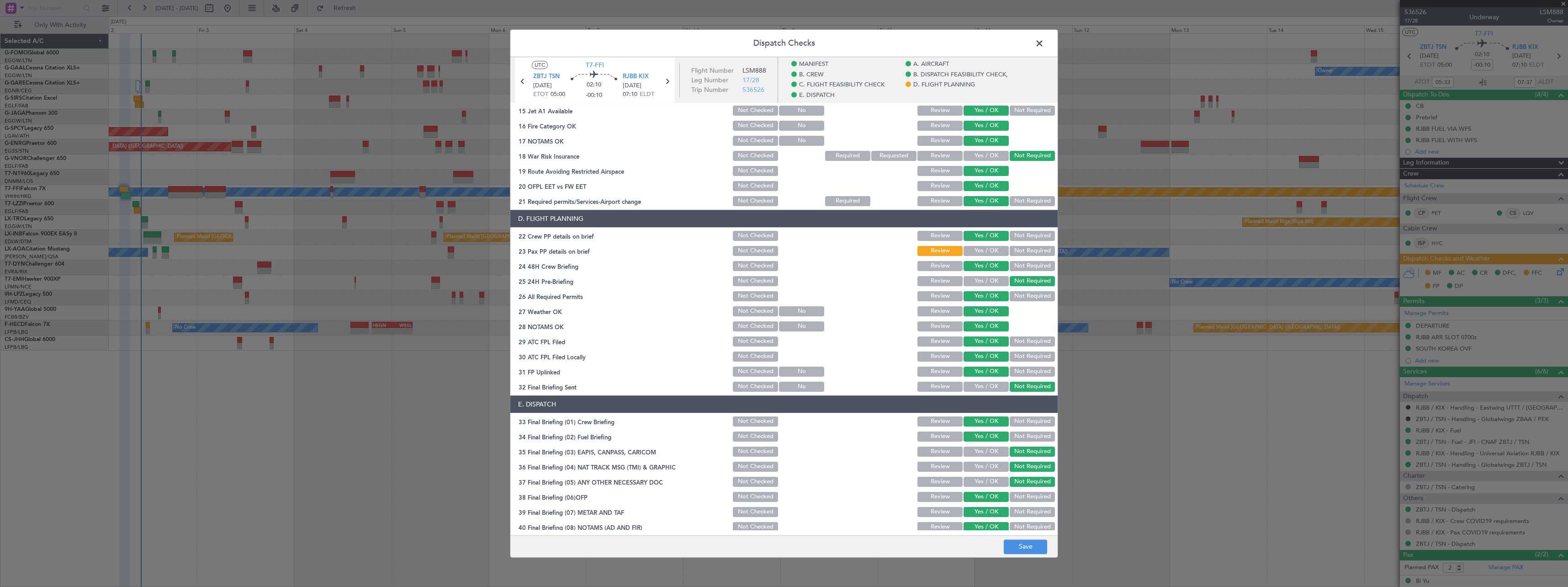
scroll to position [365, 0]
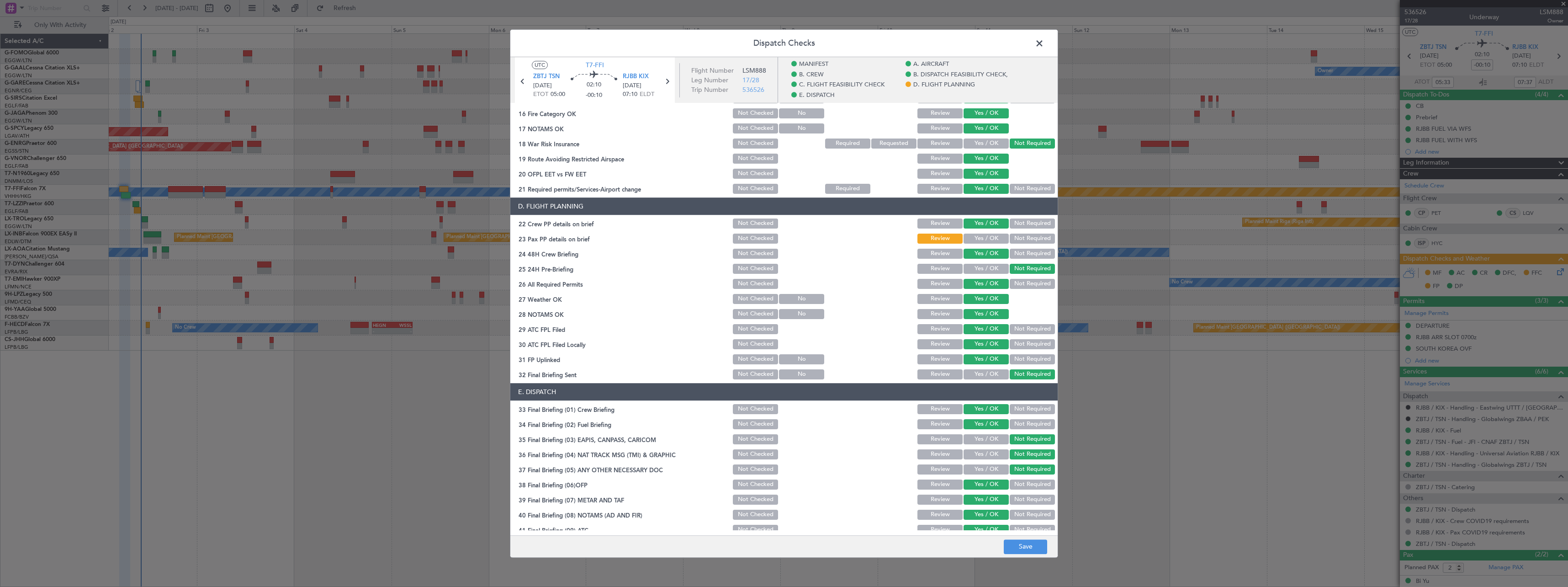
click at [971, 238] on button "Yes / OK" at bounding box center [986, 239] width 45 height 10
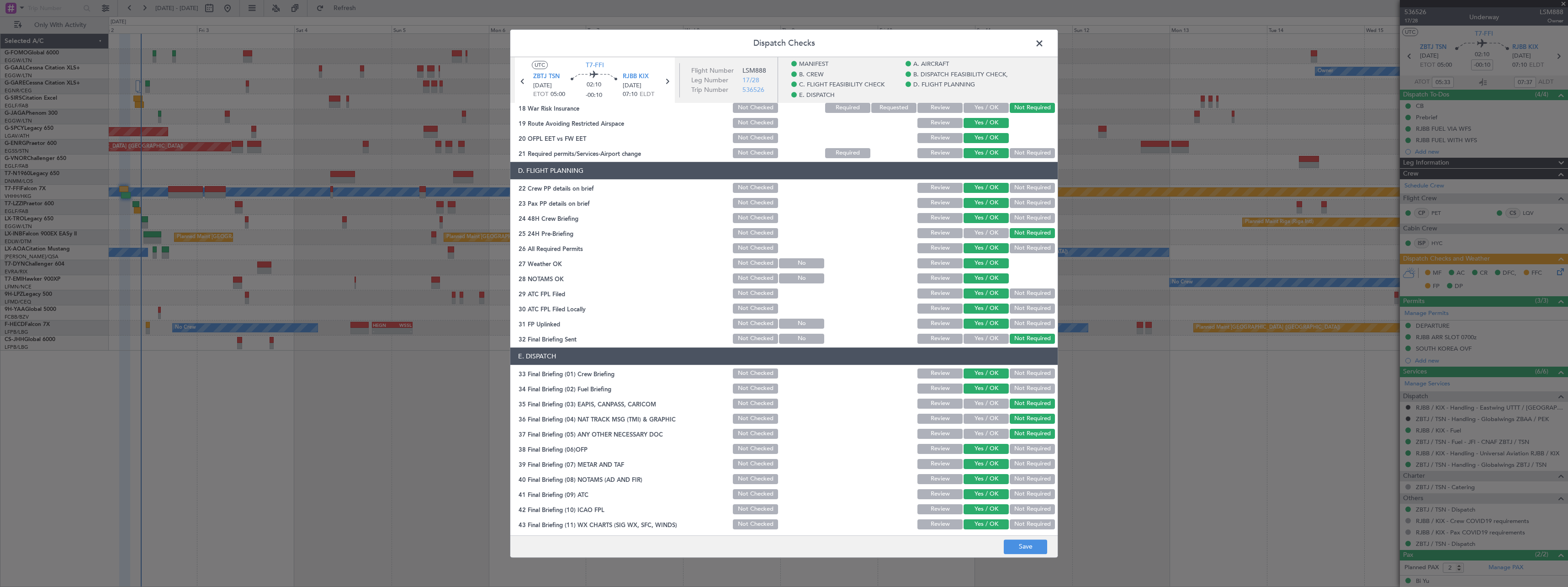
scroll to position [420, 0]
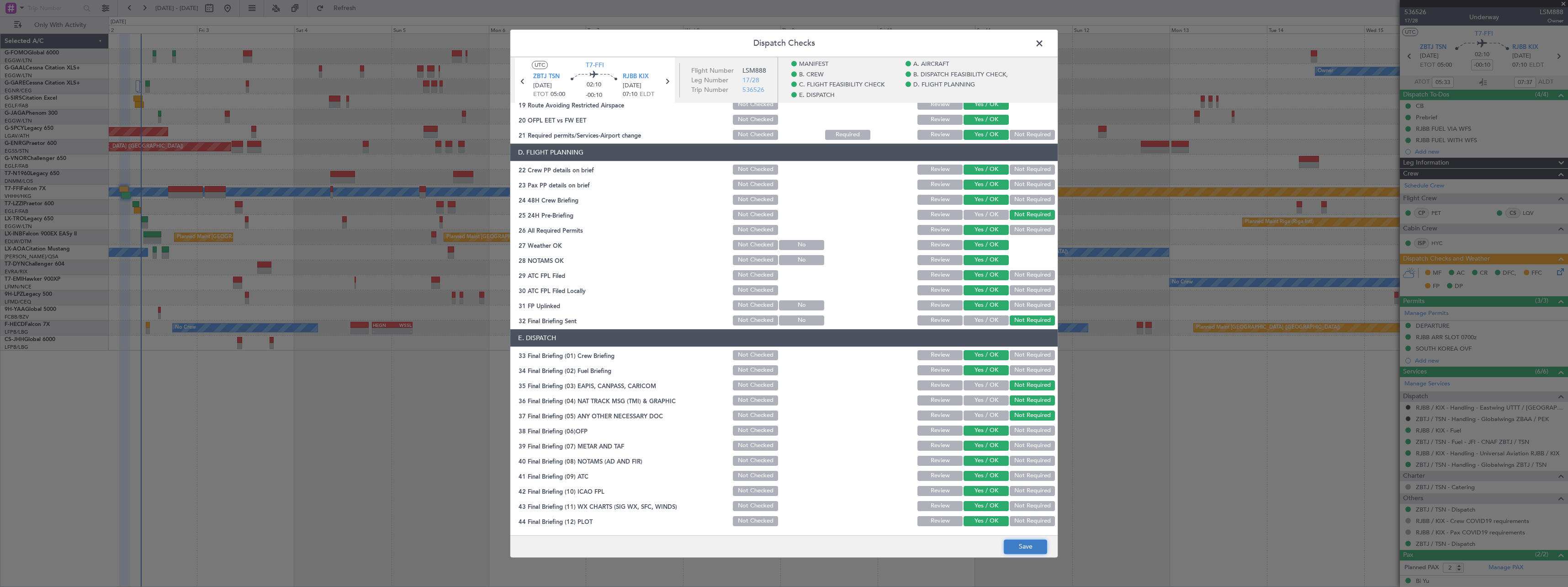
click at [1020, 543] on button "Save" at bounding box center [1025, 547] width 43 height 15
click at [1044, 44] on span at bounding box center [1044, 46] width 0 height 18
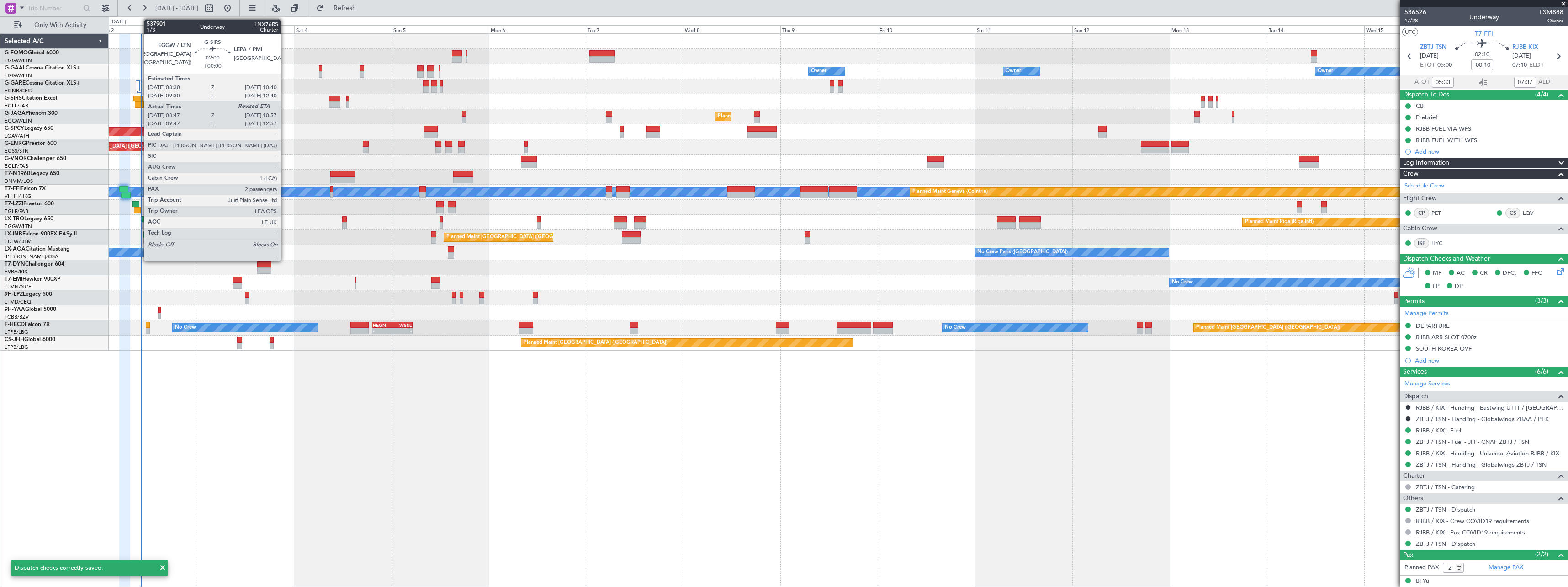
click at [139, 101] on div at bounding box center [138, 99] width 9 height 7
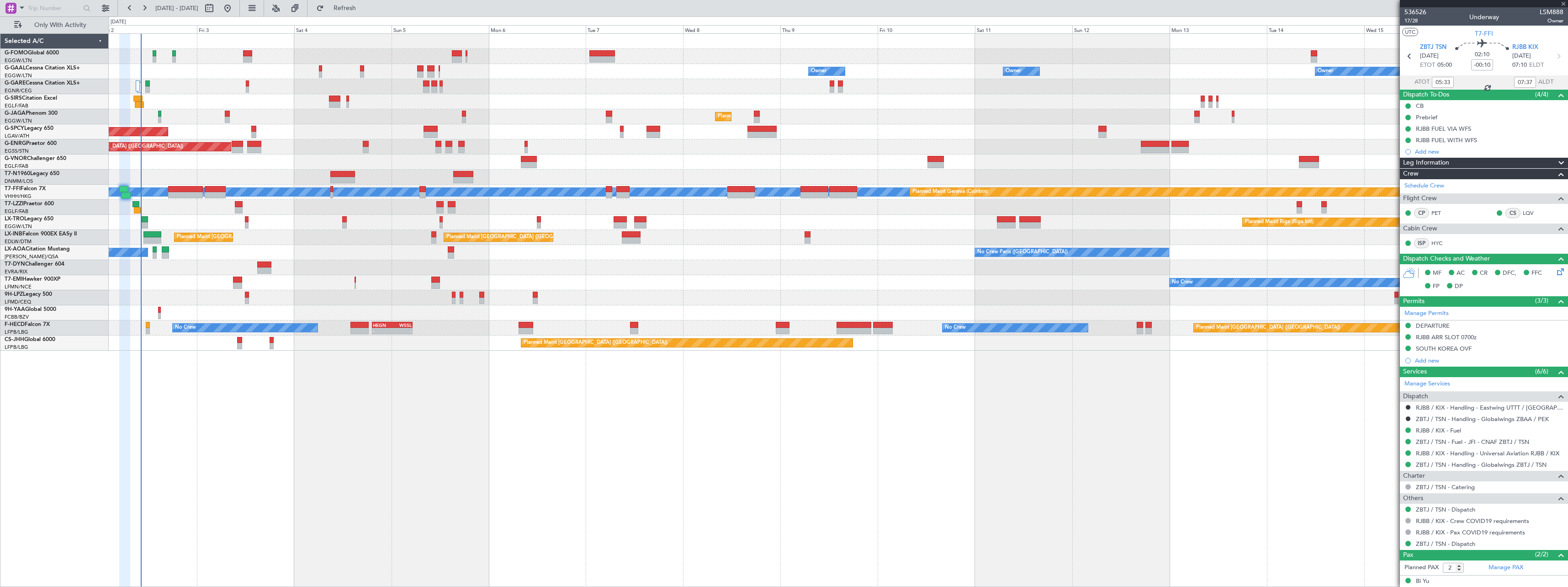
type input "08:47"
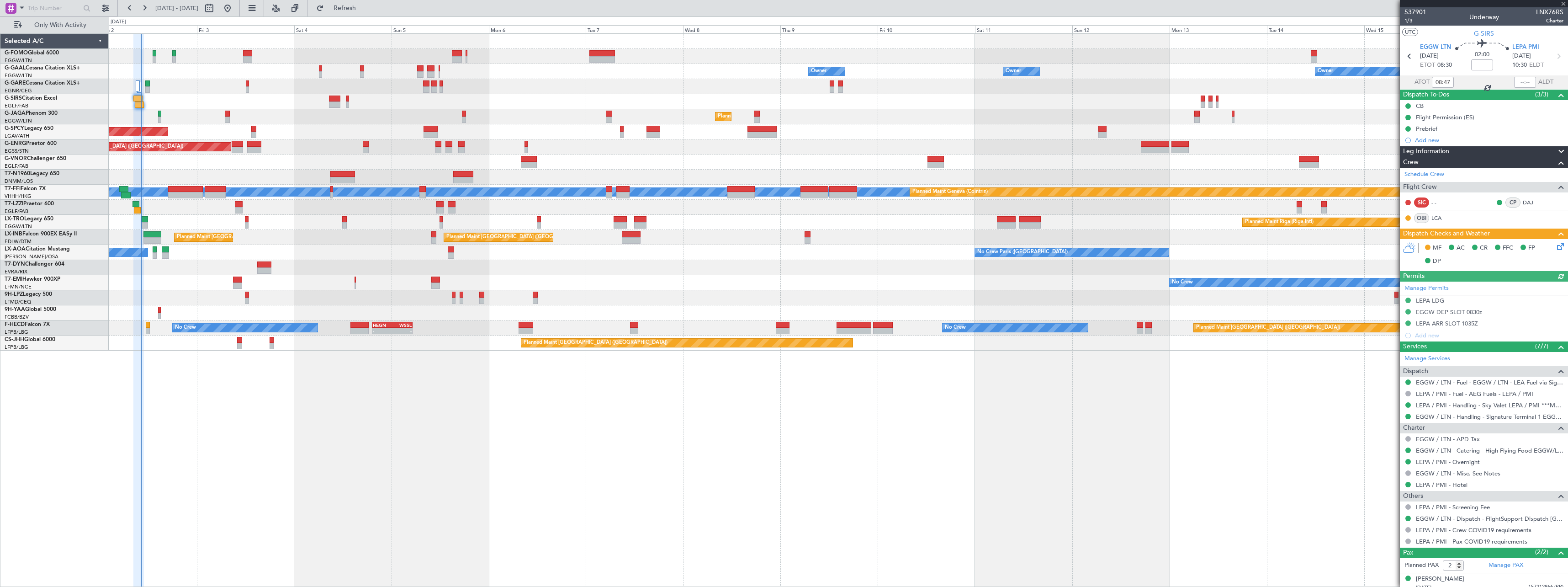
click at [1555, 246] on icon at bounding box center [1559, 245] width 7 height 7
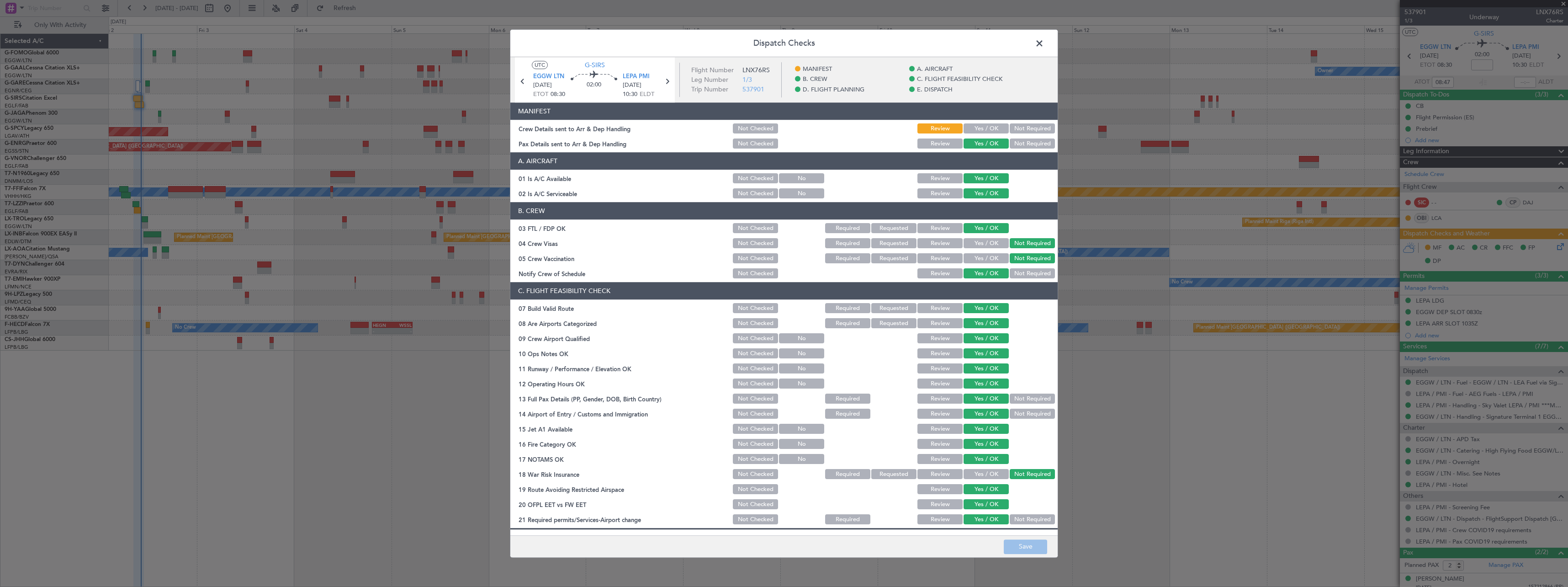
click at [973, 128] on button "Yes / OK" at bounding box center [986, 128] width 45 height 10
click at [1036, 549] on button "Save" at bounding box center [1025, 547] width 43 height 15
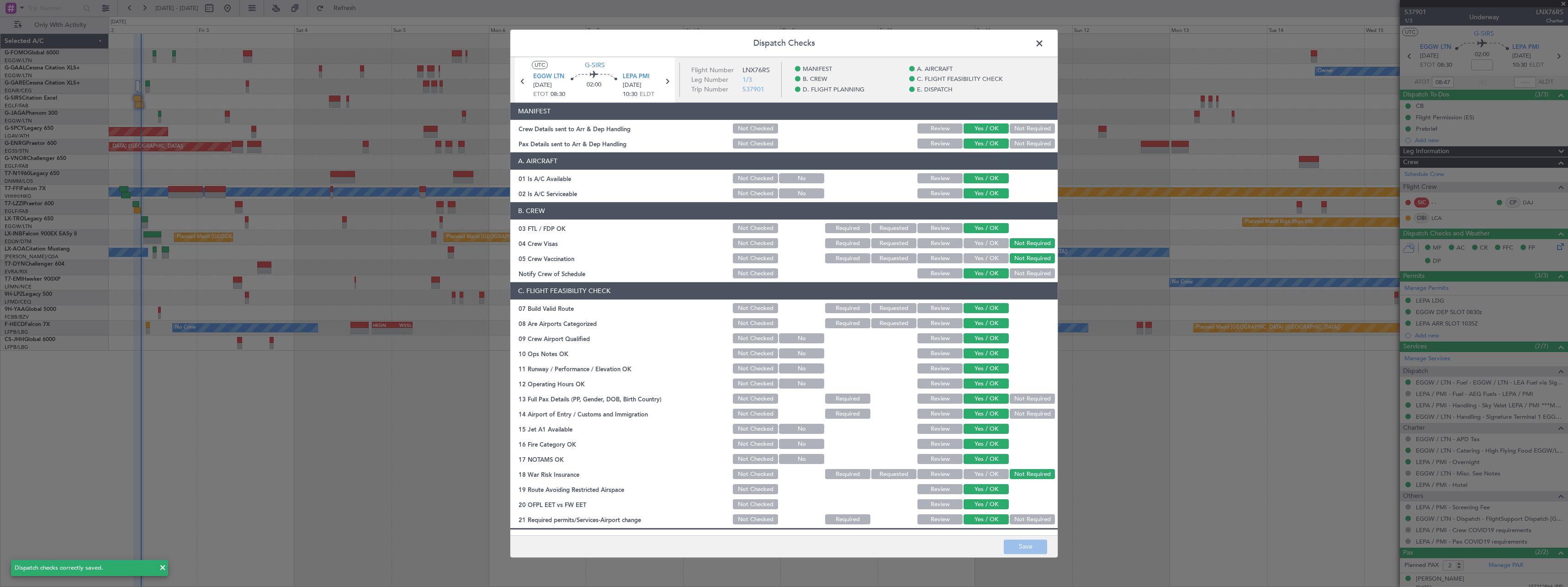
click at [1044, 41] on span at bounding box center [1044, 46] width 0 height 18
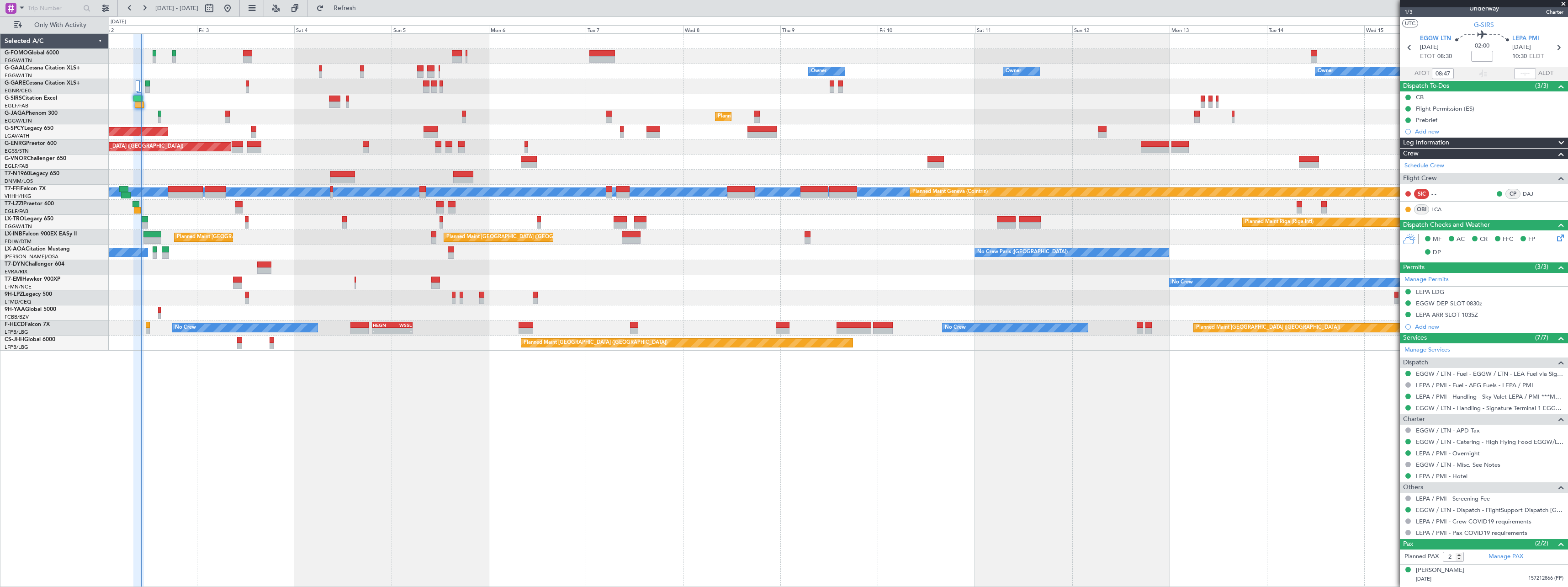
scroll to position [0, 0]
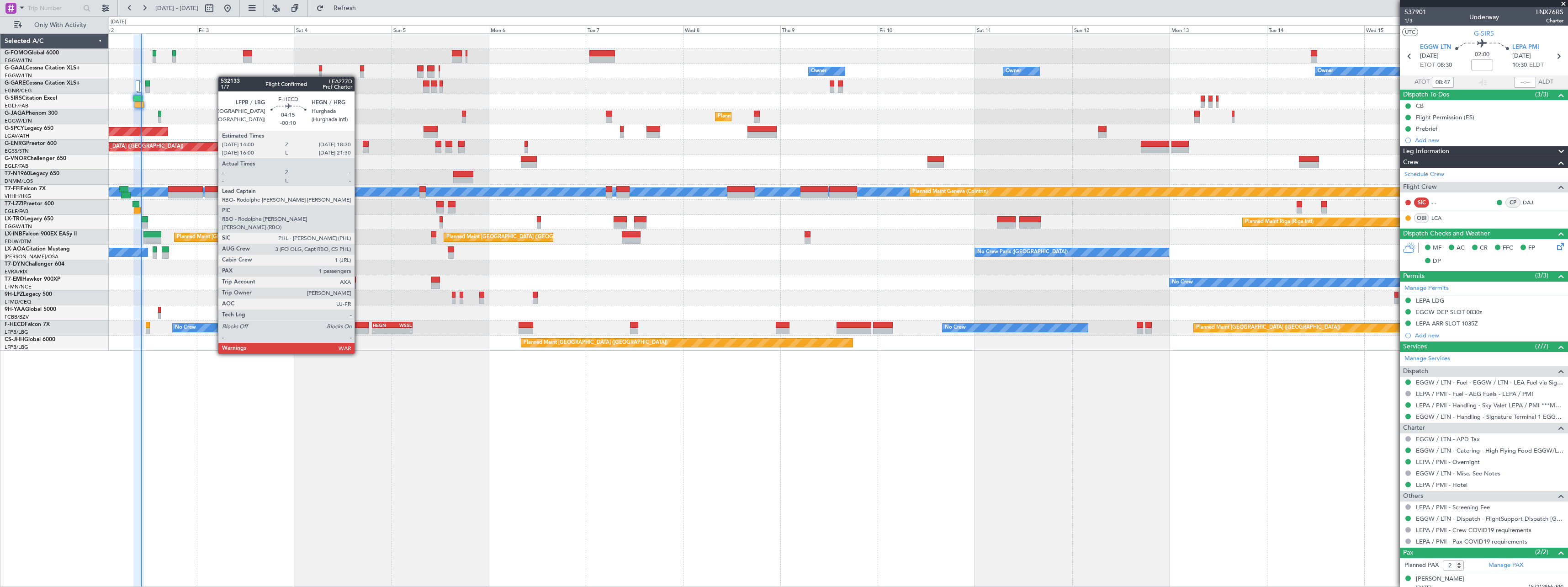
click at [359, 328] on div at bounding box center [360, 331] width 18 height 7
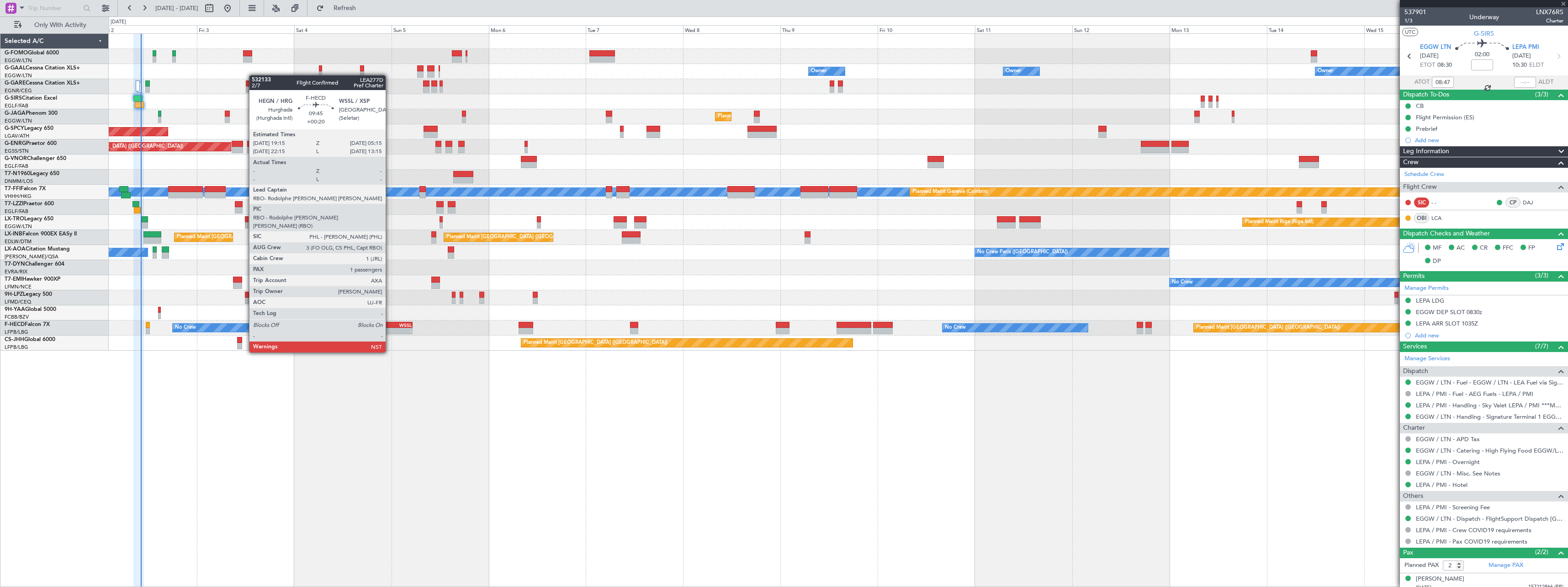
type input "-00:10"
type input "1"
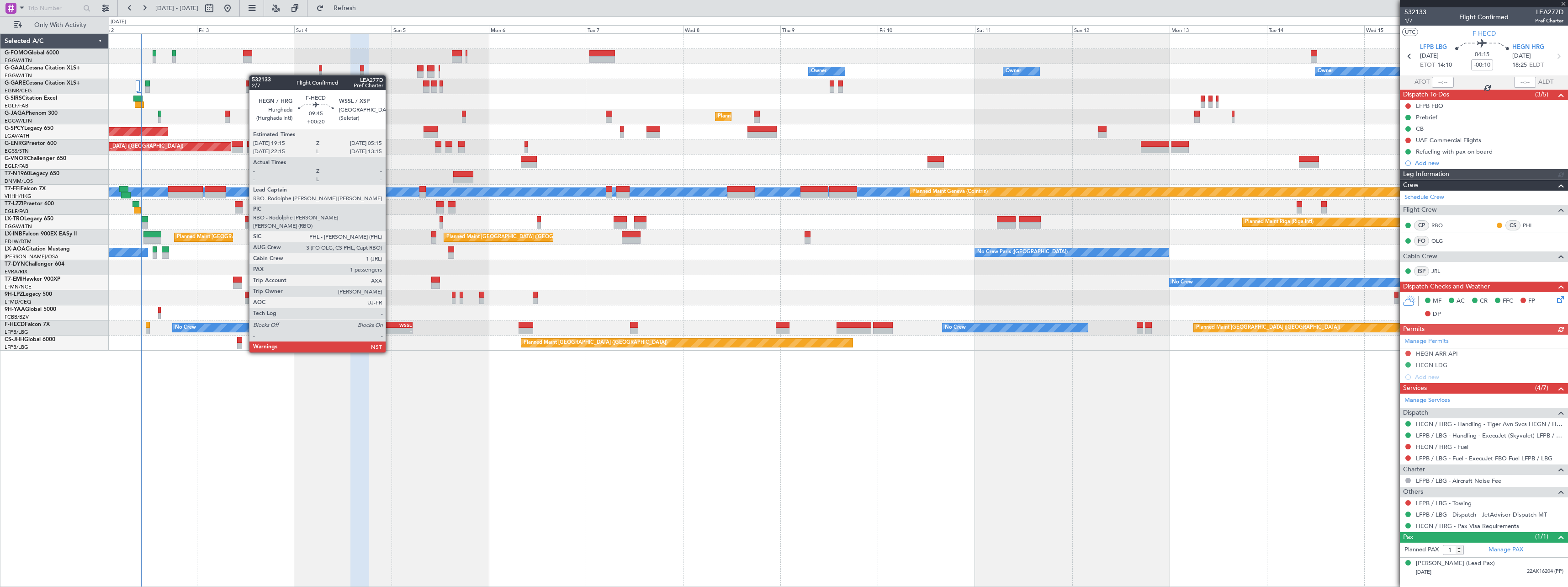
click at [390, 327] on div "HEGN" at bounding box center [382, 325] width 19 height 5
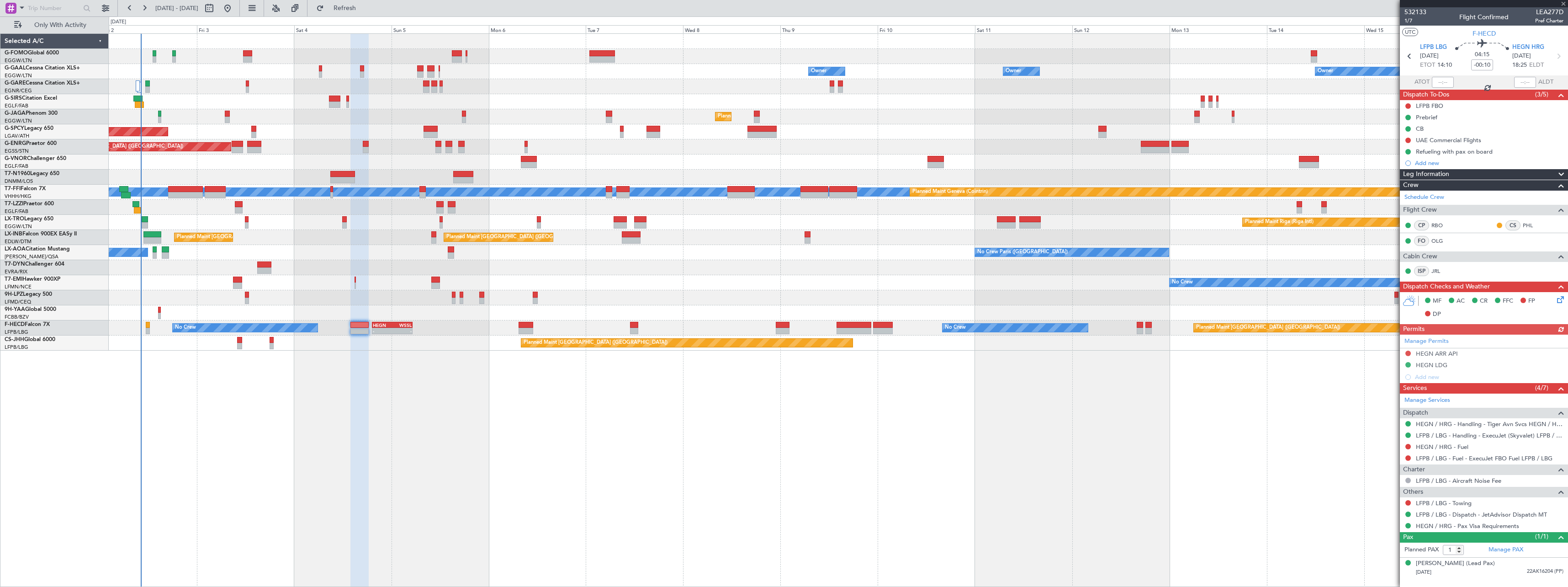
type input "+00:20"
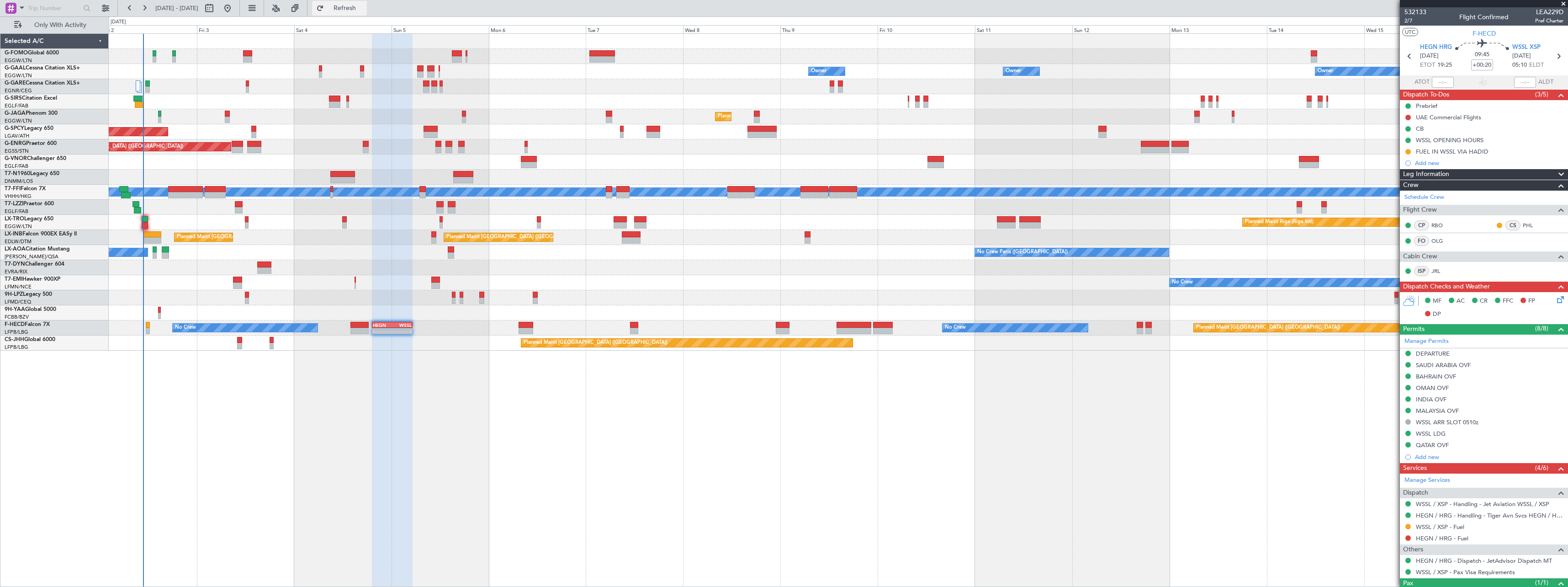
click at [364, 8] on span "Refresh" at bounding box center [345, 8] width 38 height 7
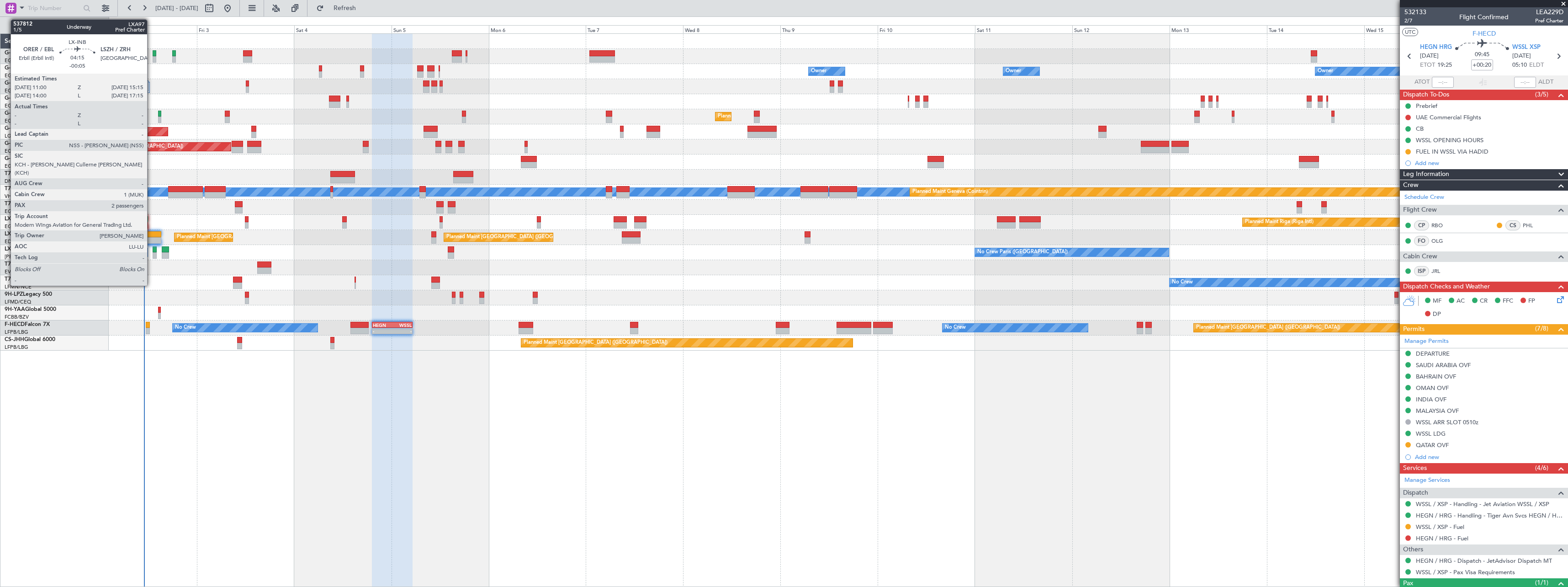
click at [151, 233] on div at bounding box center [152, 234] width 18 height 7
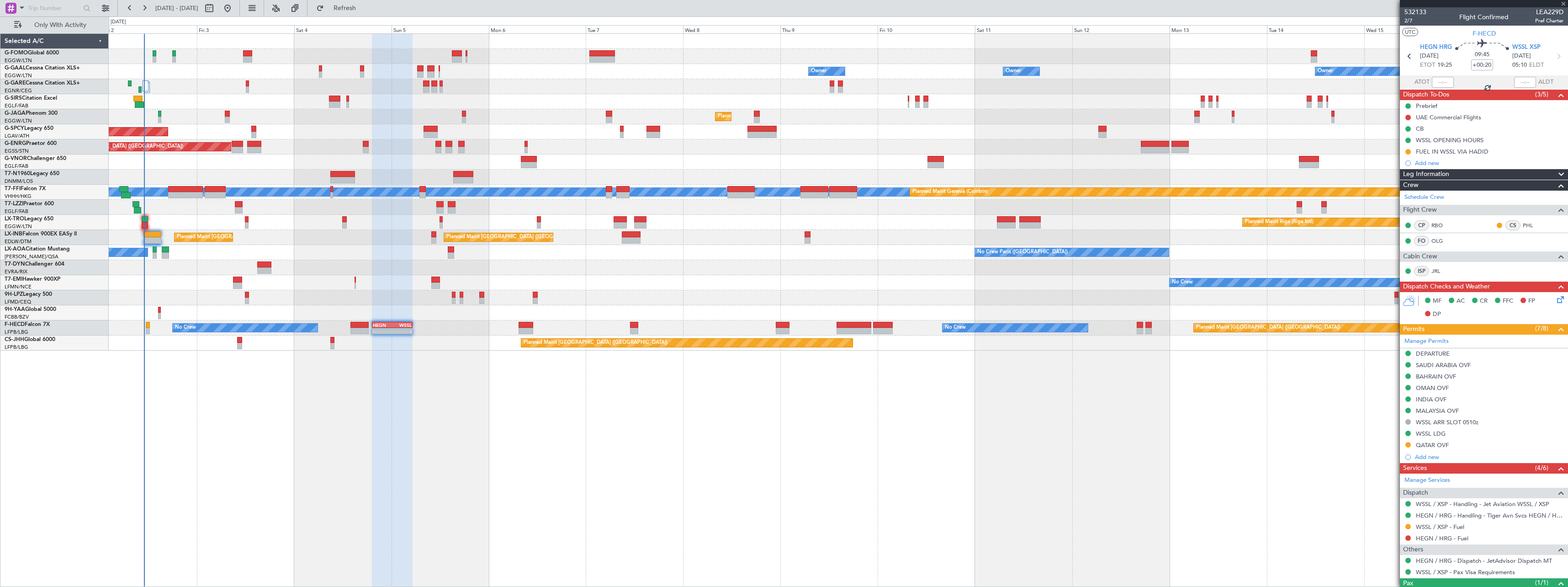
type input "-00:05"
type input "2"
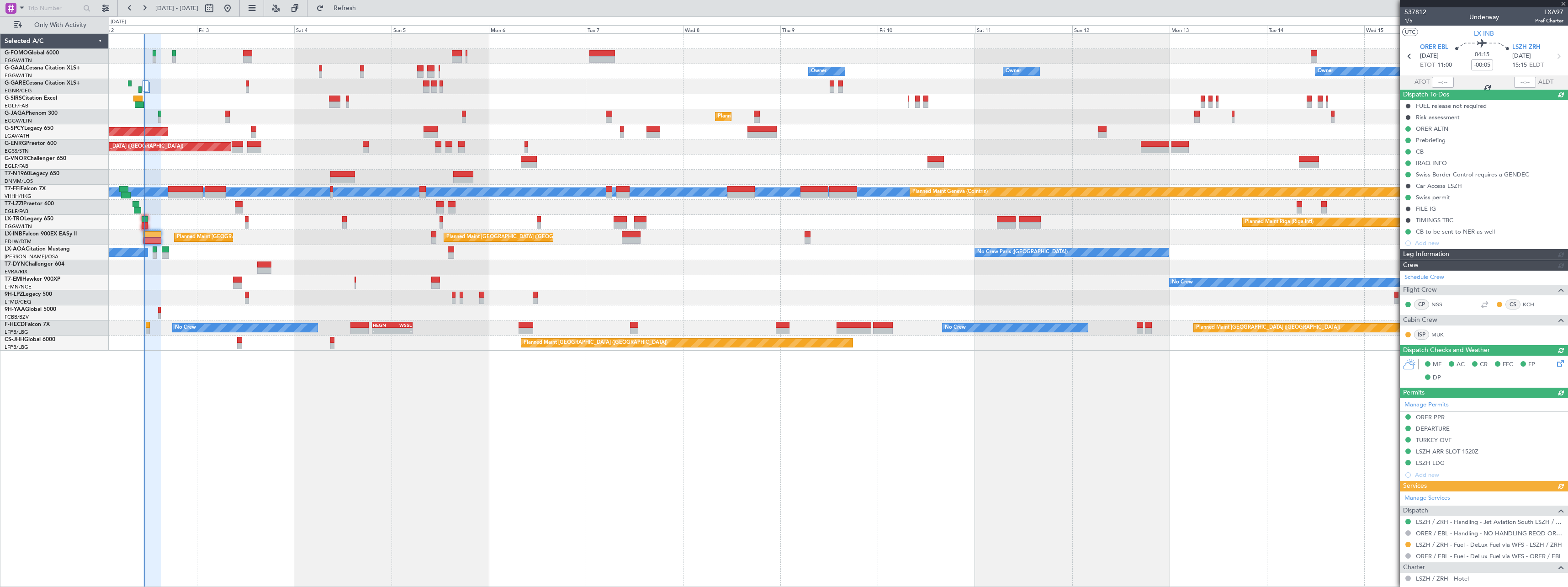
type input "11:02"
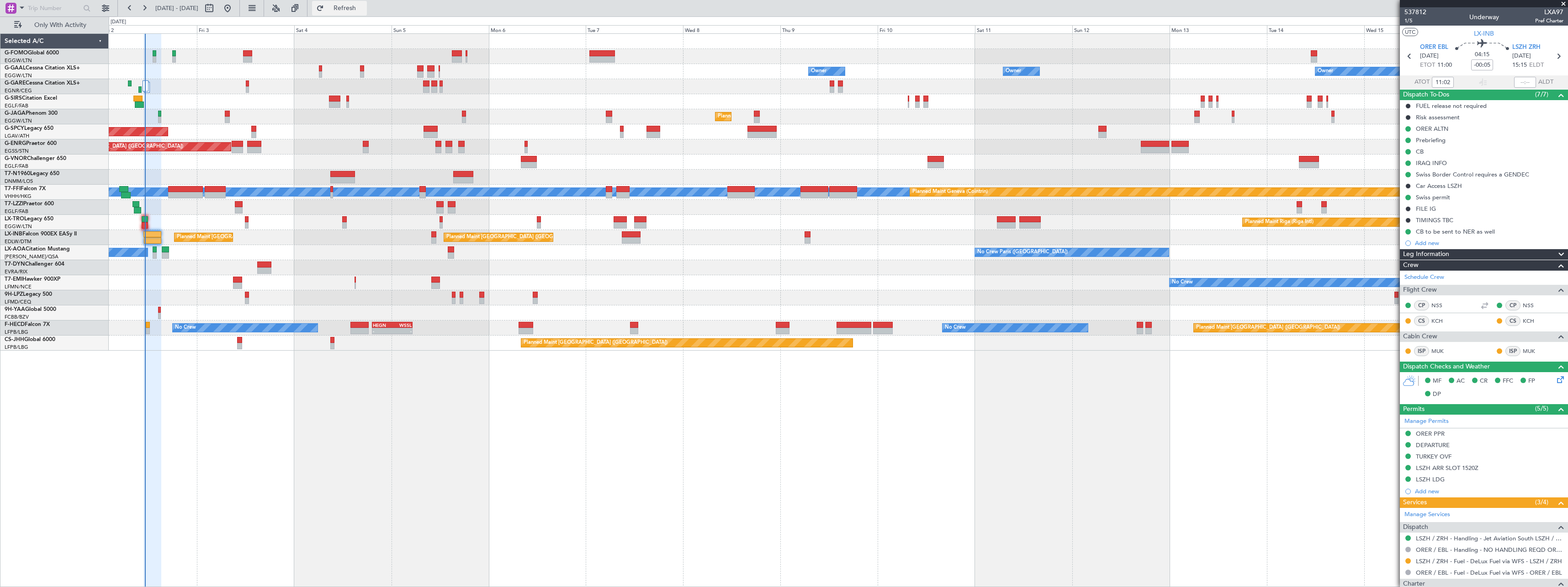
click at [364, 9] on span "Refresh" at bounding box center [345, 8] width 38 height 7
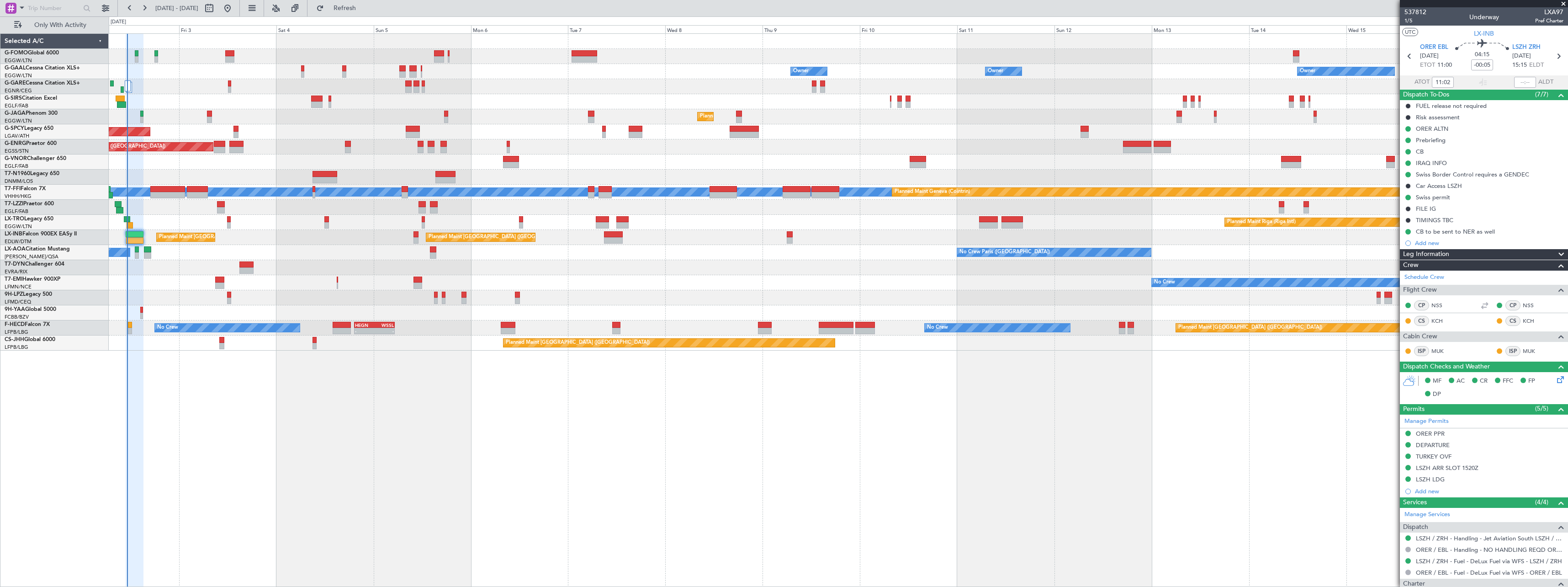
click at [275, 239] on div "Planned Maint Zurich Planned Maint London (Farnborough)" at bounding box center [838, 237] width 1459 height 15
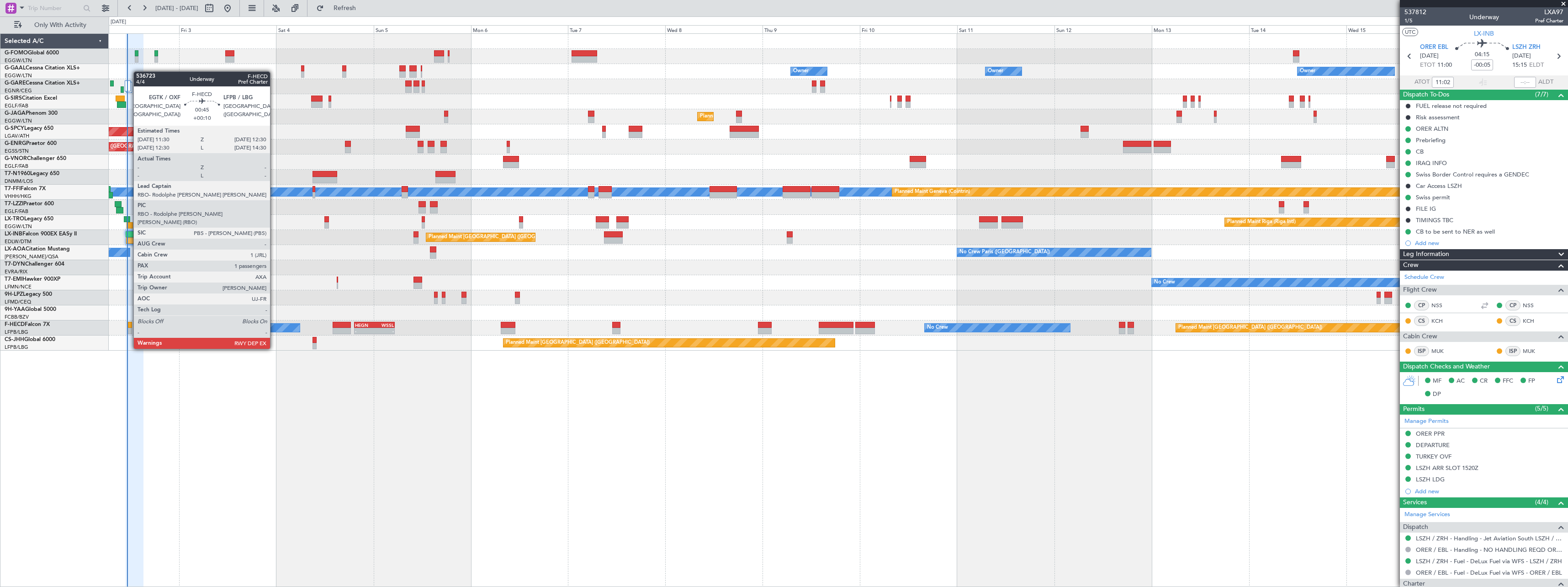
click at [129, 323] on div at bounding box center [130, 325] width 4 height 7
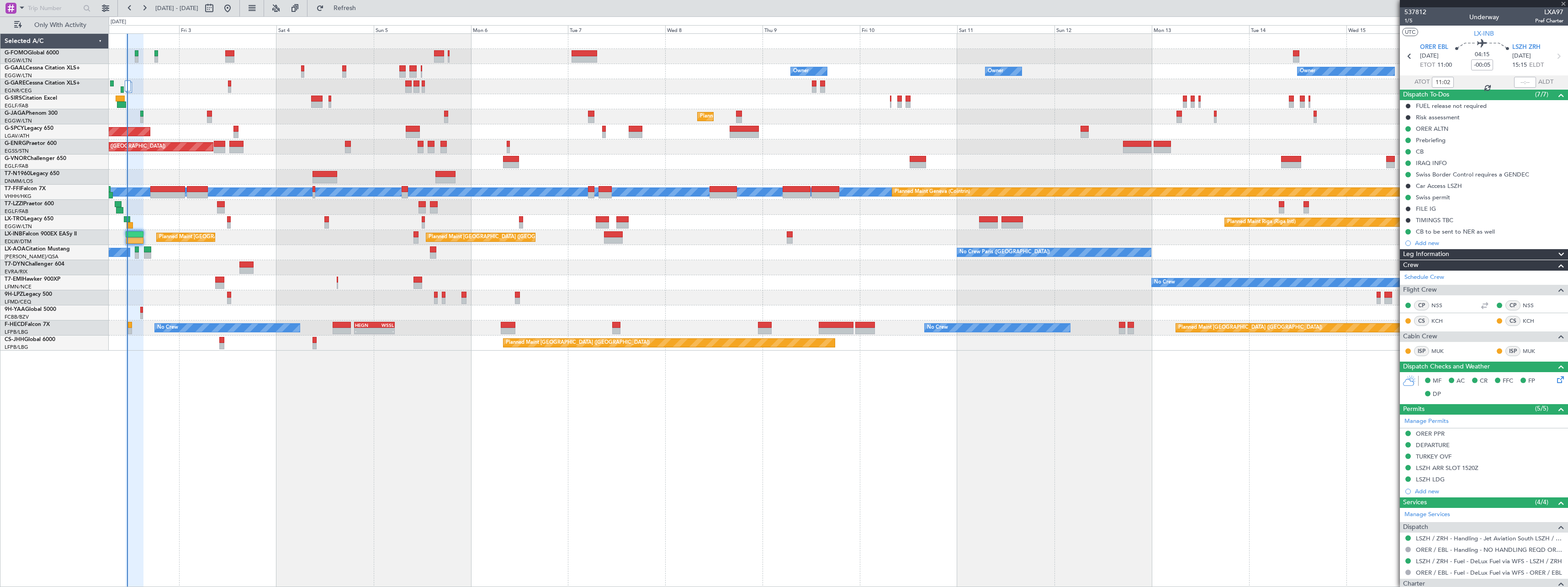
type input "+00:10"
type input "1"
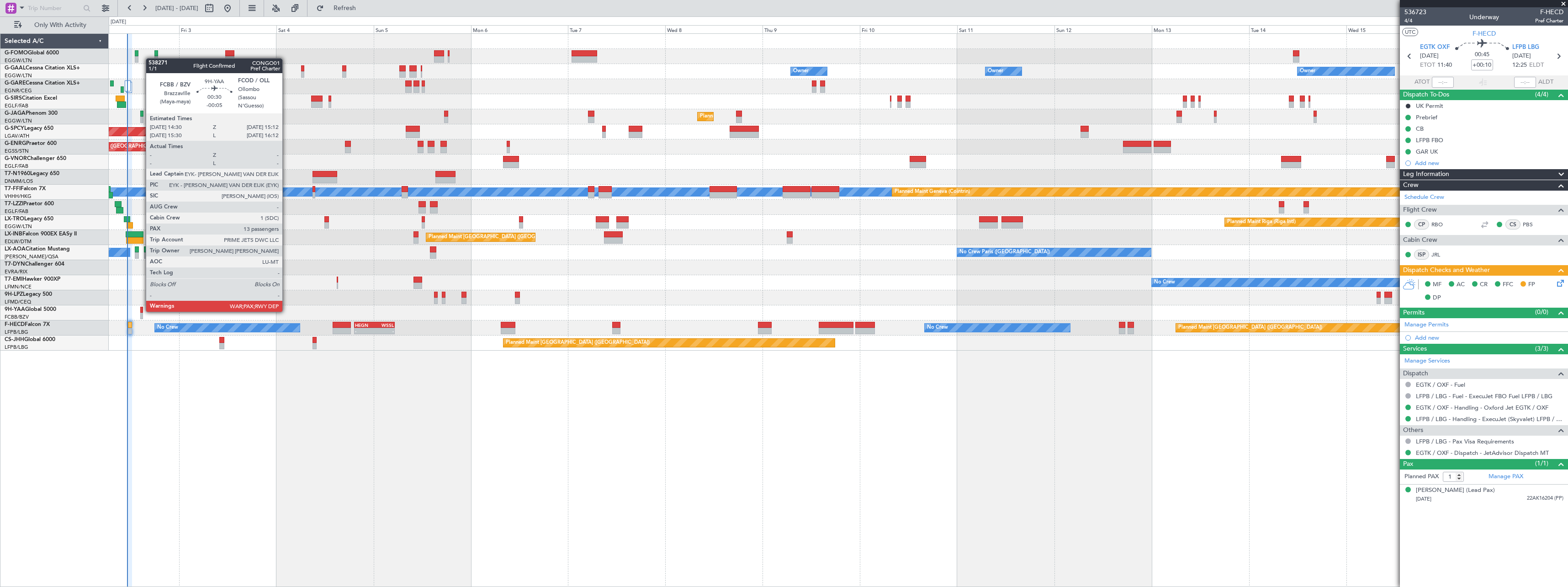
click at [141, 311] on div at bounding box center [141, 310] width 3 height 7
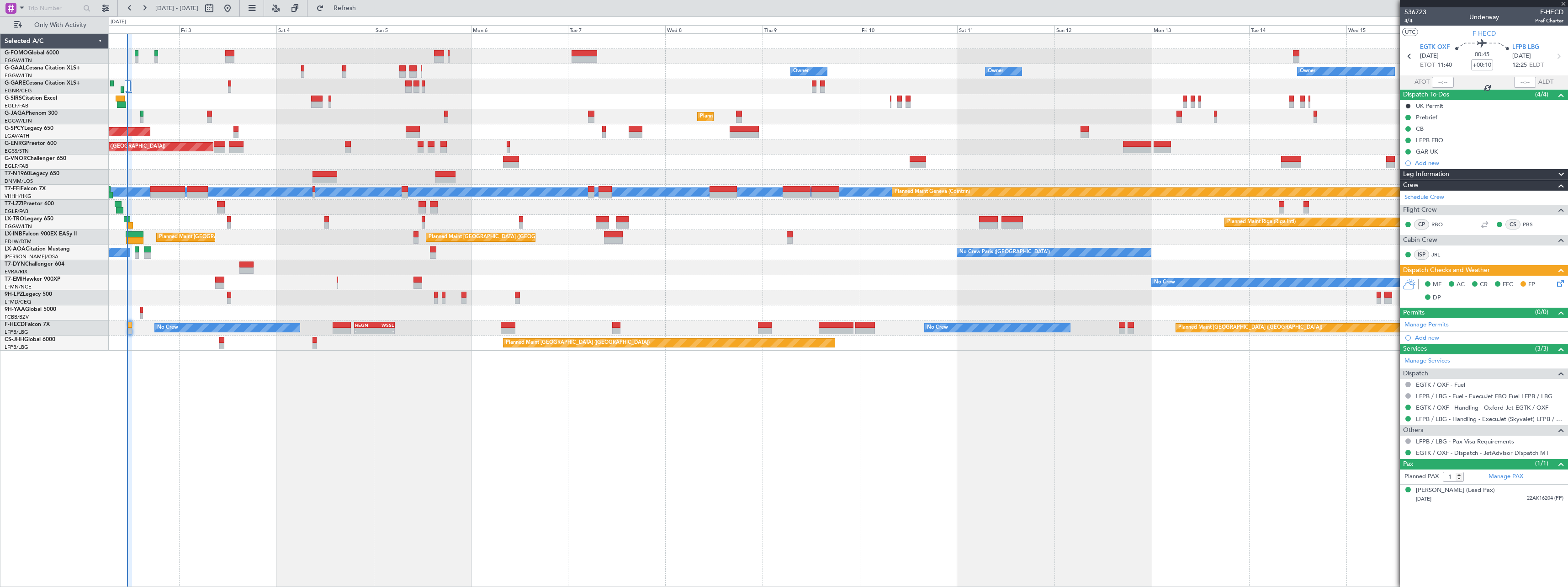
type input "-00:05"
type input "13"
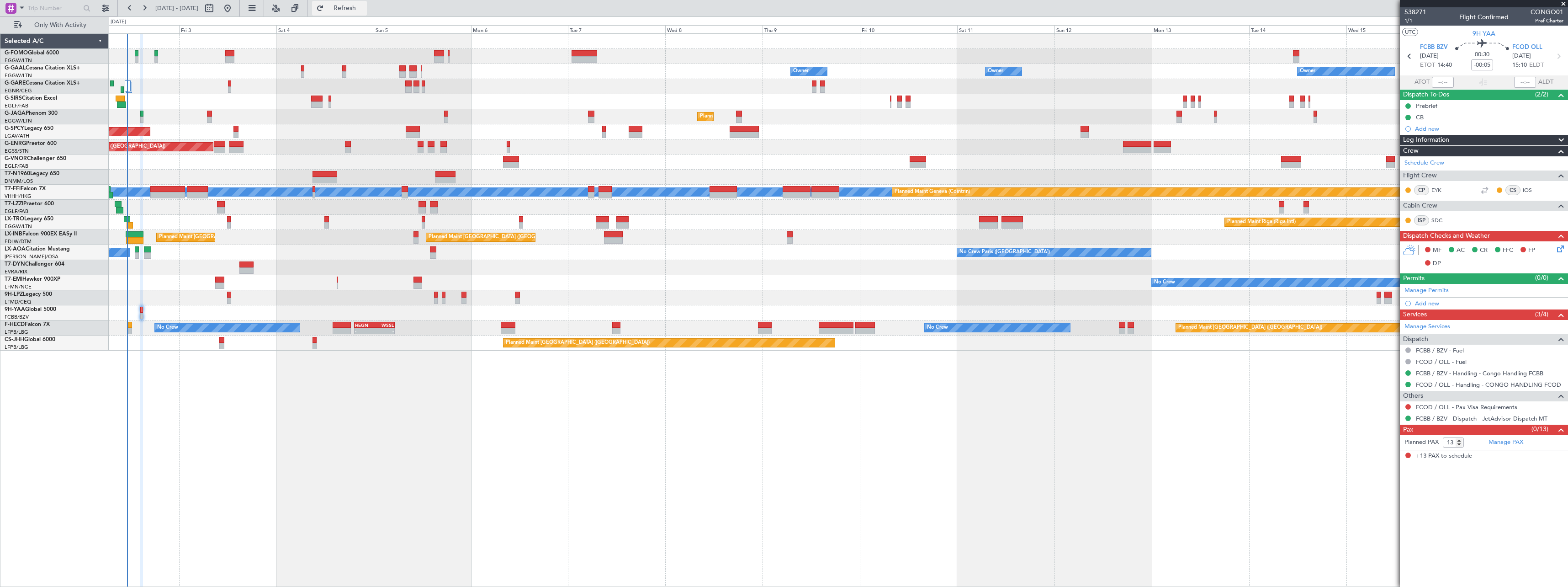
click at [364, 7] on span "Refresh" at bounding box center [345, 8] width 38 height 7
click at [364, 5] on span "Refresh" at bounding box center [345, 8] width 38 height 7
click at [363, 321] on div "No Crew Planned Maint Paris (Le Bourget) No Crew - - HEGN 19:15 Z WSSL 05:15 Z" at bounding box center [838, 328] width 1459 height 15
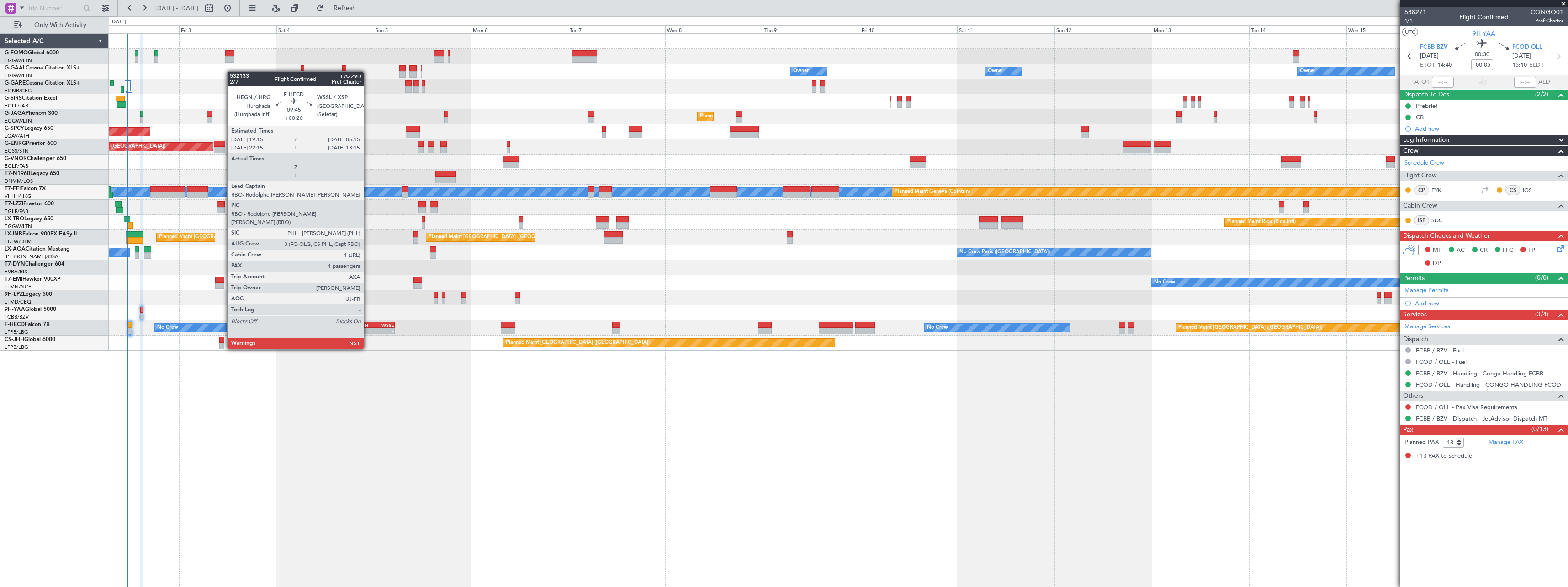
click at [368, 323] on div "HEGN" at bounding box center [365, 325] width 19 height 5
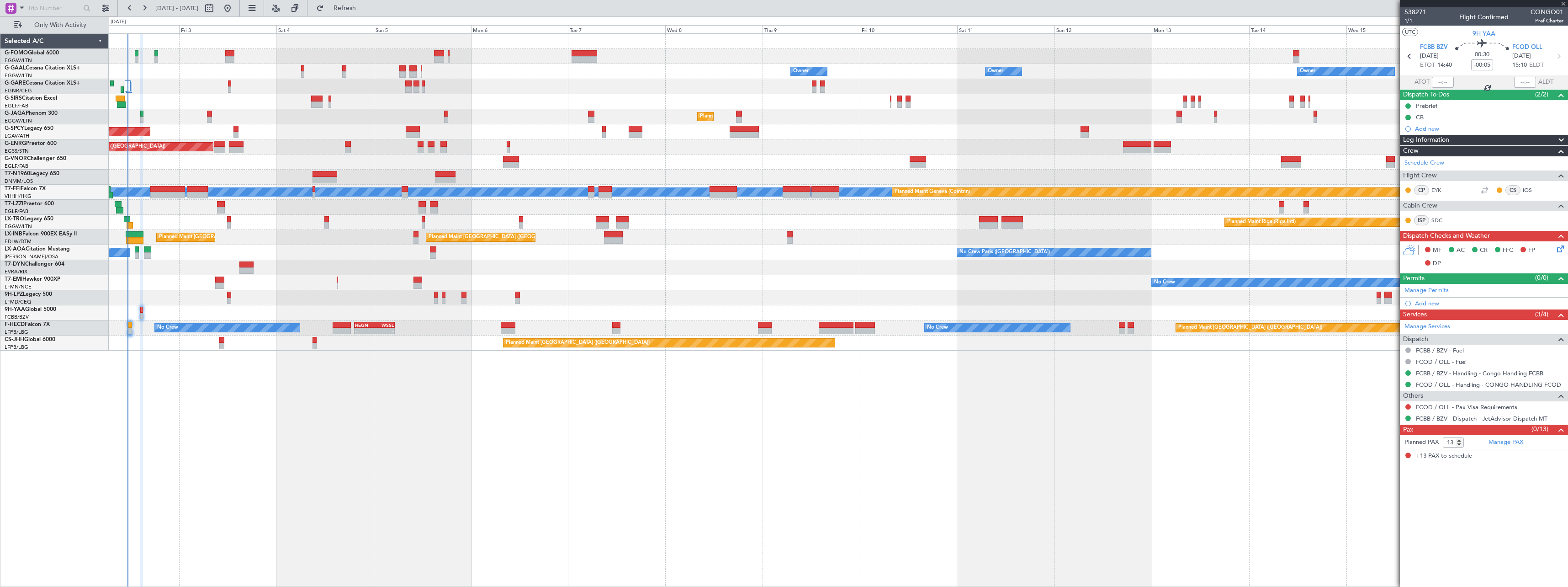
type input "+00:20"
type input "1"
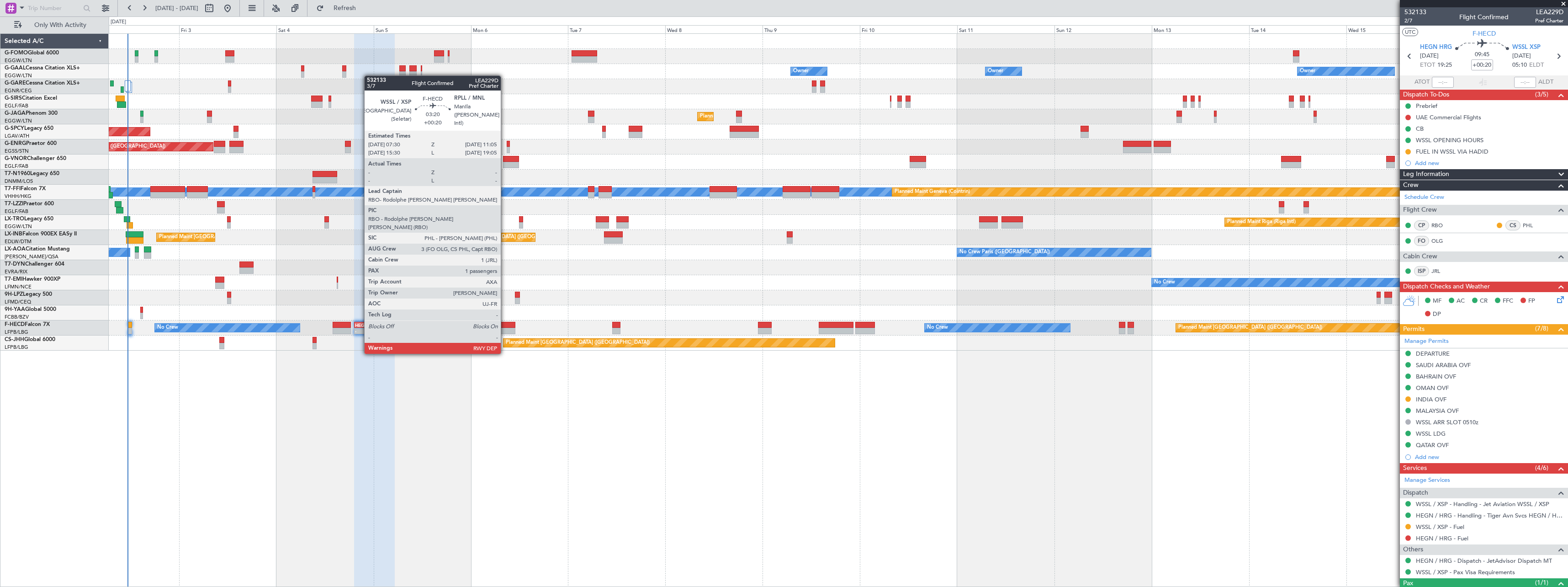
click at [505, 327] on div at bounding box center [508, 325] width 15 height 7
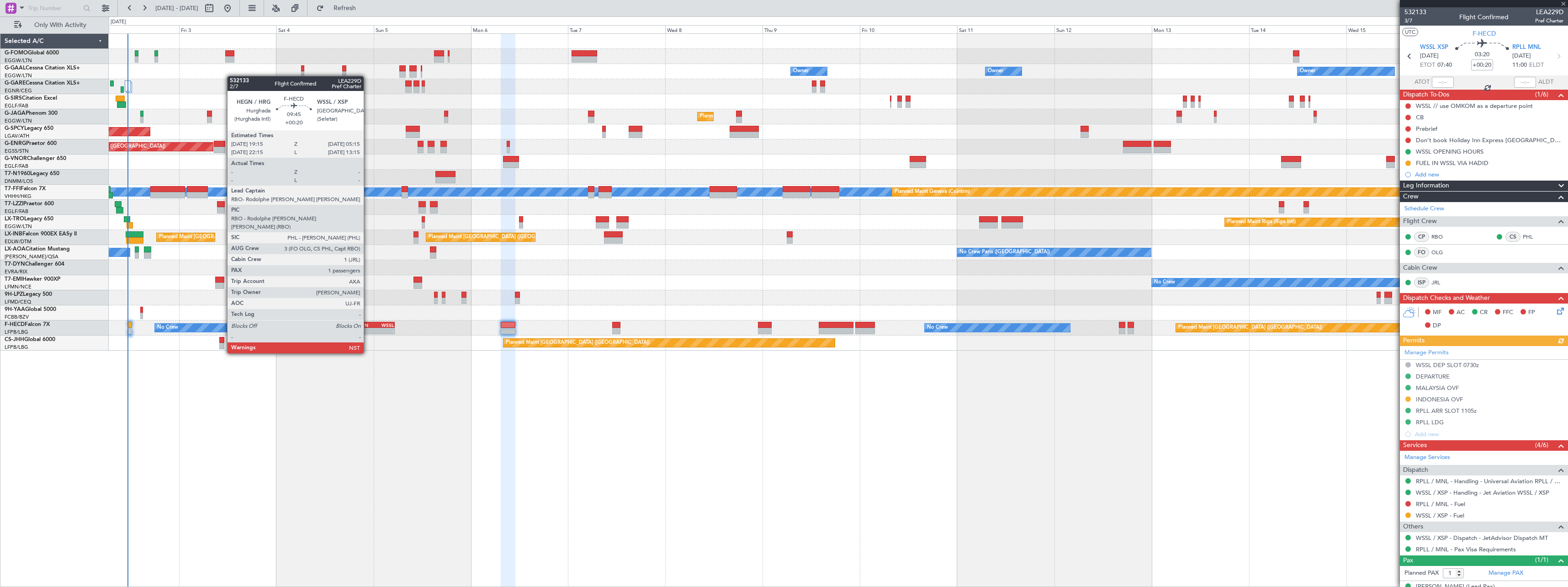
click at [368, 328] on div "- -" at bounding box center [374, 331] width 41 height 7
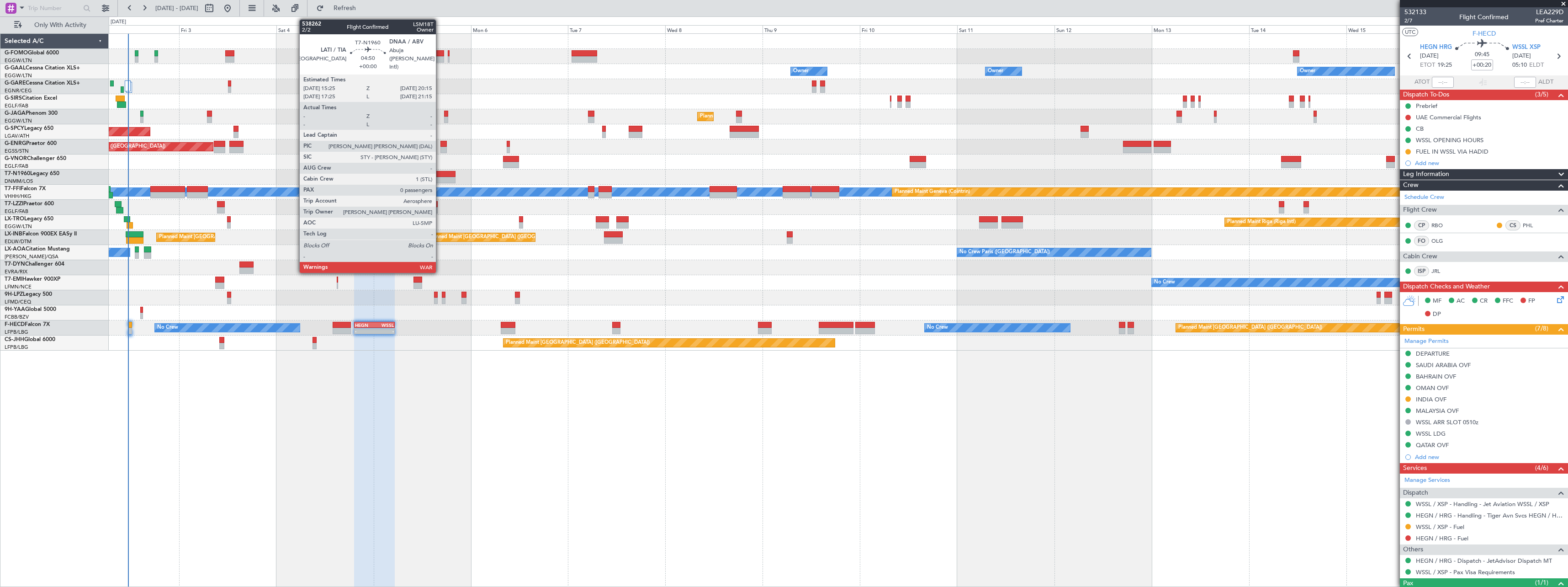
click at [440, 175] on div at bounding box center [445, 174] width 19 height 7
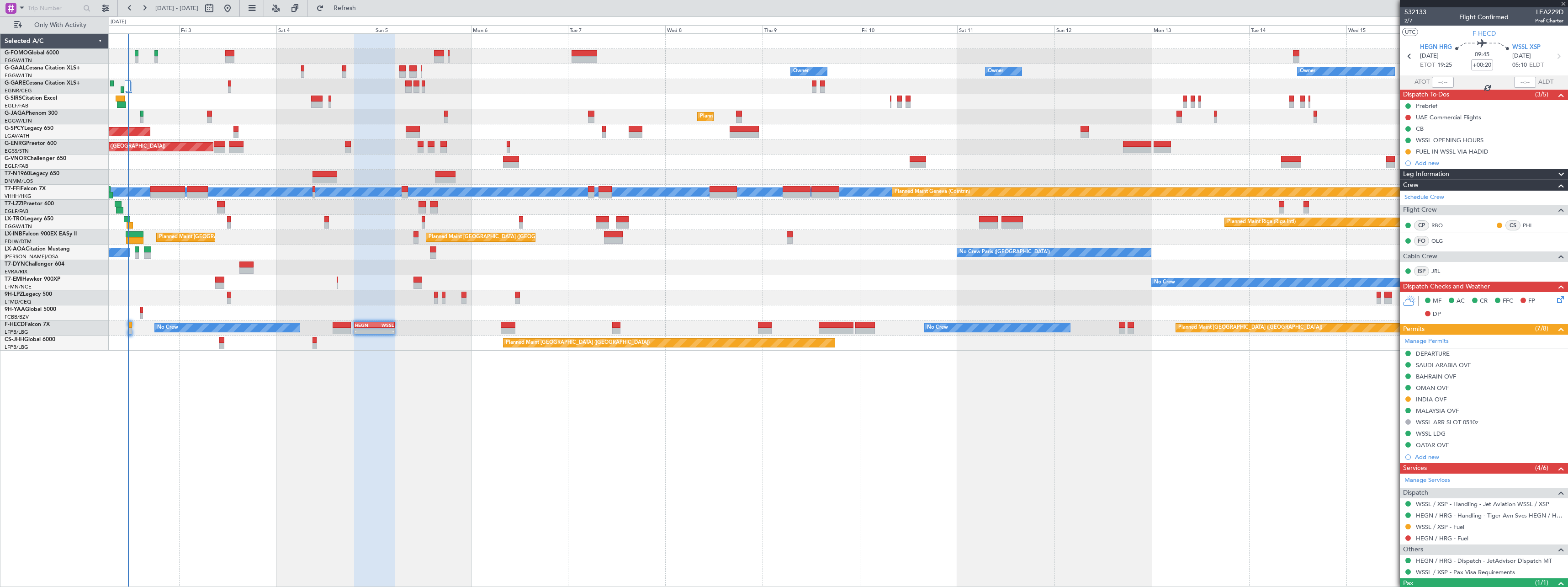
type input "0"
